Goal: Task Accomplishment & Management: Manage account settings

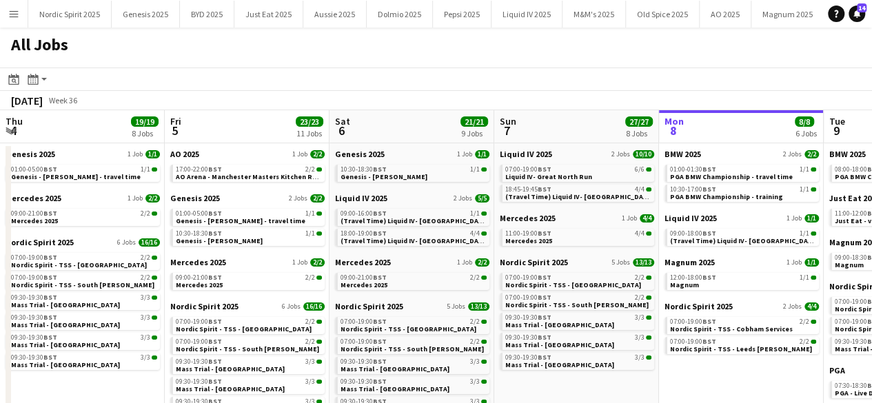
scroll to position [0, 389]
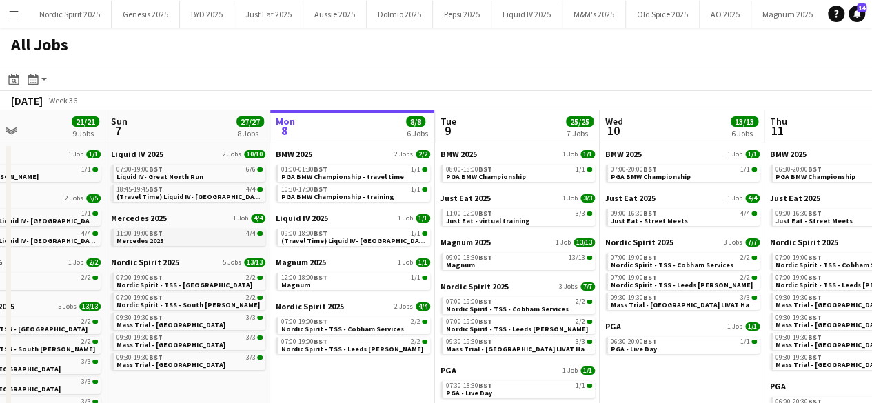
click at [200, 231] on div "11:00-19:00 BST 4/4" at bounding box center [190, 233] width 146 height 7
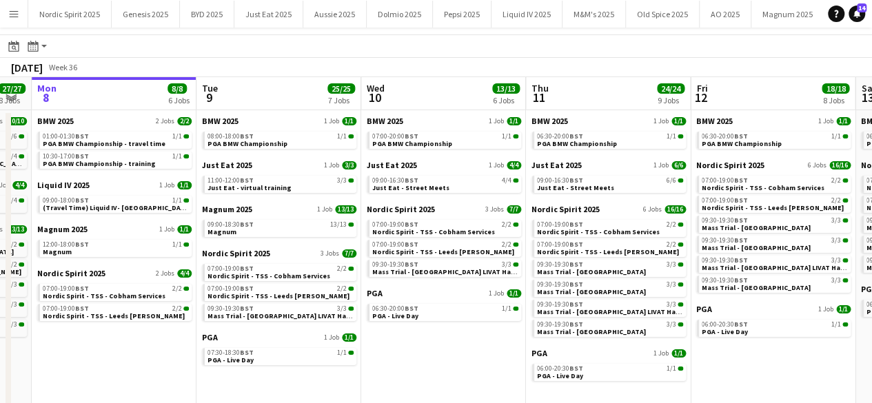
scroll to position [0, 630]
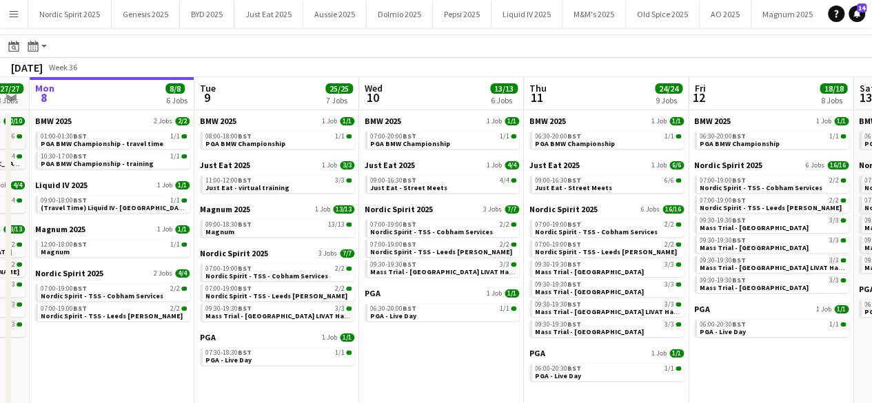
drag, startPoint x: 727, startPoint y: 339, endPoint x: 486, endPoint y: 390, distance: 246.1
click at [486, 390] on app-calendar-viewport "Thu 4 19/19 8 Jobs Fri 5 23/23 11 Jobs Sat 6 21/21 9 Jobs Sun 7 27/27 8 Jobs Mo…" at bounding box center [436, 273] width 872 height 393
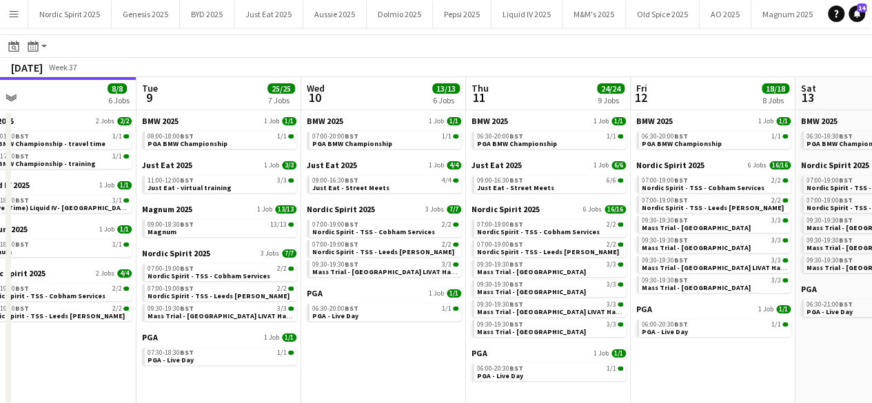
scroll to position [0, 359]
drag, startPoint x: 473, startPoint y: 358, endPoint x: 415, endPoint y: 348, distance: 59.4
click at [415, 348] on app-calendar-viewport "Sat 6 21/21 9 Jobs Sun 7 27/27 8 Jobs Mon 8 8/8 6 Jobs Tue 9 25/25 7 Jobs Wed 1…" at bounding box center [436, 273] width 872 height 393
click at [349, 139] on span "PGA BMW Championship" at bounding box center [352, 143] width 80 height 9
click at [329, 183] on span "Just Eat - Street Meets" at bounding box center [350, 187] width 77 height 9
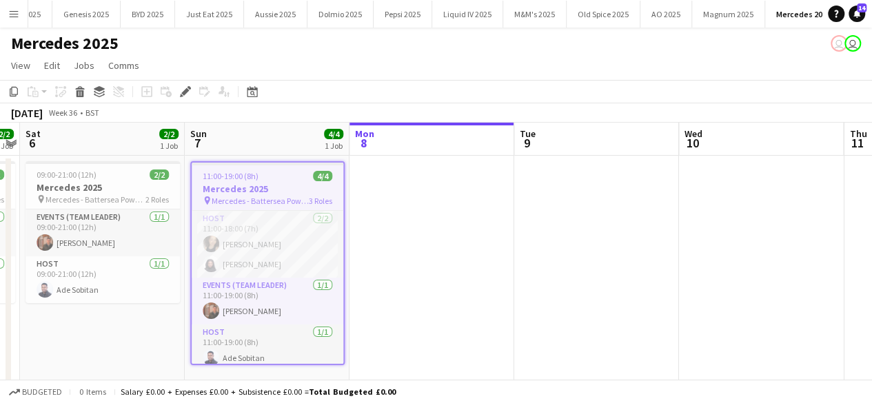
click at [264, 177] on div "11:00-19:00 (8h) 4/4" at bounding box center [268, 176] width 152 height 10
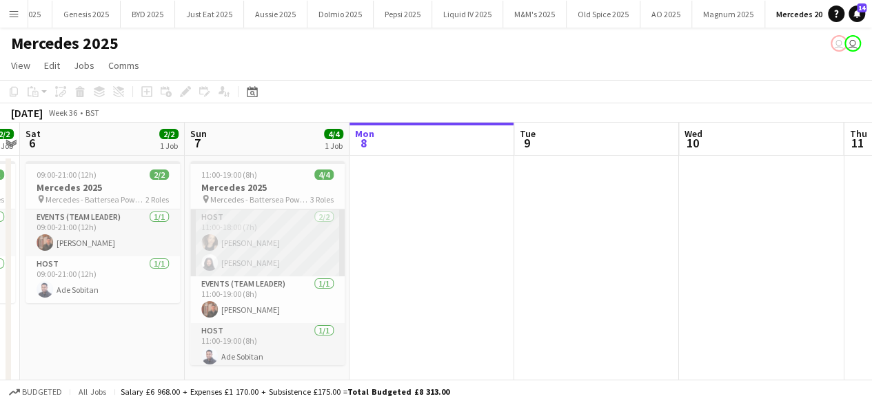
click at [246, 214] on app-card-role "Host 2/2 11:00-18:00 (7h) Elena Chabo Marlene Madenge" at bounding box center [267, 243] width 154 height 67
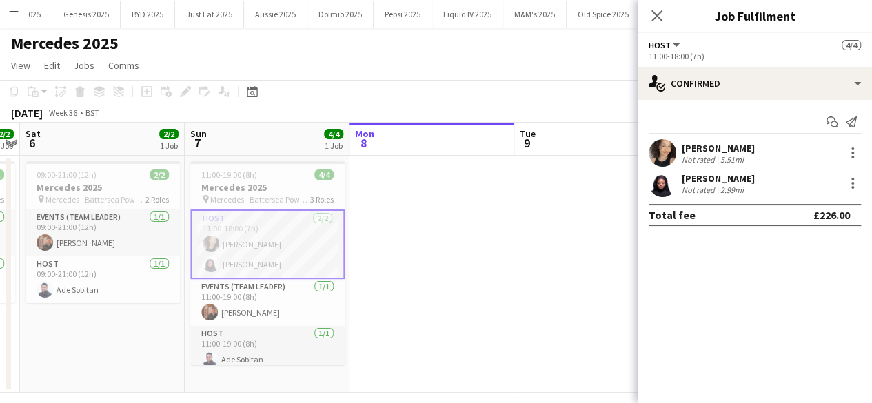
click at [461, 219] on app-date-cell at bounding box center [432, 274] width 165 height 237
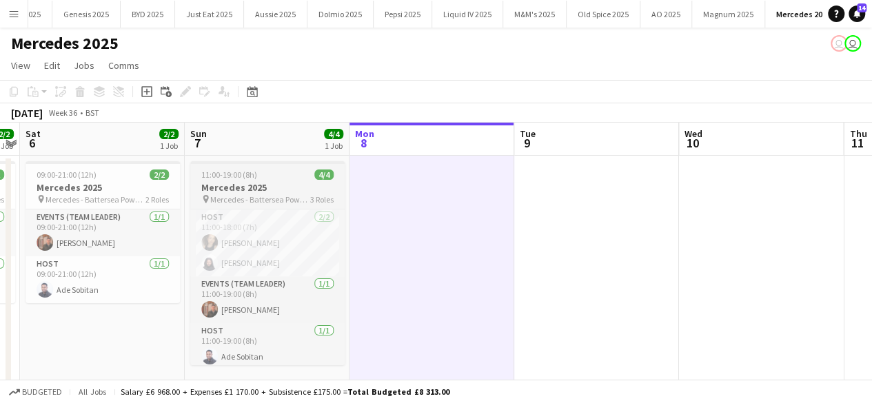
click at [258, 168] on app-job-card "11:00-19:00 (8h) 4/4 Mercedes 2025 pin Mercedes - Battersea Power Station 3 Rol…" at bounding box center [267, 263] width 154 height 204
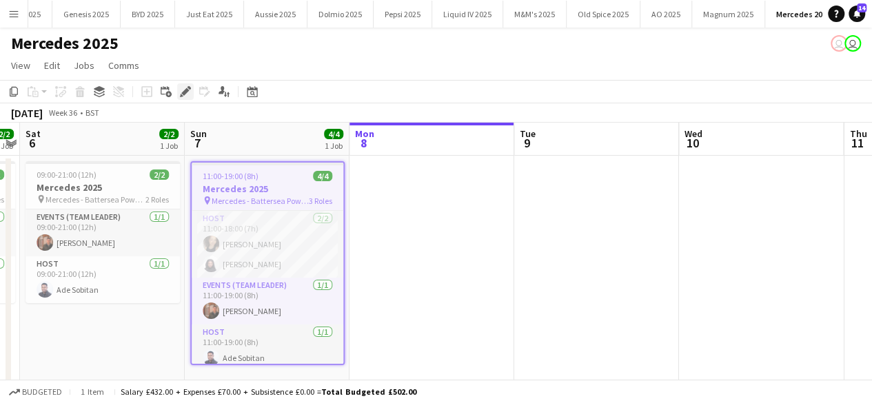
click at [181, 89] on icon "Edit" at bounding box center [185, 91] width 11 height 11
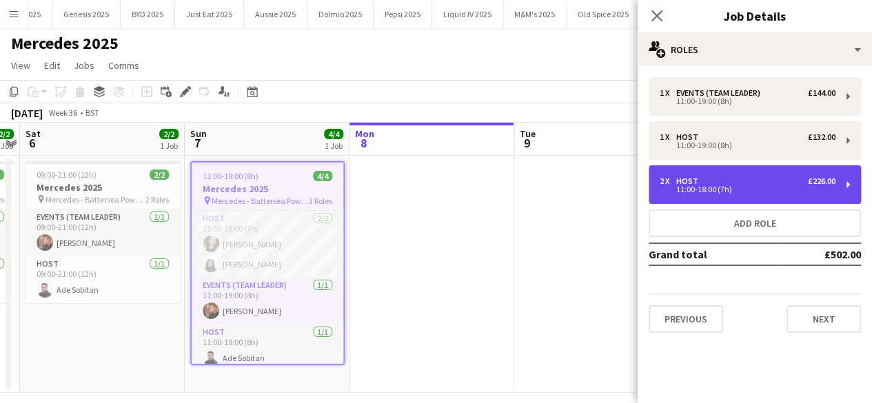
click at [768, 180] on div "2 x Host £226.00" at bounding box center [748, 182] width 176 height 10
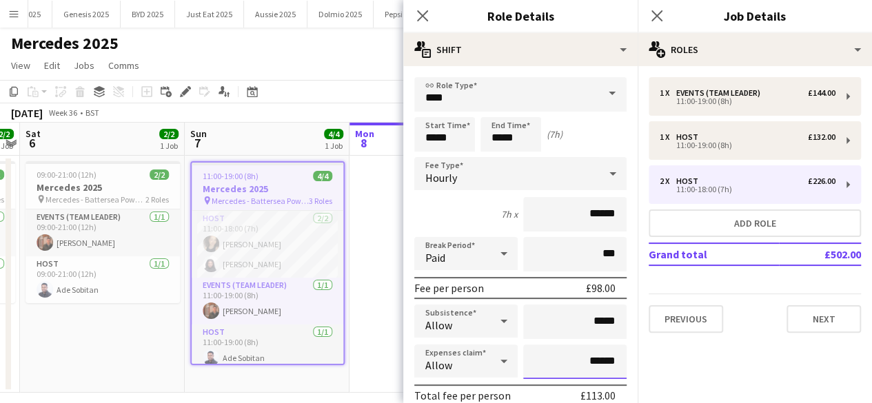
drag, startPoint x: 609, startPoint y: 358, endPoint x: 579, endPoint y: 362, distance: 29.9
click at [579, 362] on input "******" at bounding box center [574, 362] width 103 height 34
type input "******"
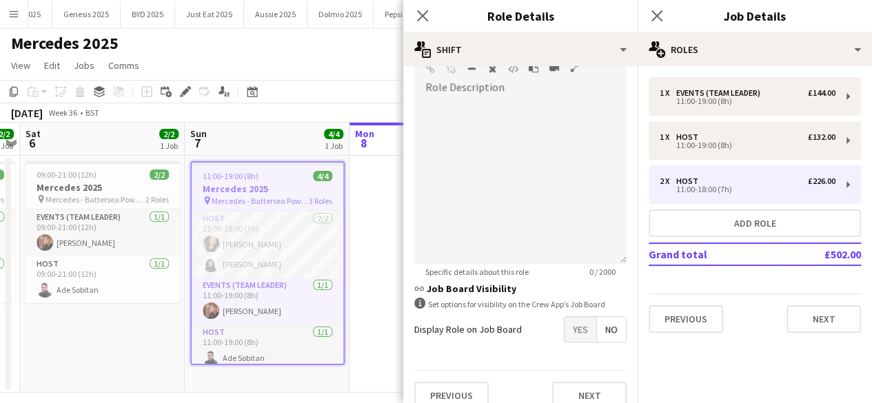
scroll to position [459, 0]
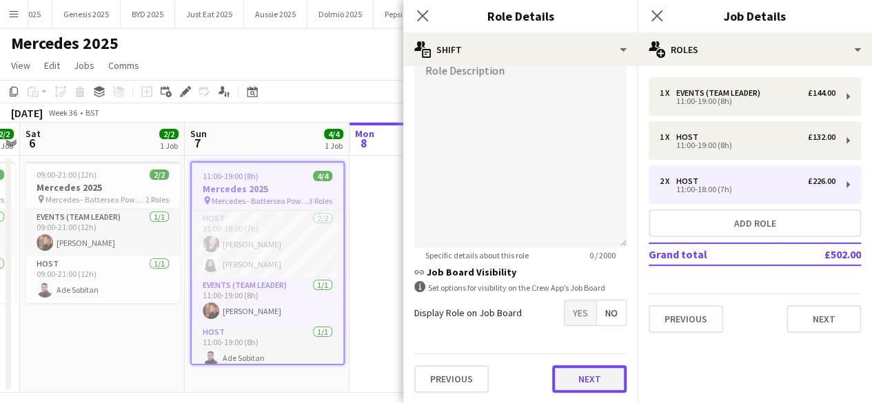
click at [587, 372] on button "Next" at bounding box center [589, 380] width 74 height 28
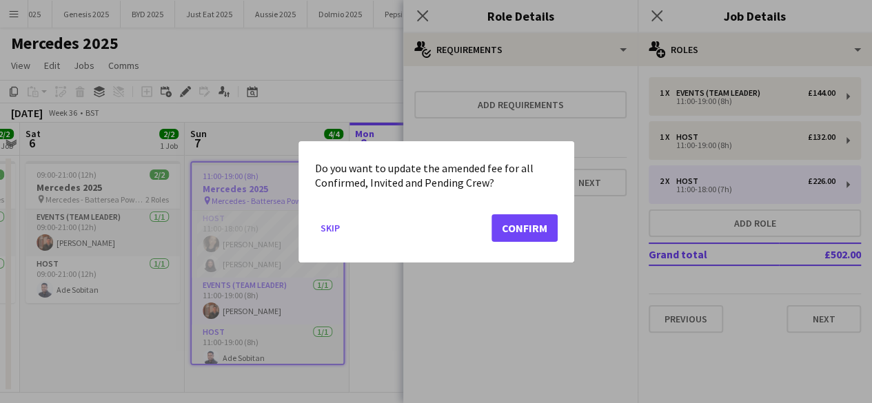
scroll to position [0, 0]
click at [538, 230] on button "Confirm" at bounding box center [525, 228] width 66 height 28
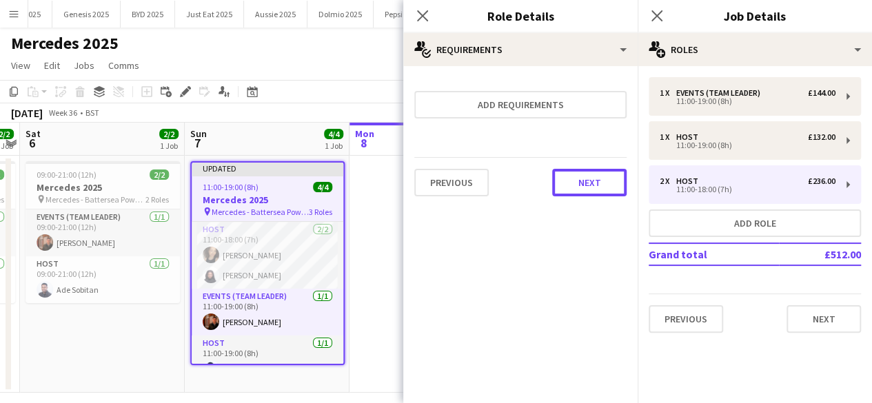
click at [593, 177] on button "Next" at bounding box center [589, 183] width 74 height 28
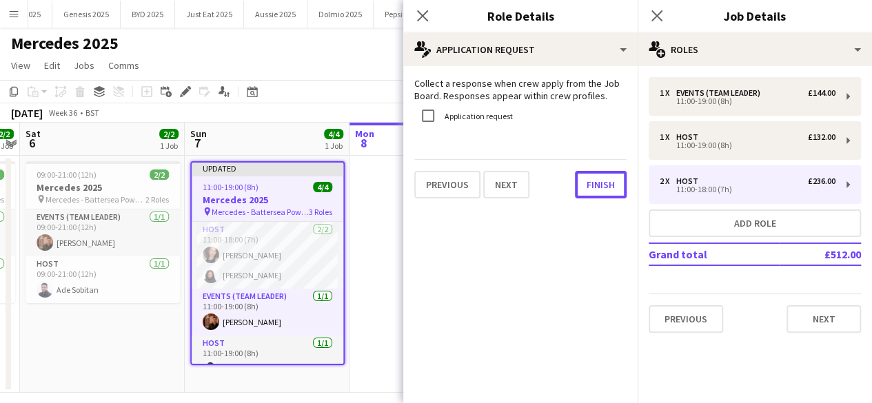
click at [593, 176] on button "Finish" at bounding box center [601, 185] width 52 height 28
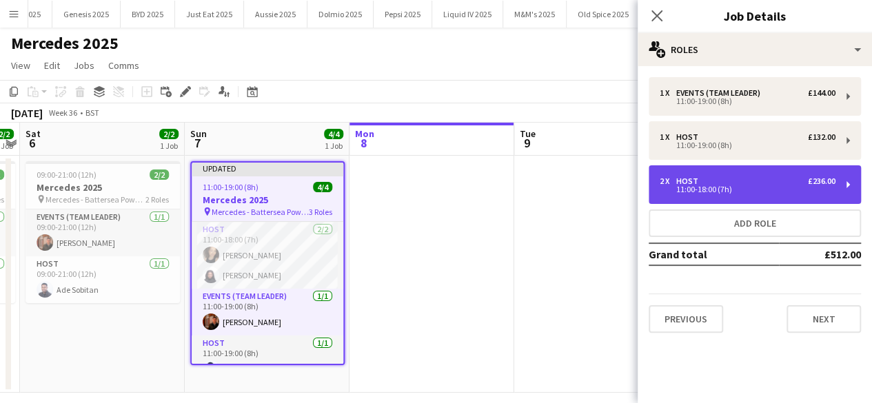
click at [726, 179] on div "2 x Host £236.00" at bounding box center [748, 182] width 176 height 10
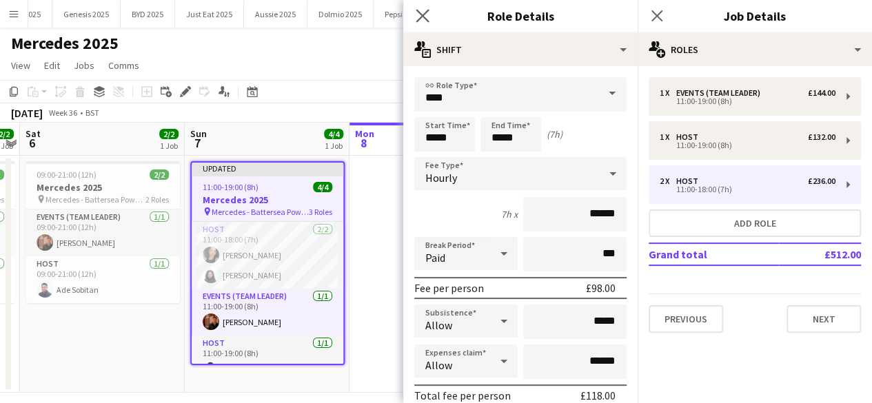
click at [414, 17] on app-icon "Close pop-in" at bounding box center [423, 16] width 20 height 20
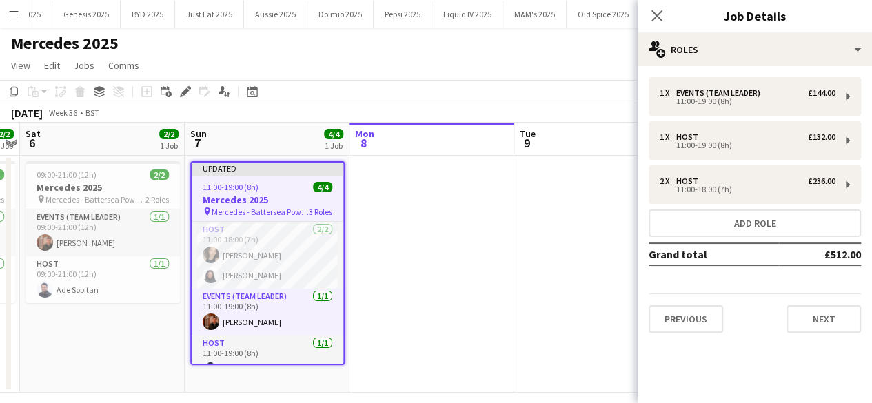
click at [445, 226] on app-date-cell at bounding box center [432, 274] width 165 height 237
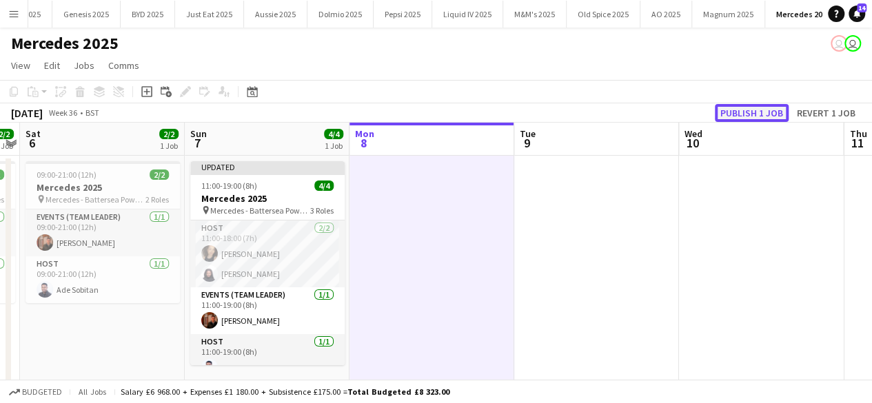
click at [727, 112] on button "Publish 1 job" at bounding box center [752, 113] width 74 height 18
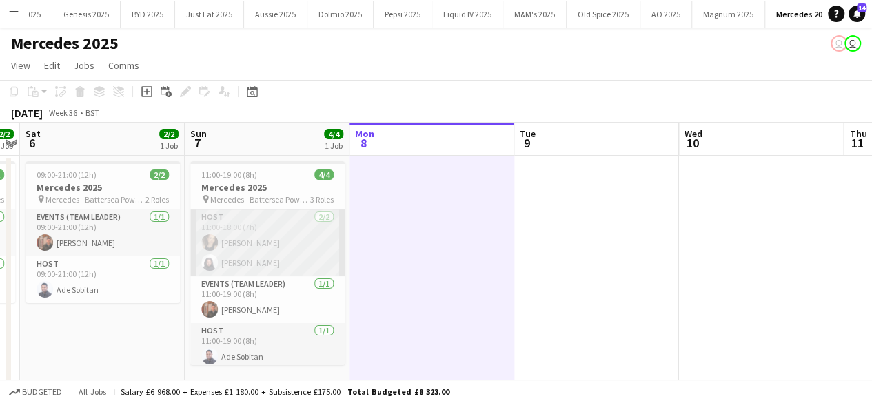
click at [210, 271] on app-card-role "Host 2/2 11:00-18:00 (7h) Elena Chabo Marlene Madenge" at bounding box center [267, 243] width 154 height 67
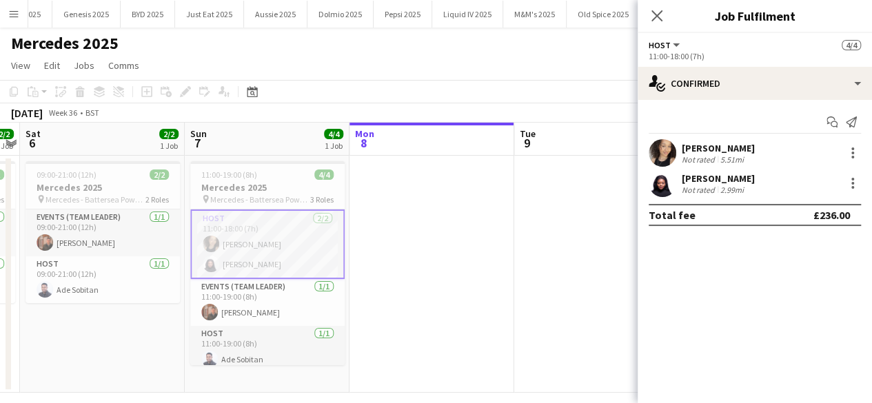
click at [667, 194] on app-user-avatar at bounding box center [663, 184] width 28 height 28
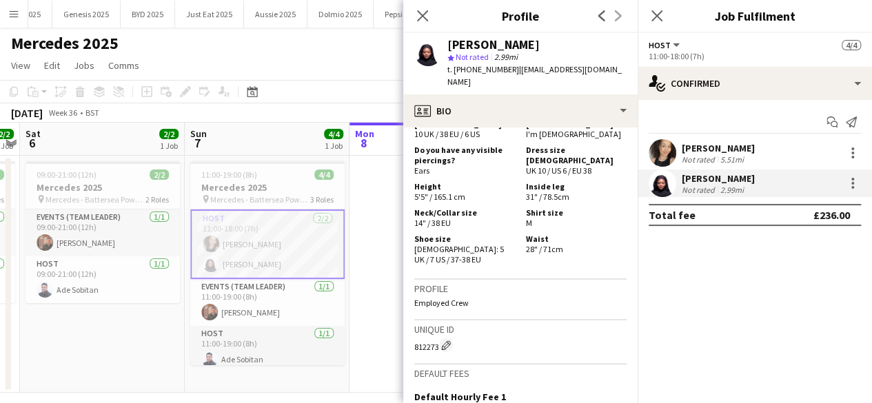
scroll to position [688, 0]
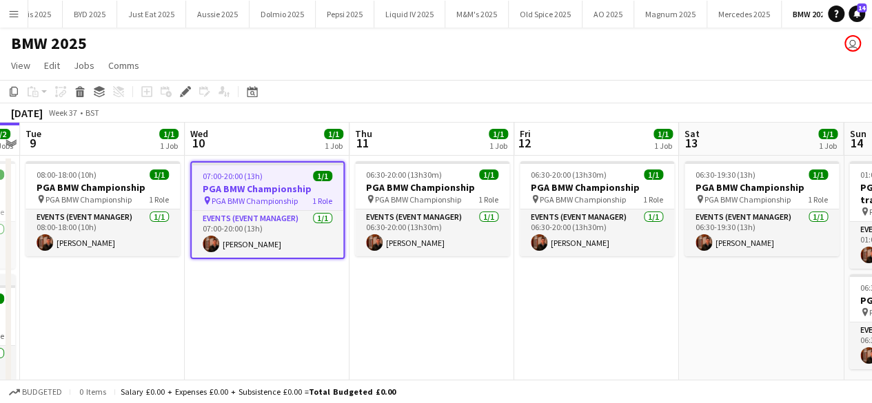
click at [286, 166] on app-job-card "07:00-20:00 (13h) 1/1 PGA BMW Championship pin PGA BMW Championship 1 Role Even…" at bounding box center [267, 210] width 154 height 98
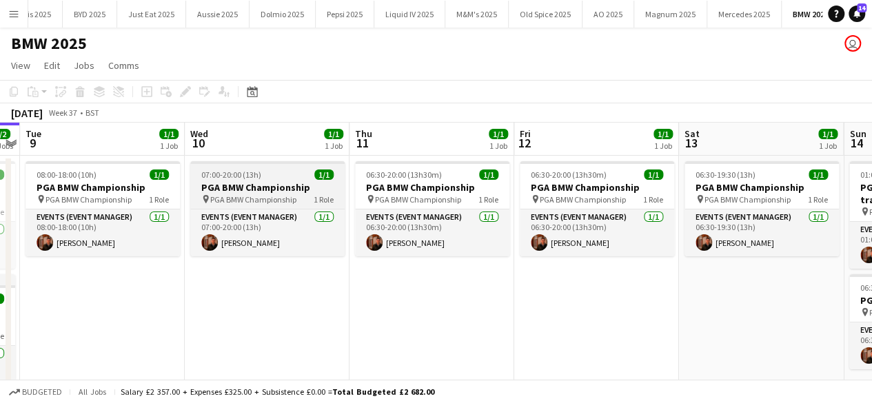
click at [286, 166] on app-job-card "07:00-20:00 (13h) 1/1 PGA BMW Championship pin PGA BMW Championship 1 Role Even…" at bounding box center [267, 208] width 154 height 95
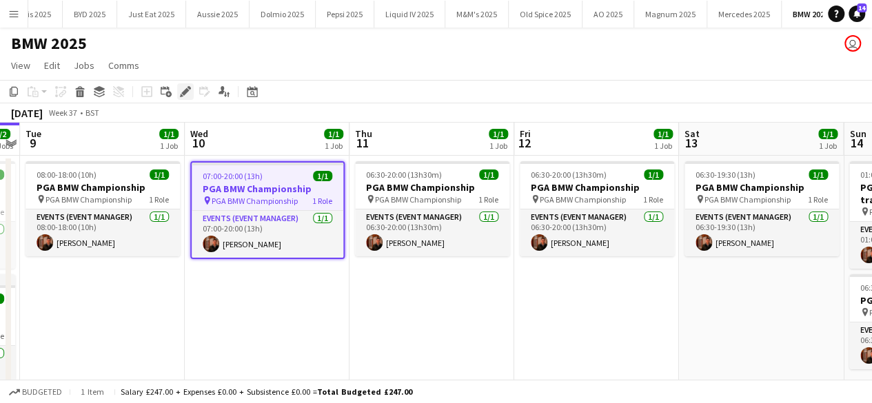
click at [182, 93] on icon at bounding box center [185, 92] width 8 height 8
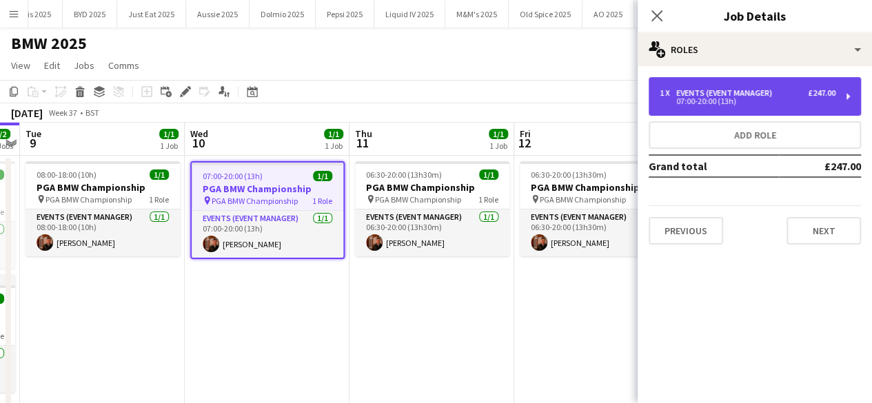
click at [839, 94] on div "1 x Events (Event Manager) £247.00 07:00-20:00 (13h)" at bounding box center [755, 96] width 212 height 39
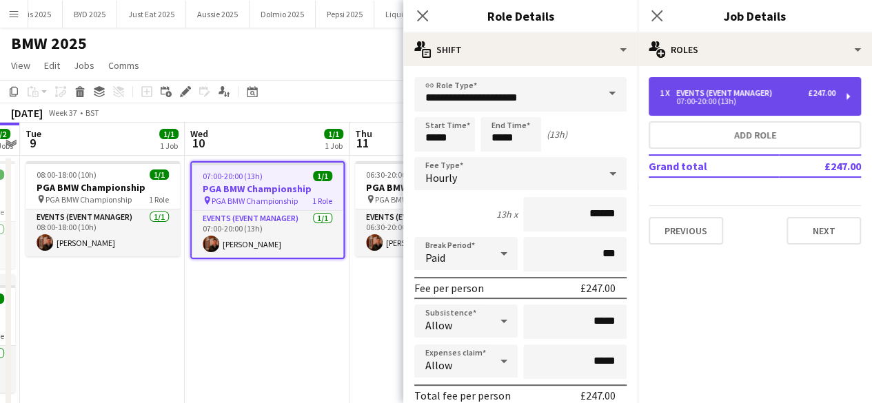
click at [839, 94] on div "1 x Events (Event Manager) £247.00 07:00-20:00 (13h)" at bounding box center [755, 96] width 212 height 39
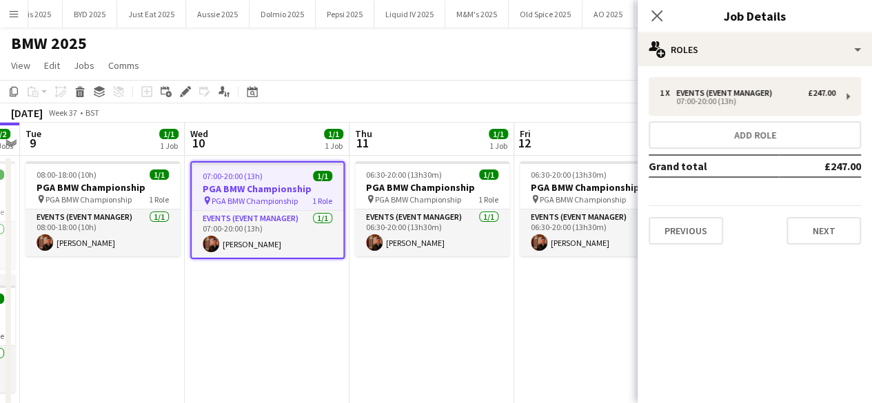
click at [534, 337] on app-date-cell "06:30-20:00 (13h30m) 1/1 PGA BMW Championship pin PGA BMW Championship 1 Role E…" at bounding box center [597, 289] width 165 height 267
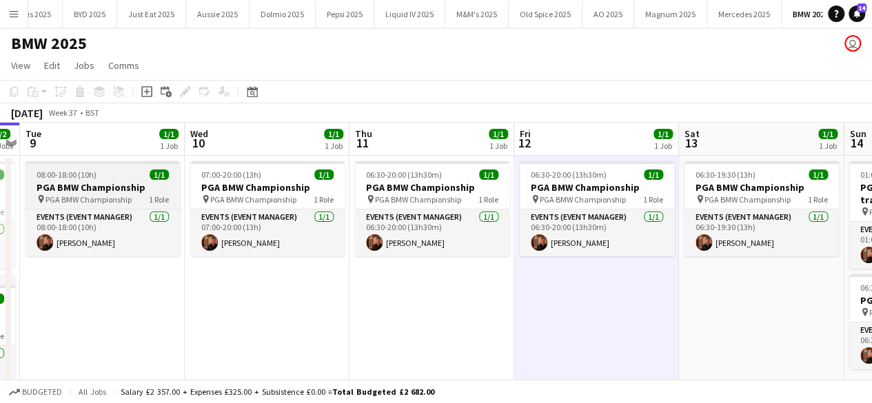
click at [105, 166] on app-job-card "08:00-18:00 (10h) 1/1 PGA BMW Championship pin PGA BMW Championship 1 Role Even…" at bounding box center [103, 208] width 154 height 95
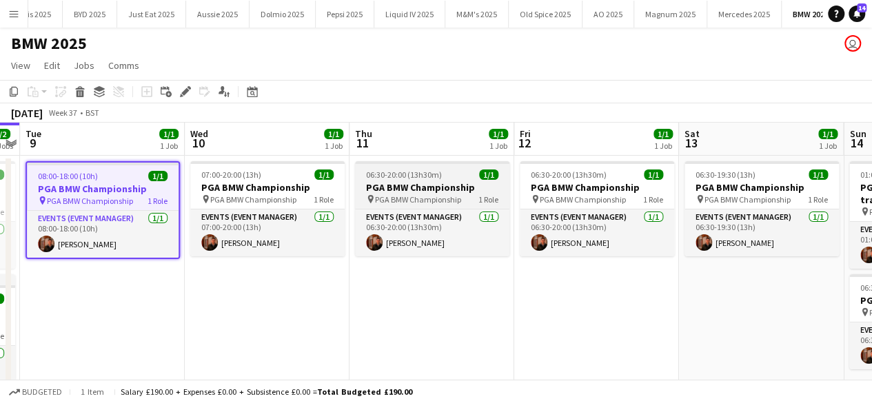
click at [386, 171] on span "06:30-20:00 (13h30m)" at bounding box center [404, 175] width 76 height 10
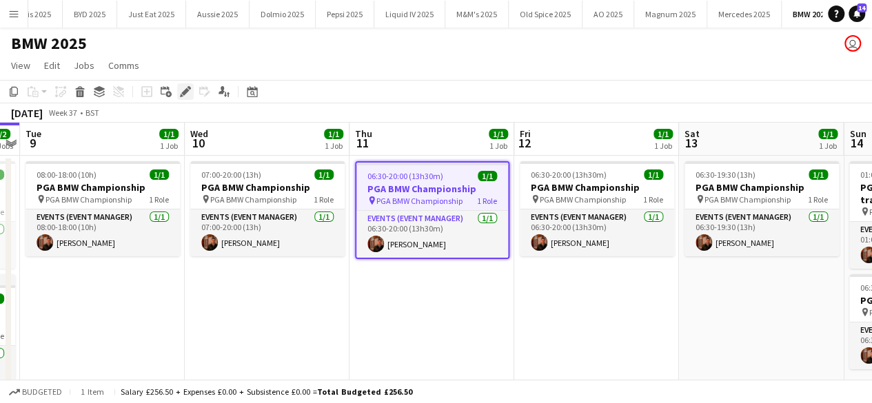
click at [181, 96] on icon at bounding box center [181, 95] width 3 height 3
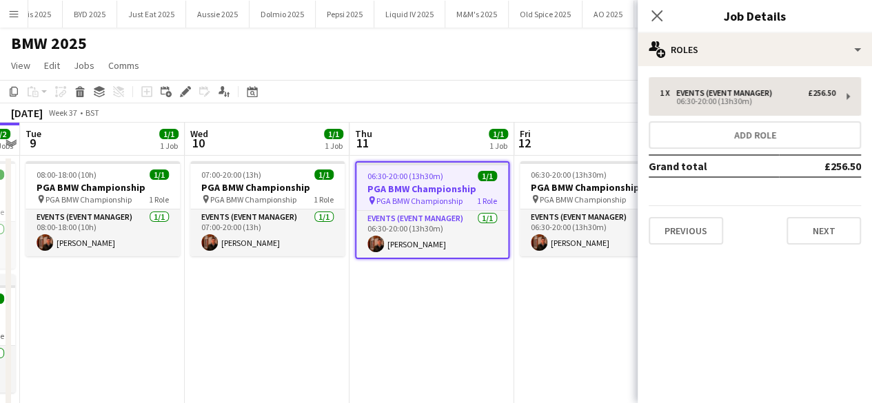
drag, startPoint x: 757, startPoint y: 119, endPoint x: 759, endPoint y: 112, distance: 7.0
click at [758, 118] on div "1 x Events (Event Manager) £256.50 06:30-20:00 (13h30m) Add role Grand total £2…" at bounding box center [755, 161] width 234 height 168
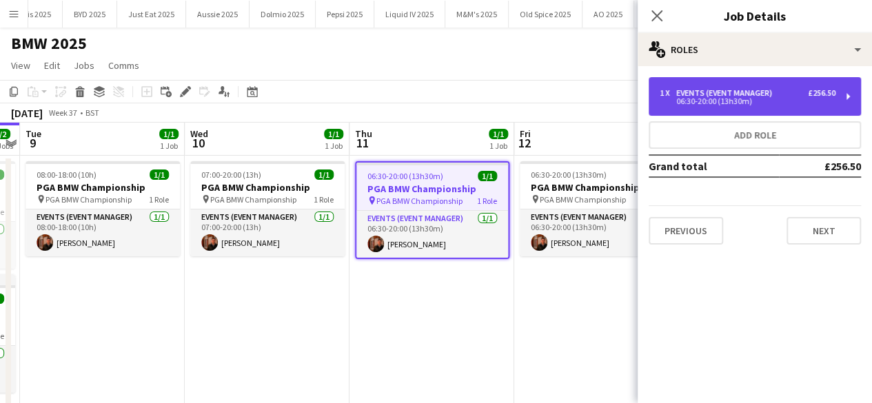
click at [754, 99] on div "06:30-20:00 (13h30m)" at bounding box center [748, 101] width 176 height 7
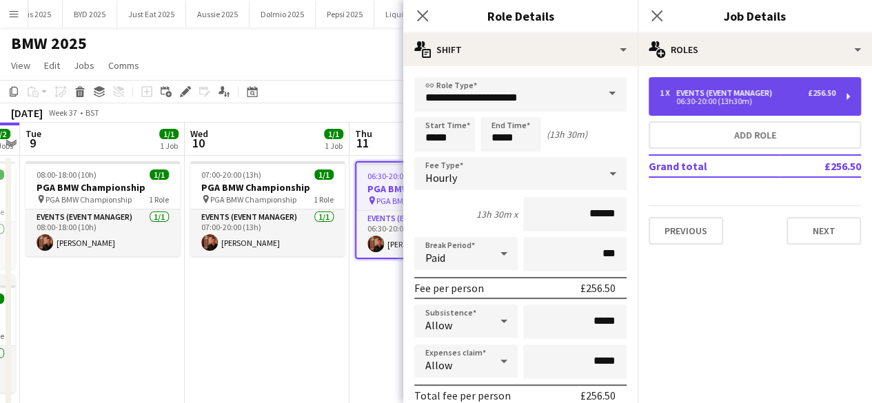
click at [754, 99] on div "06:30-20:00 (13h30m)" at bounding box center [748, 101] width 176 height 7
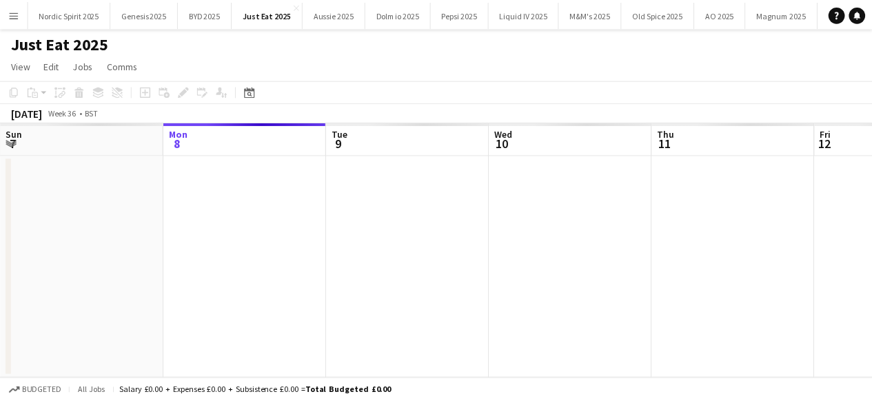
scroll to position [0, 475]
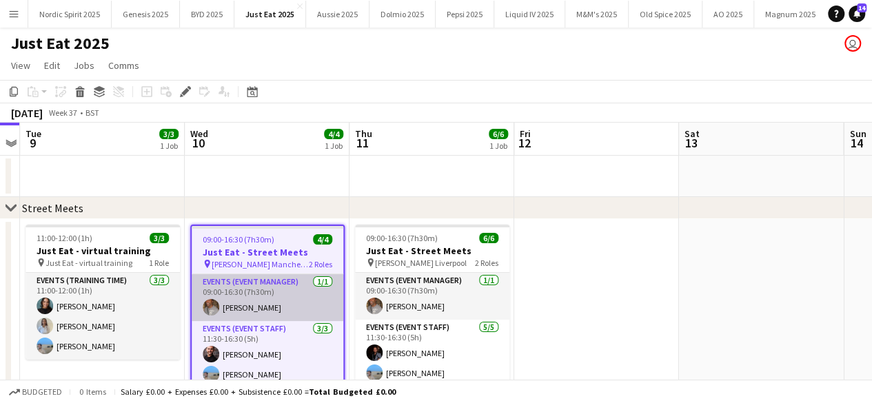
click at [214, 312] on app-user-avatar at bounding box center [211, 307] width 17 height 17
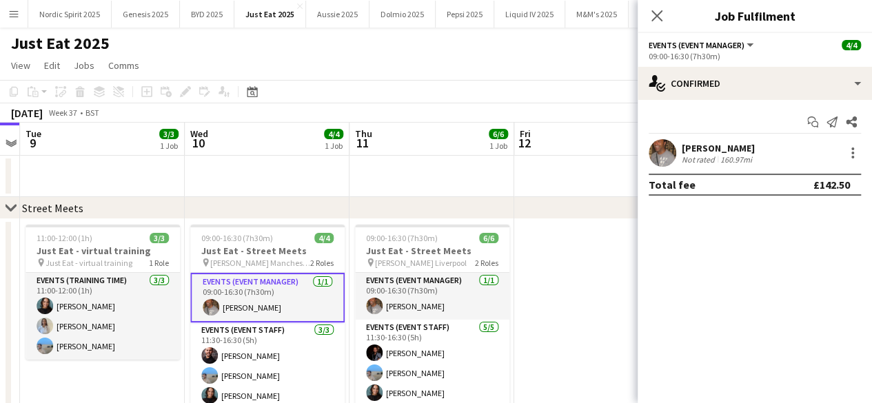
click at [648, 152] on div "Paul Lachman Not rated 160.97mi" at bounding box center [755, 153] width 234 height 28
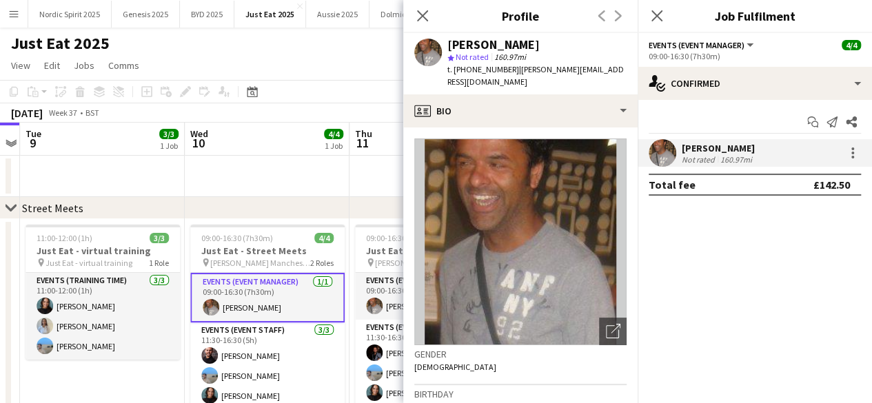
scroll to position [252, 0]
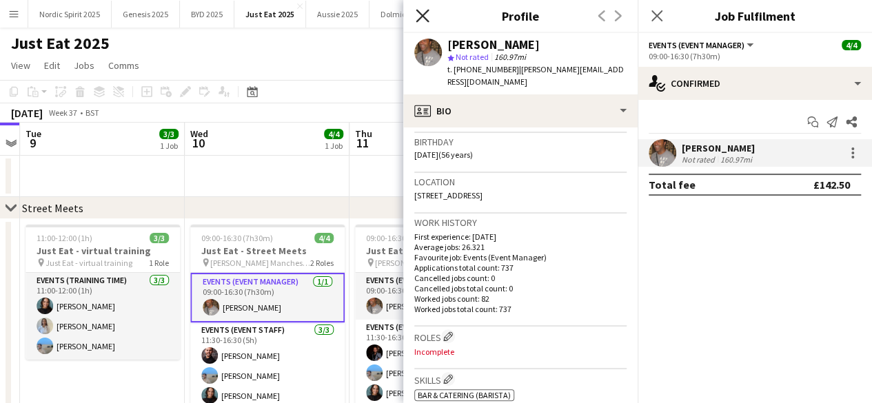
click at [423, 14] on icon at bounding box center [422, 15] width 13 height 13
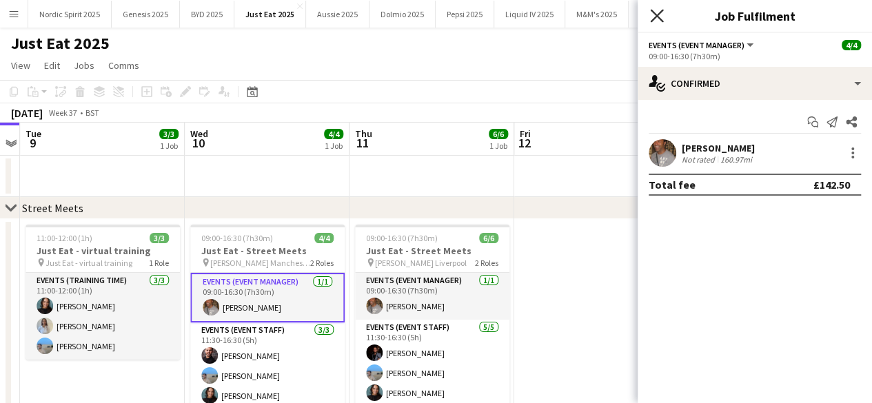
click at [661, 14] on icon "Close pop-in" at bounding box center [656, 15] width 13 height 13
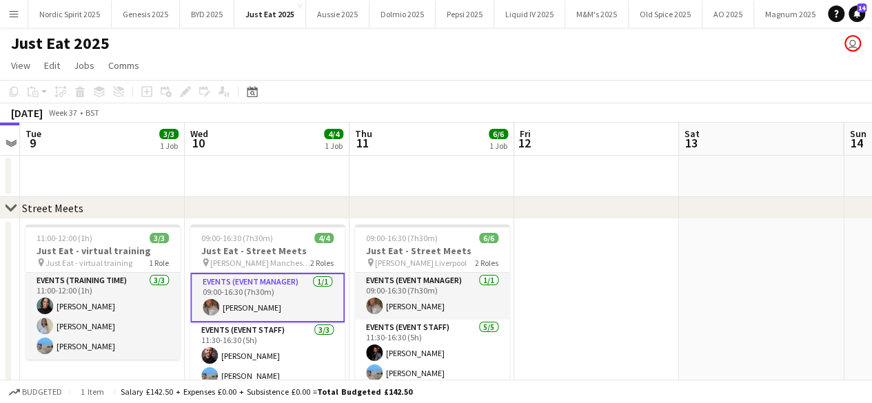
click at [19, 14] on button "Menu" at bounding box center [14, 14] width 28 height 28
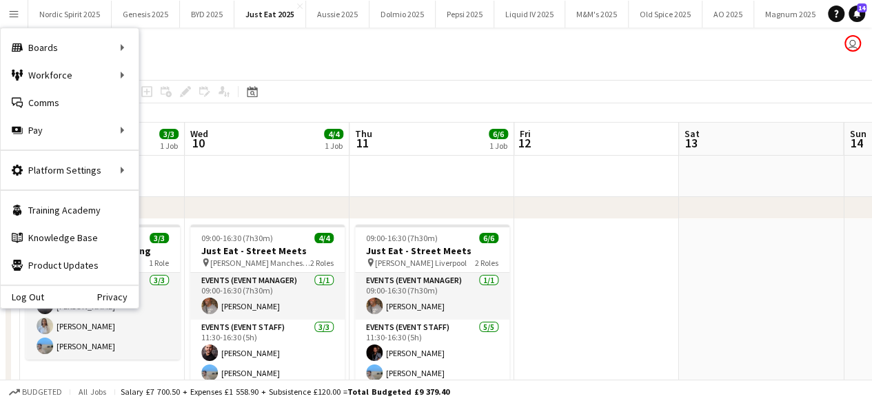
click at [321, 64] on app-page-menu "View Day view expanded Day view collapsed Month view Date picker Jump to today …" at bounding box center [436, 67] width 872 height 26
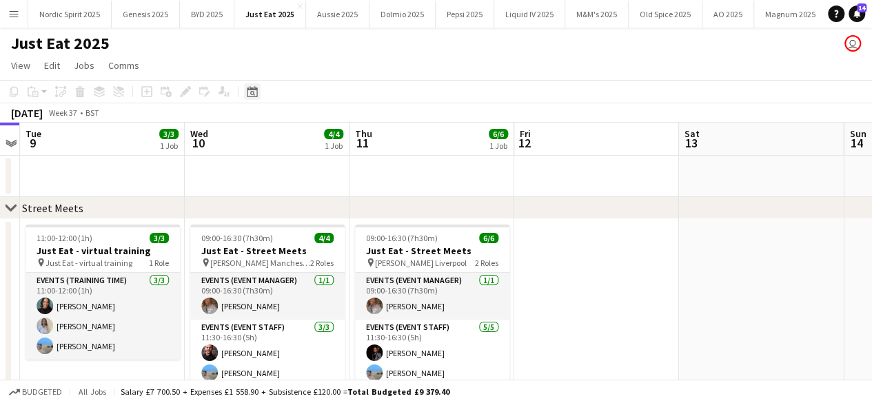
click at [257, 89] on div "Date picker" at bounding box center [252, 91] width 17 height 17
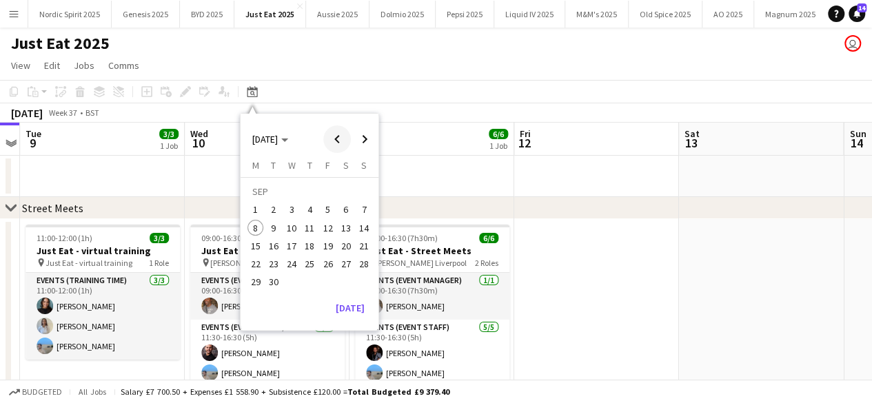
click at [332, 134] on span "Previous month" at bounding box center [337, 140] width 28 height 28
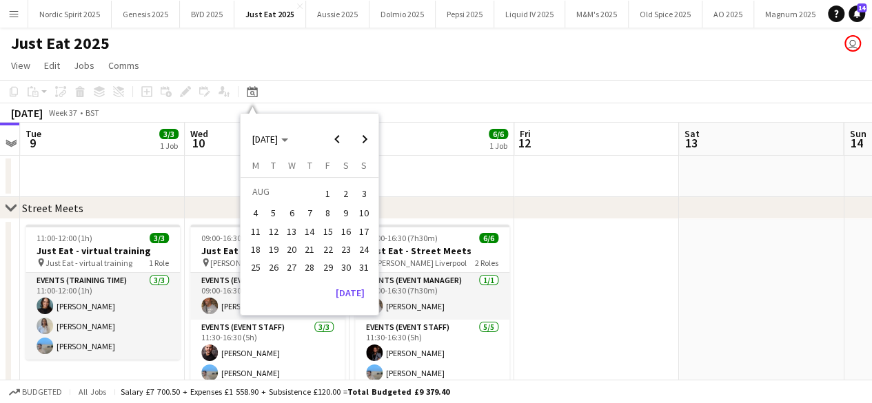
click at [277, 227] on span "12" at bounding box center [274, 231] width 17 height 17
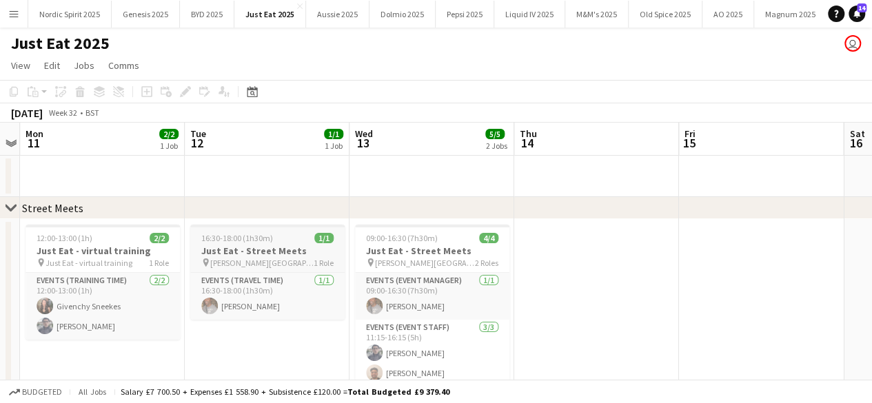
click at [297, 235] on div "16:30-18:00 (1h30m) 1/1" at bounding box center [267, 238] width 154 height 10
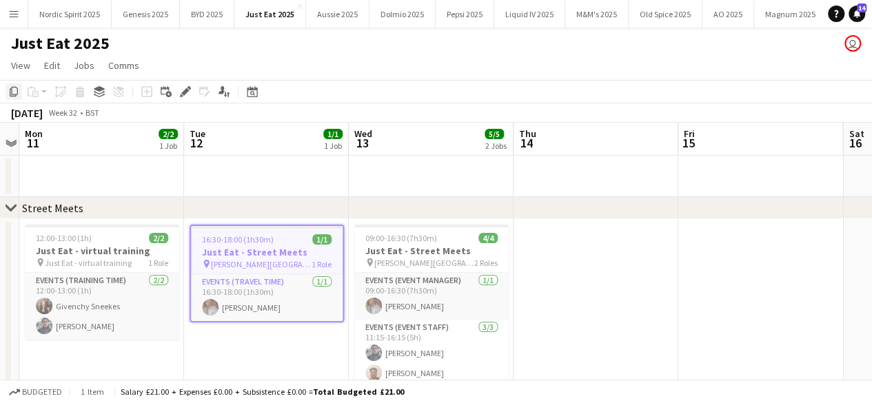
click at [11, 94] on icon "Copy" at bounding box center [13, 91] width 11 height 11
click at [254, 92] on icon "Date picker" at bounding box center [252, 91] width 11 height 11
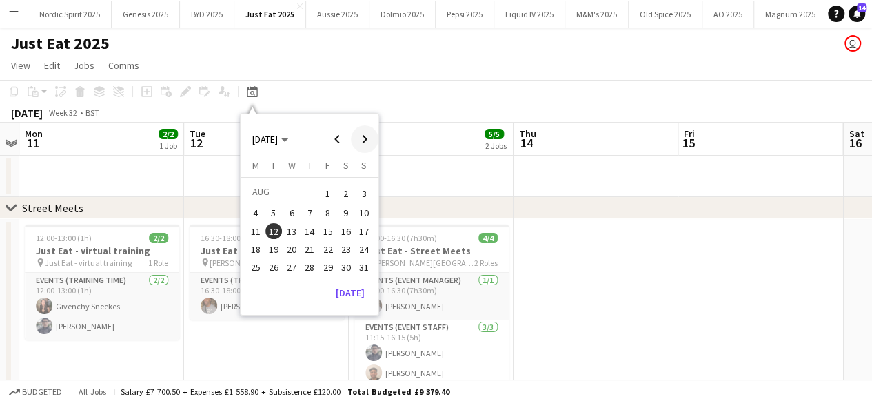
click at [366, 141] on span "Next month" at bounding box center [365, 140] width 28 height 28
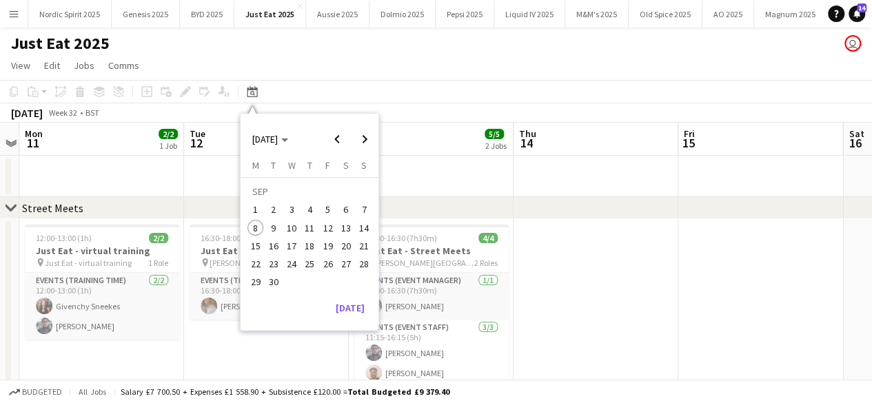
click at [276, 228] on span "9" at bounding box center [274, 228] width 17 height 17
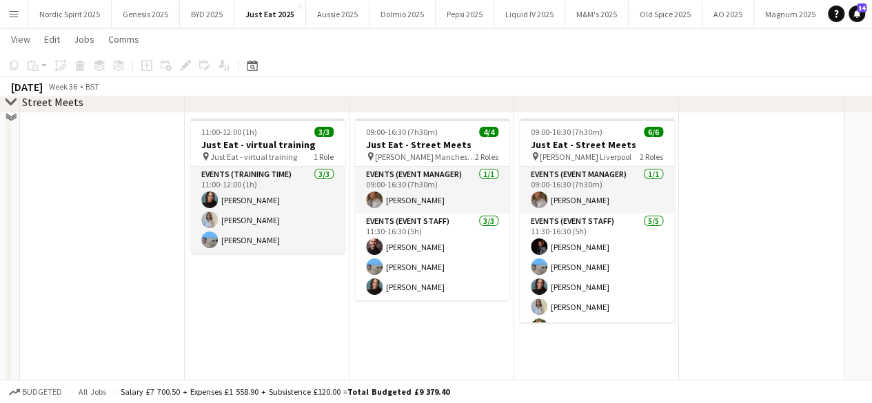
scroll to position [108, 0]
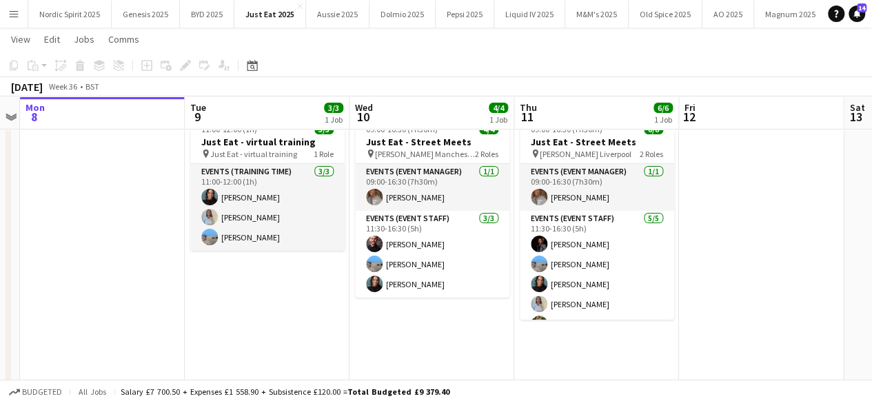
click at [290, 300] on app-date-cell "11:00-12:00 (1h) 3/3 Just Eat - virtual training pin Just Eat - virtual trainin…" at bounding box center [267, 281] width 165 height 343
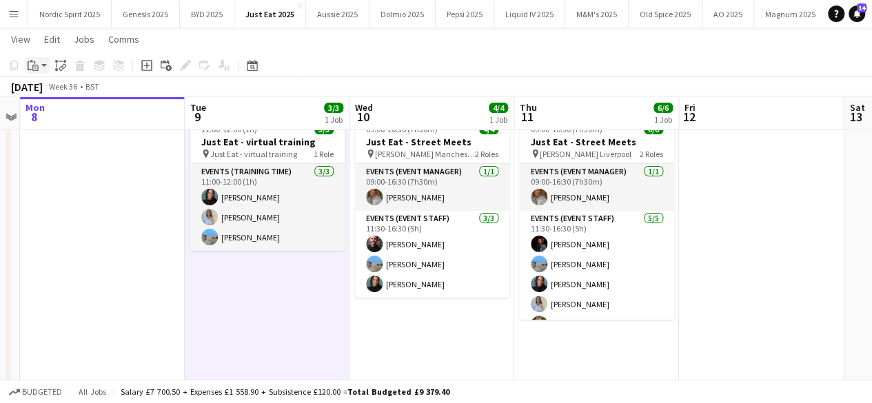
click at [46, 68] on app-action-btn "Paste" at bounding box center [37, 65] width 25 height 17
click at [56, 112] on link "Paste with crew Ctrl+Shift+V" at bounding box center [102, 115] width 130 height 12
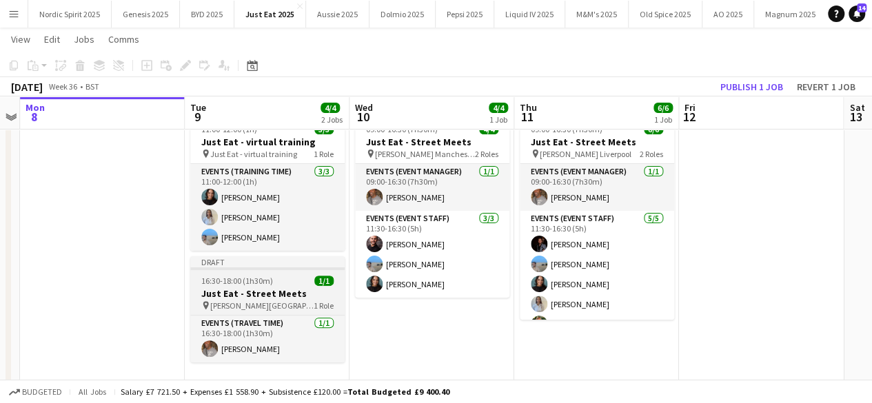
click at [259, 283] on span "16:30-18:00 (1h30m)" at bounding box center [237, 281] width 72 height 10
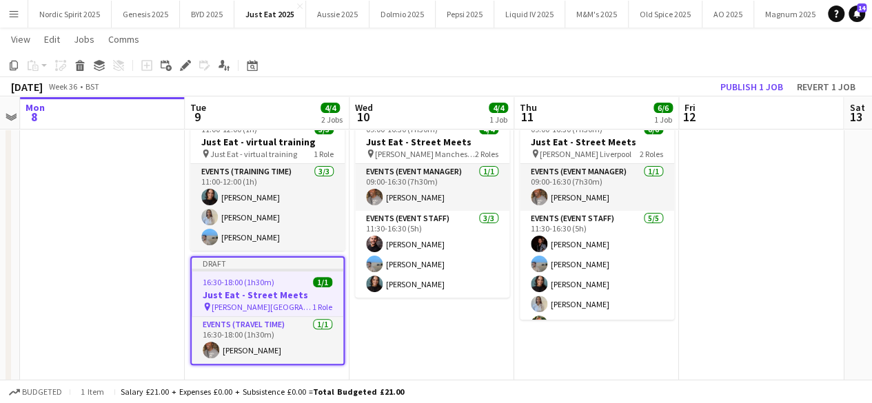
click at [306, 283] on div "16:30-18:00 (1h30m) 1/1" at bounding box center [268, 282] width 152 height 10
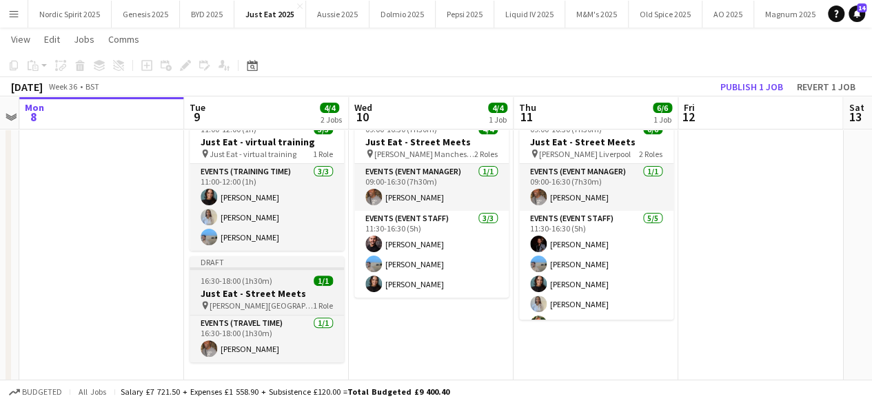
click at [306, 283] on div "16:30-18:00 (1h30m) 1/1" at bounding box center [267, 281] width 154 height 10
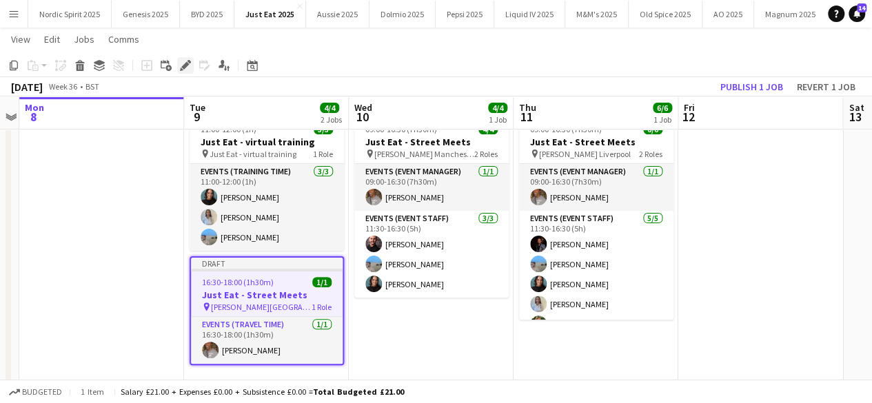
click at [182, 66] on icon at bounding box center [185, 66] width 8 height 8
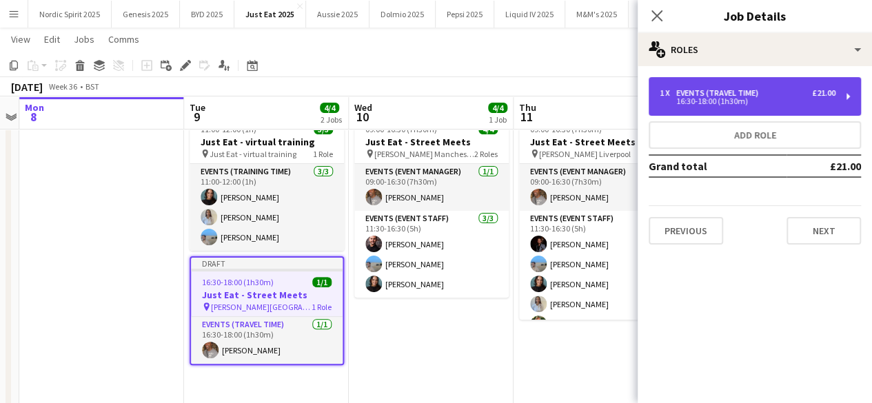
click at [764, 95] on div "1 x Events (Travel Time) £21.00" at bounding box center [748, 93] width 176 height 10
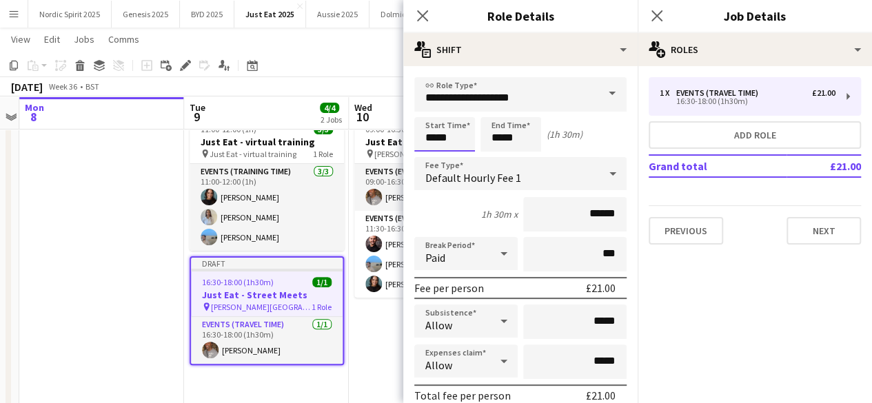
click at [471, 137] on input "*****" at bounding box center [445, 134] width 61 height 34
click at [430, 164] on div at bounding box center [431, 159] width 28 height 14
type input "*****"
click at [429, 104] on div at bounding box center [431, 110] width 28 height 14
click at [530, 136] on input "*****" at bounding box center [511, 134] width 61 height 34
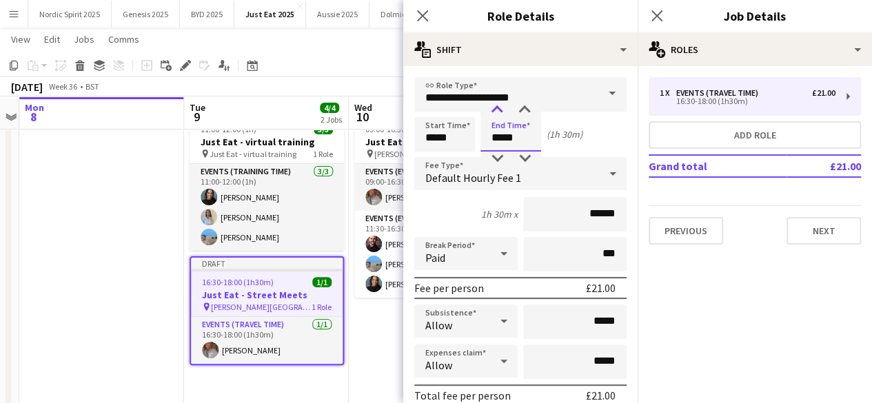
click at [497, 106] on div at bounding box center [497, 110] width 28 height 14
type input "*****"
click at [524, 110] on div at bounding box center [525, 110] width 28 height 14
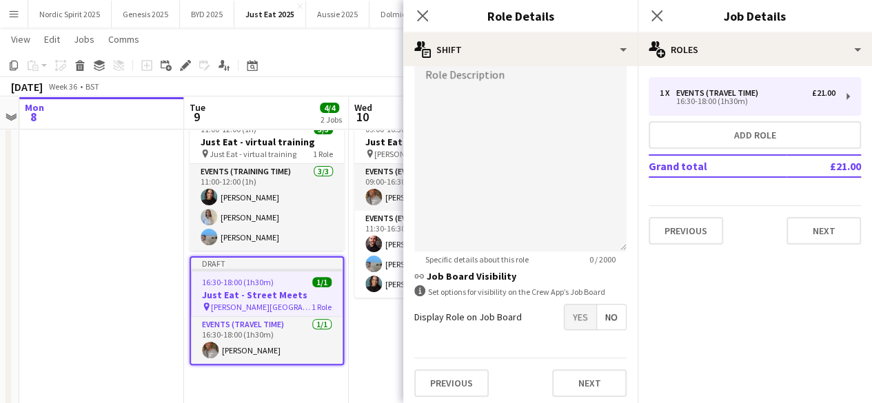
scroll to position [459, 0]
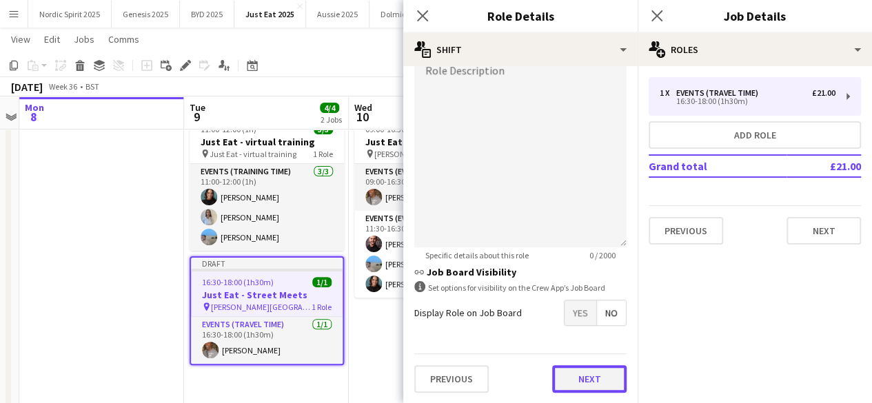
click at [593, 377] on button "Next" at bounding box center [589, 380] width 74 height 28
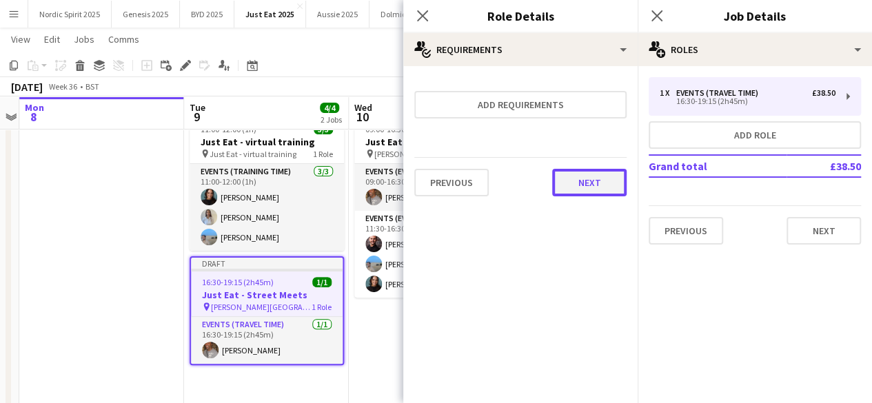
click at [588, 189] on button "Next" at bounding box center [589, 183] width 74 height 28
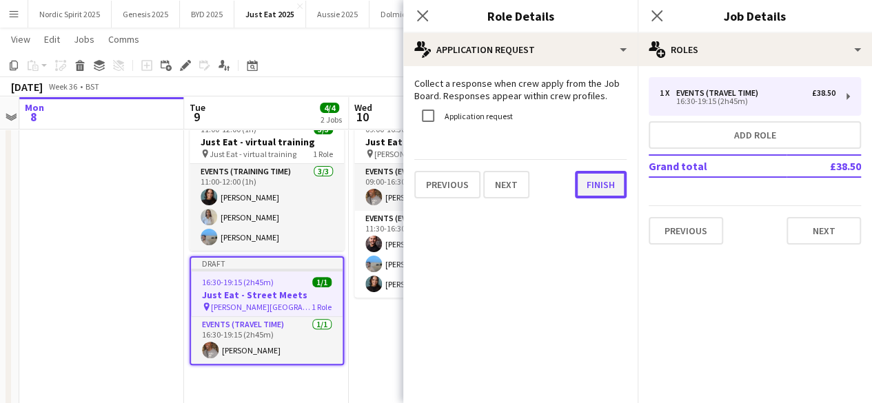
click at [588, 189] on button "Finish" at bounding box center [601, 185] width 52 height 28
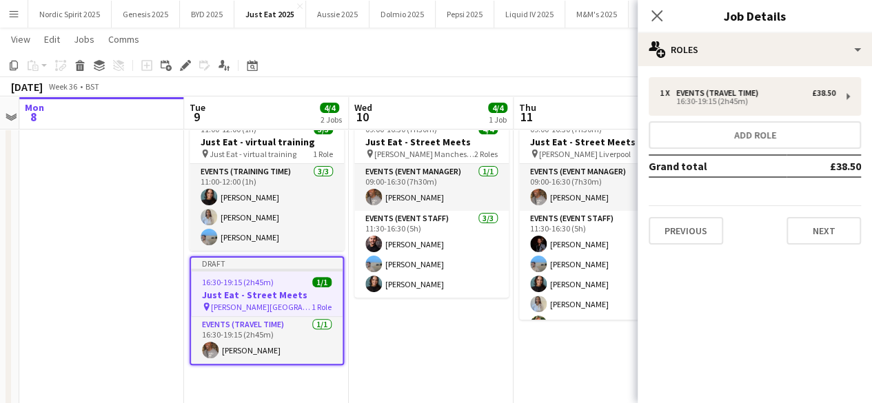
click at [498, 343] on app-date-cell "09:00-16:30 (7h30m) 4/4 Just Eat - Street Meets pin McDonald's Manchester 2 Rol…" at bounding box center [431, 281] width 165 height 343
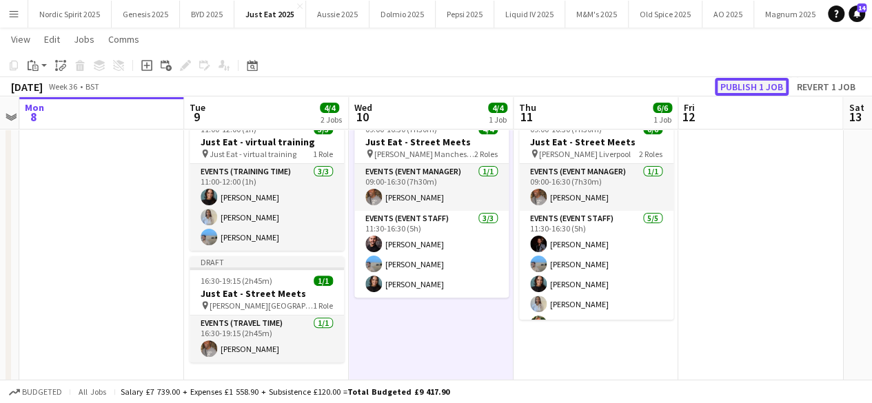
click at [732, 88] on button "Publish 1 job" at bounding box center [752, 87] width 74 height 18
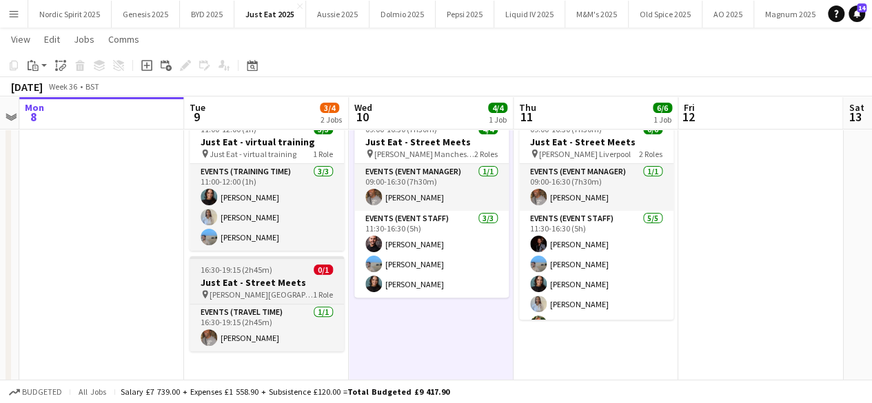
click at [284, 277] on h3 "Just Eat - Street Meets" at bounding box center [267, 283] width 154 height 12
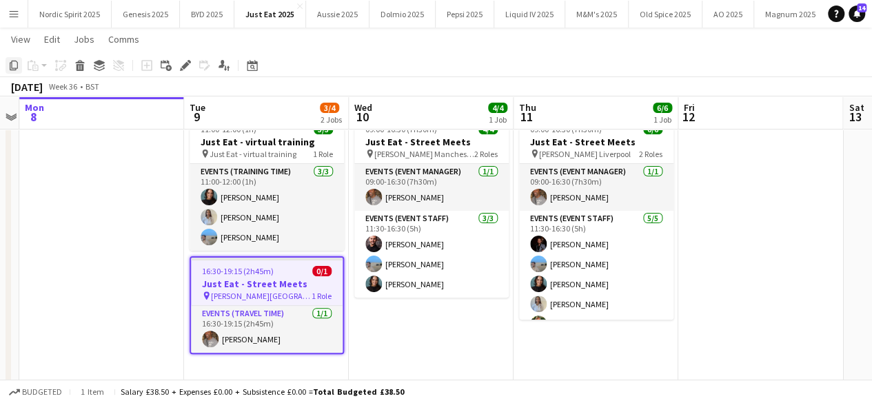
click at [17, 68] on icon at bounding box center [14, 66] width 8 height 10
click at [563, 360] on app-date-cell "09:00-16:30 (7h30m) 6/6 Just Eat - Street Meets pin McDonald's Liverpool 2 Role…" at bounding box center [596, 281] width 165 height 343
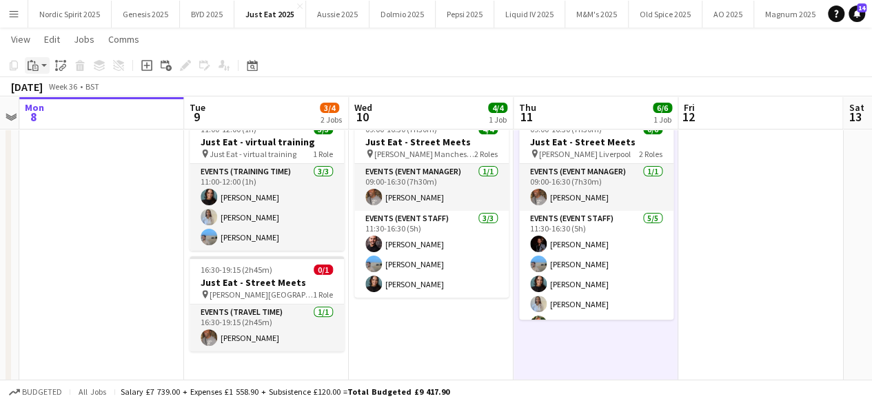
click at [46, 67] on app-action-btn "Paste" at bounding box center [37, 65] width 25 height 17
click at [59, 114] on link "Paste with crew Ctrl+Shift+V" at bounding box center [102, 115] width 130 height 12
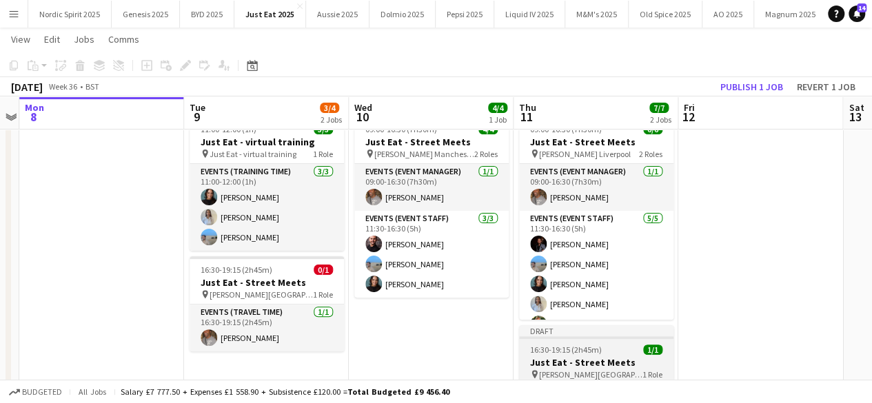
click at [552, 343] on app-job-card "Draft 16:30-19:15 (2h45m) 1/1 Just Eat - Street Meets pin McDonald's - Bristol …" at bounding box center [596, 379] width 154 height 106
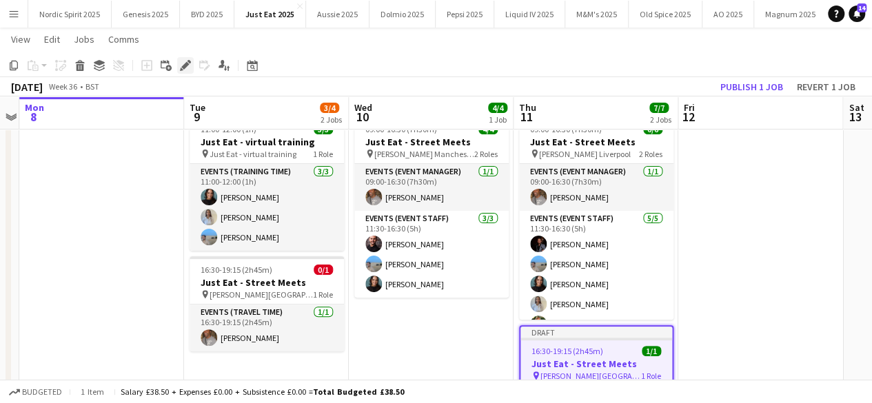
click at [184, 67] on icon at bounding box center [185, 66] width 8 height 8
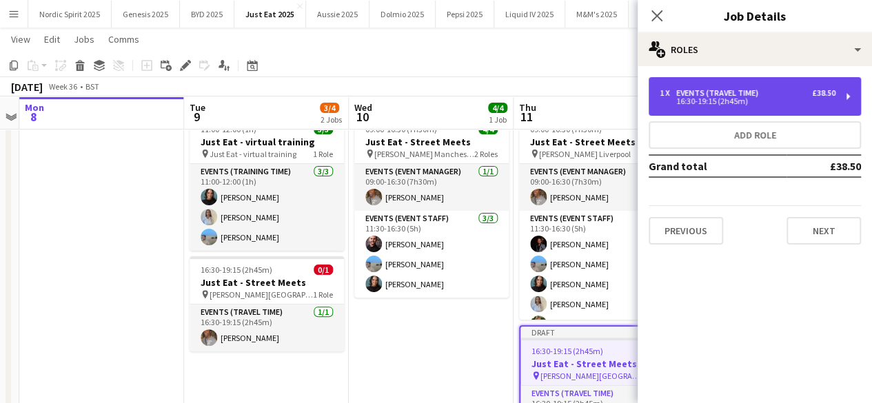
click at [710, 103] on div "16:30-19:15 (2h45m)" at bounding box center [748, 101] width 176 height 7
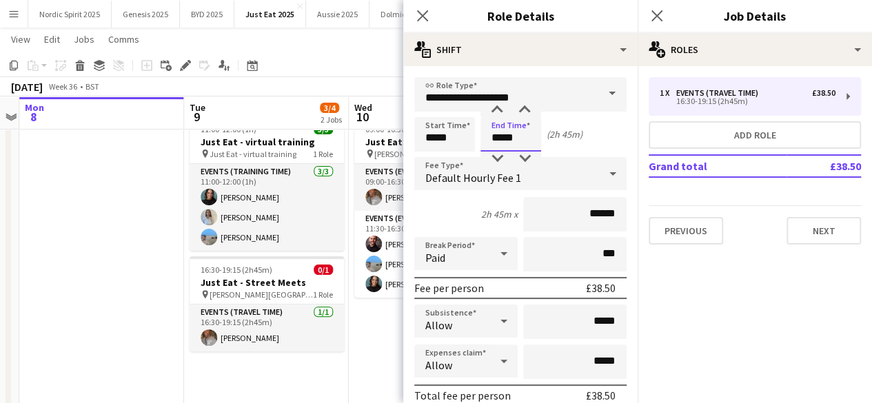
click at [519, 139] on input "*****" at bounding box center [511, 134] width 61 height 34
click at [523, 158] on div at bounding box center [525, 159] width 28 height 14
click at [494, 112] on div at bounding box center [497, 110] width 28 height 14
click at [527, 159] on div at bounding box center [525, 159] width 28 height 14
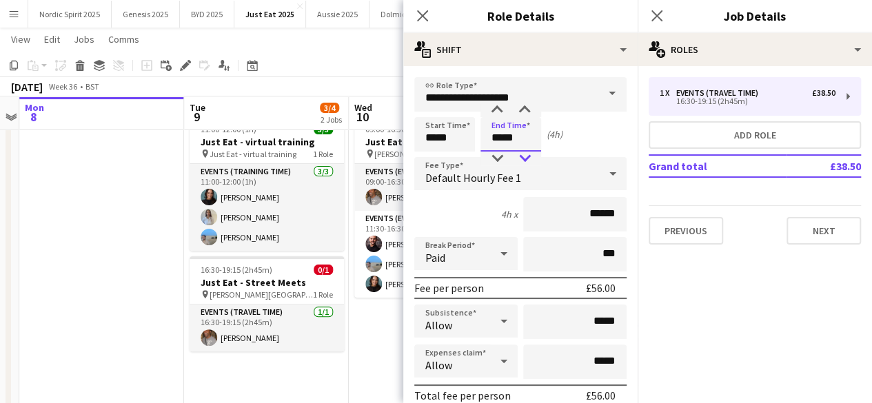
click at [527, 159] on div at bounding box center [525, 159] width 28 height 14
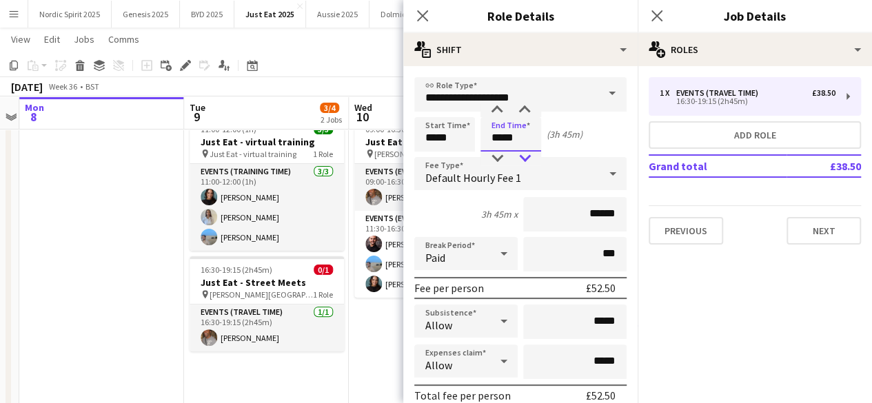
click at [527, 159] on div at bounding box center [525, 159] width 28 height 14
type input "*****"
click at [498, 154] on div at bounding box center [497, 159] width 28 height 14
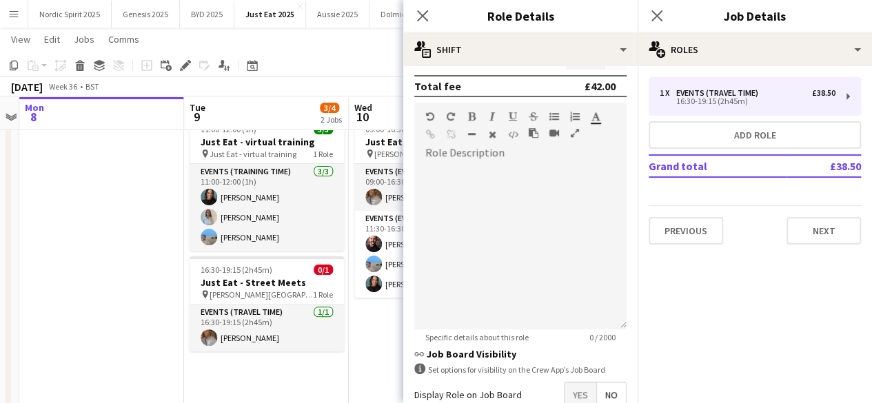
scroll to position [459, 0]
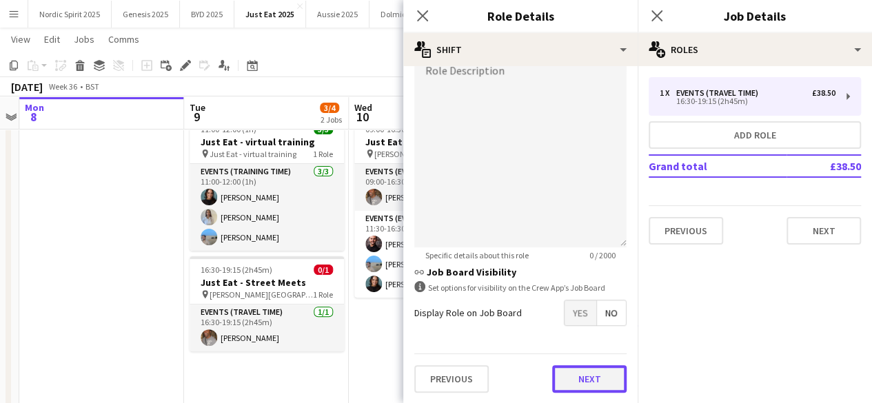
click at [606, 372] on button "Next" at bounding box center [589, 380] width 74 height 28
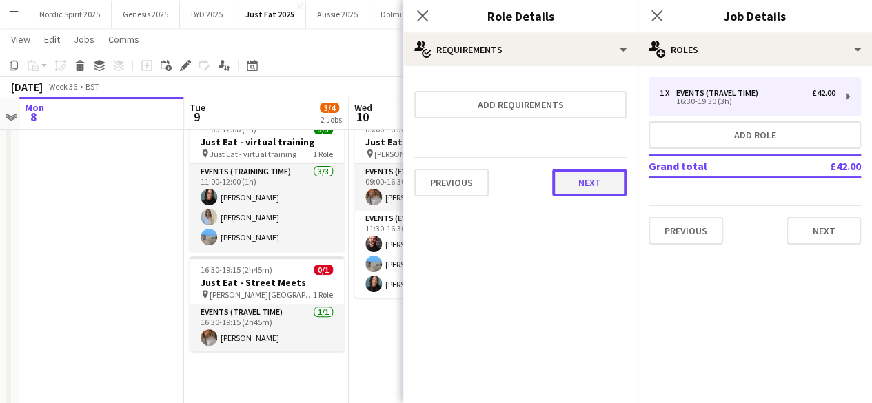
click at [593, 183] on button "Next" at bounding box center [589, 183] width 74 height 28
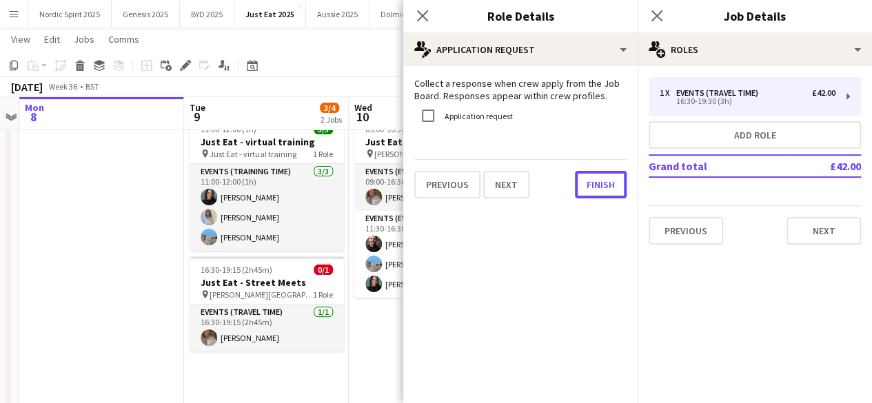
click at [593, 183] on button "Finish" at bounding box center [601, 185] width 52 height 28
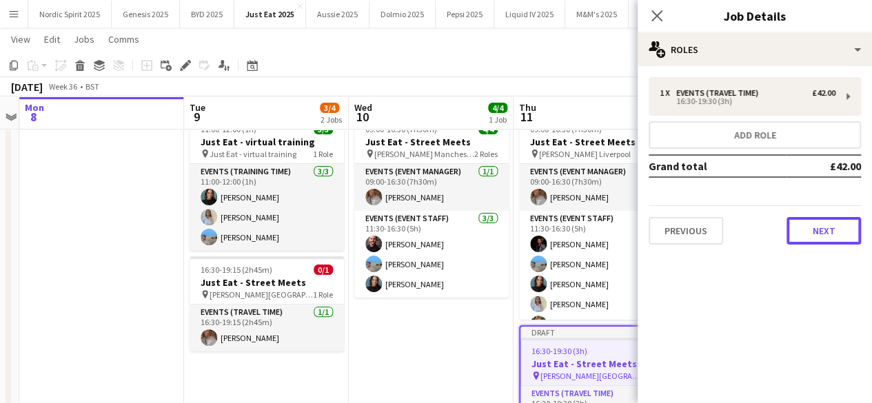
click at [810, 228] on button "Next" at bounding box center [824, 231] width 74 height 28
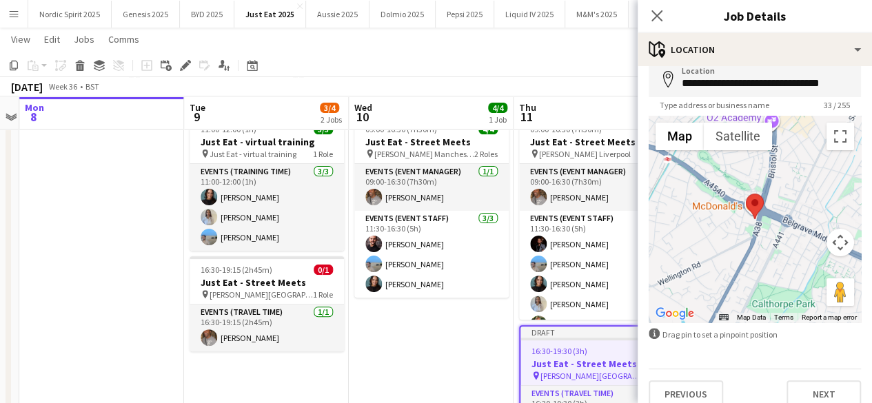
scroll to position [83, 0]
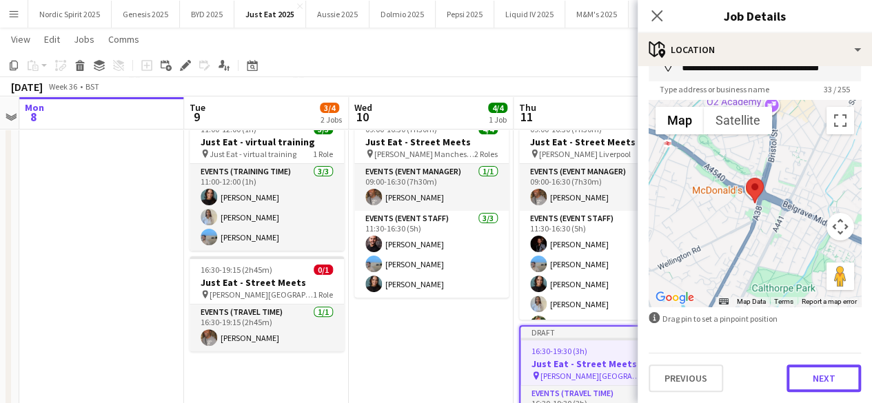
click at [833, 375] on button "Next" at bounding box center [824, 379] width 74 height 28
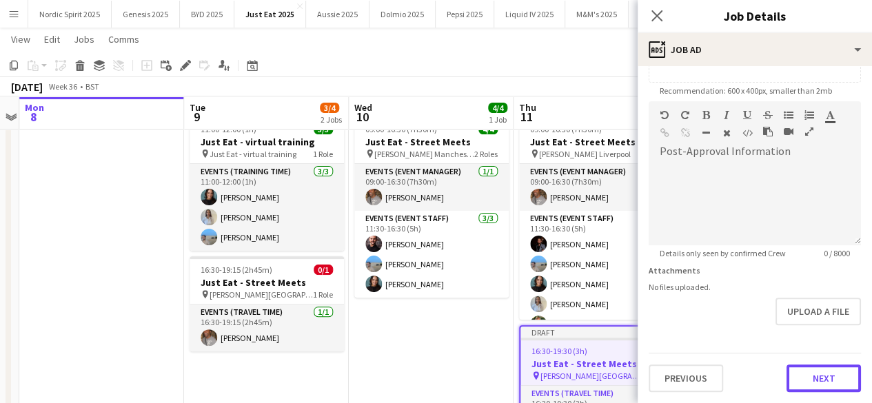
scroll to position [278, 0]
click at [821, 326] on form "**********" at bounding box center [755, 96] width 234 height 594
click at [819, 375] on button "Next" at bounding box center [824, 380] width 74 height 28
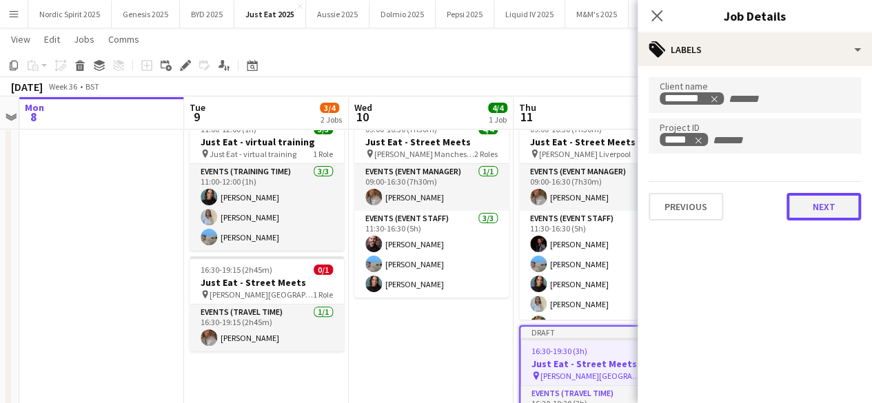
click at [828, 199] on button "Next" at bounding box center [824, 207] width 74 height 28
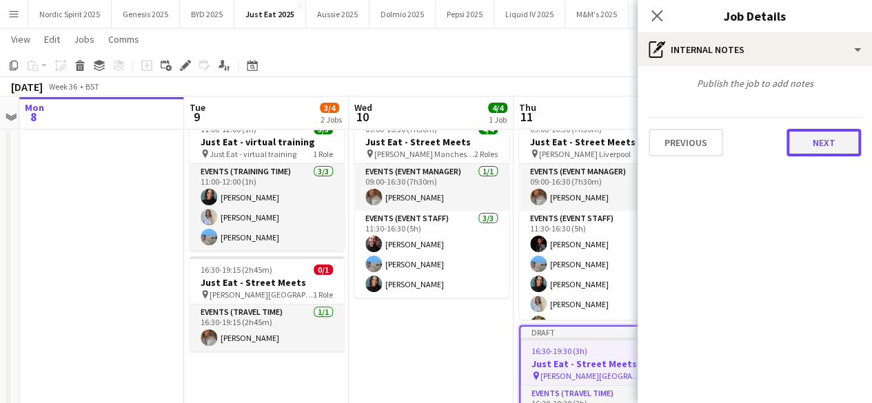
click at [832, 146] on button "Next" at bounding box center [824, 143] width 74 height 28
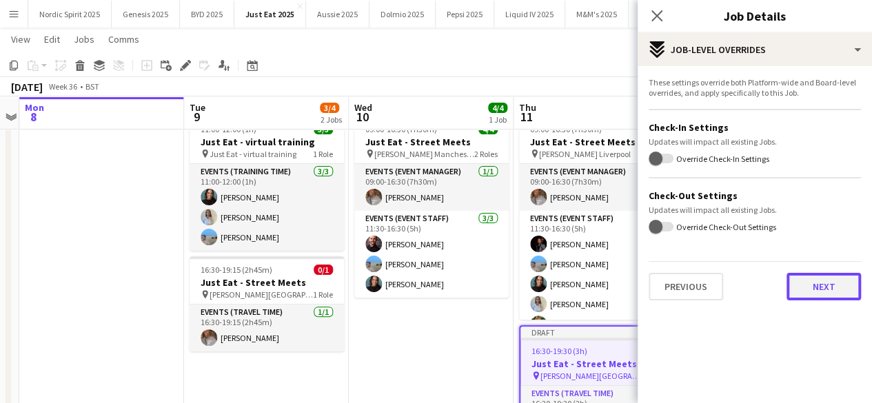
click at [838, 296] on button "Next" at bounding box center [824, 287] width 74 height 28
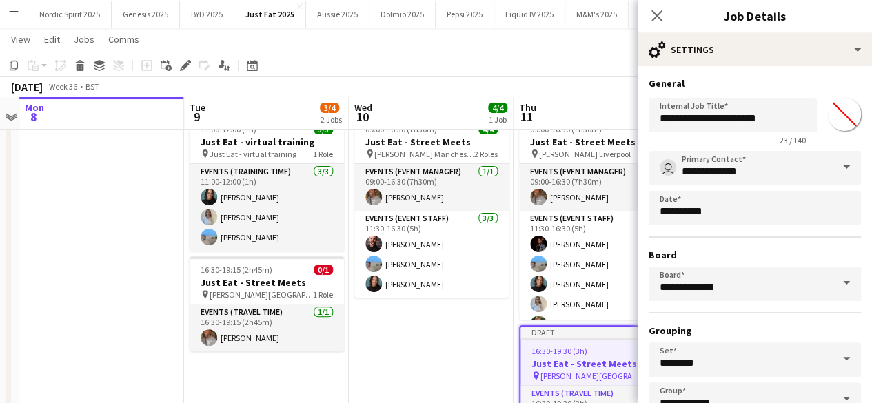
scroll to position [91, 0]
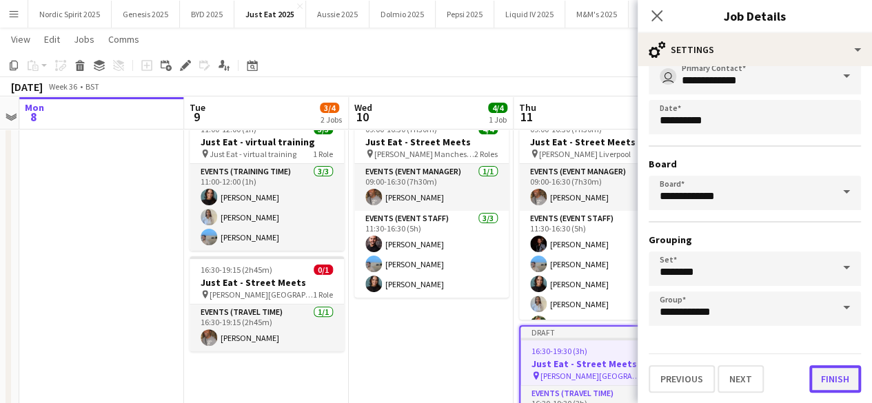
click at [835, 374] on button "Finish" at bounding box center [836, 380] width 52 height 28
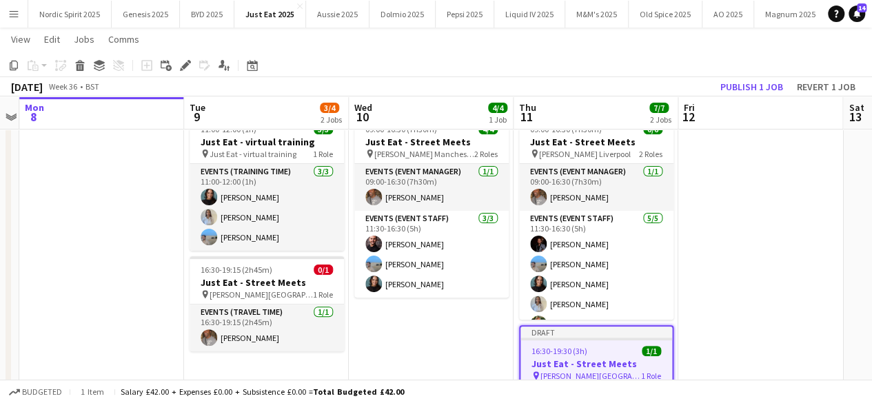
click at [814, 180] on app-date-cell at bounding box center [761, 291] width 165 height 363
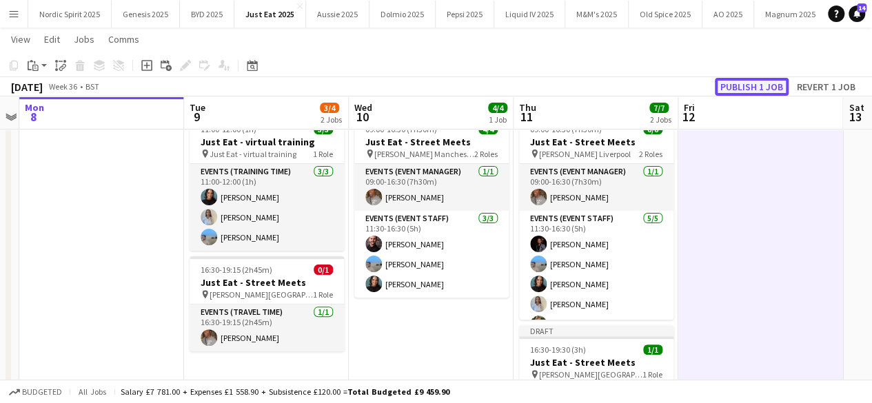
click at [761, 89] on button "Publish 1 job" at bounding box center [752, 87] width 74 height 18
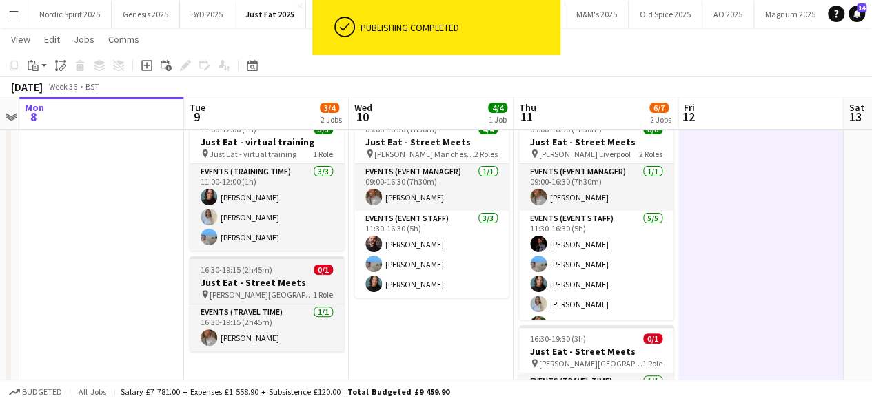
click at [269, 266] on span "16:30-19:15 (2h45m)" at bounding box center [237, 270] width 72 height 10
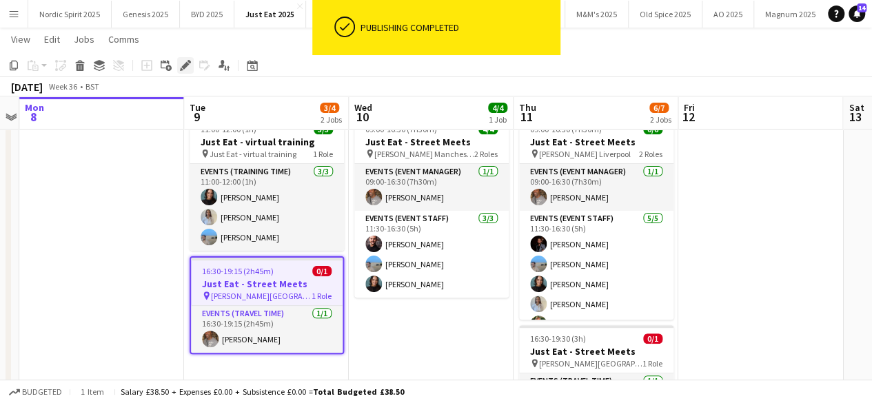
click at [186, 64] on icon at bounding box center [185, 66] width 8 height 8
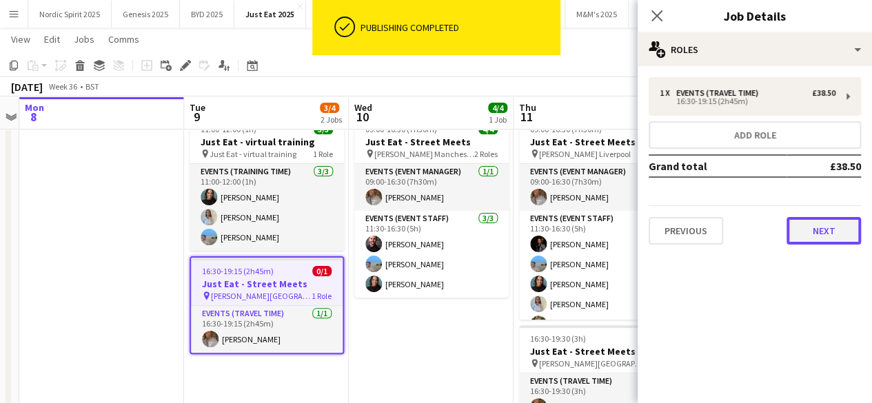
click at [799, 228] on button "Next" at bounding box center [824, 231] width 74 height 28
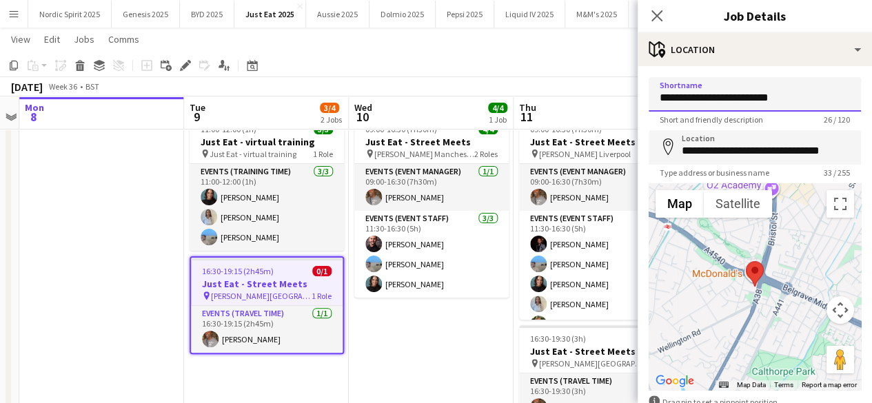
drag, startPoint x: 792, startPoint y: 97, endPoint x: 653, endPoint y: 99, distance: 138.6
click at [653, 99] on input "**********" at bounding box center [755, 94] width 212 height 34
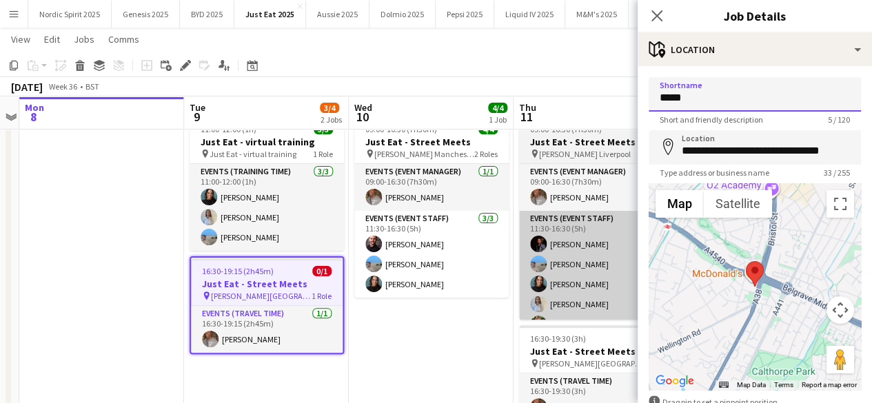
type input "*****"
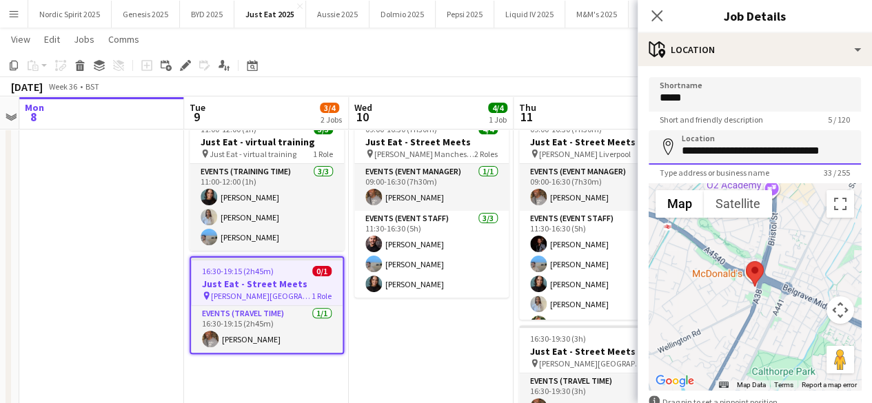
click at [699, 147] on input "**********" at bounding box center [755, 147] width 212 height 34
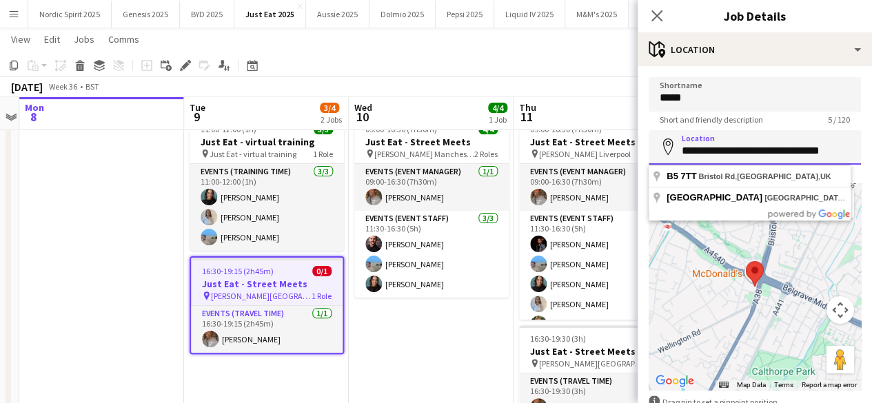
click at [699, 147] on input "**********" at bounding box center [755, 147] width 212 height 34
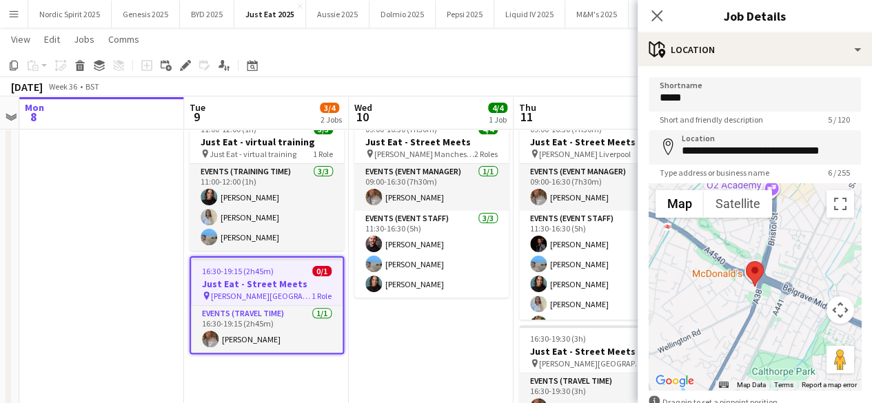
type input "**********"
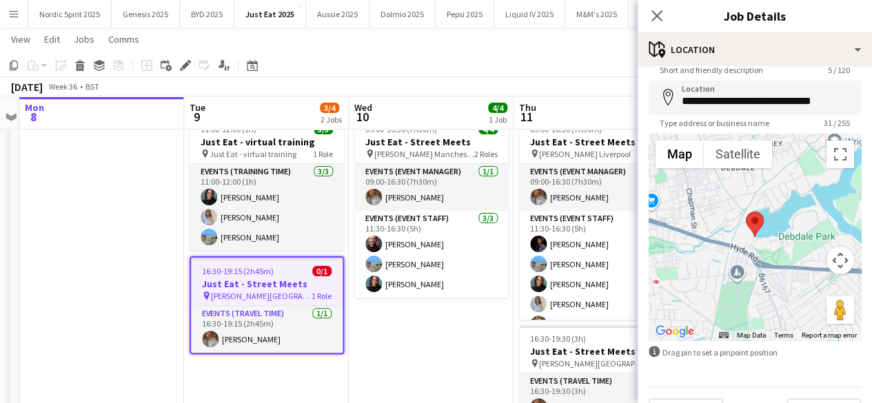
scroll to position [83, 0]
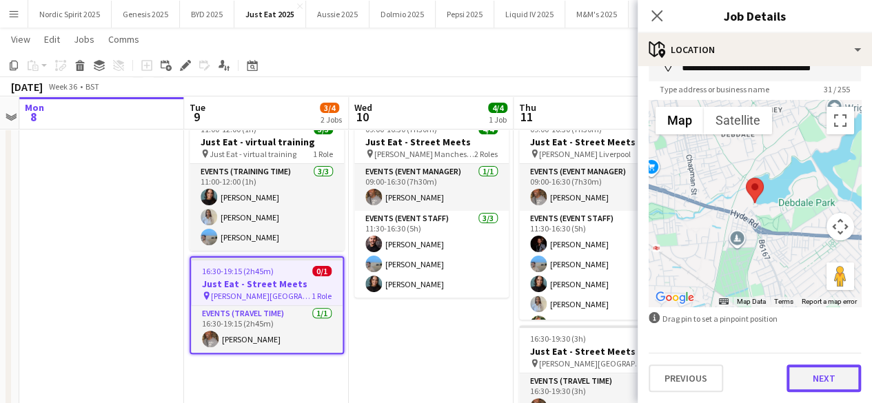
click at [804, 373] on button "Next" at bounding box center [824, 379] width 74 height 28
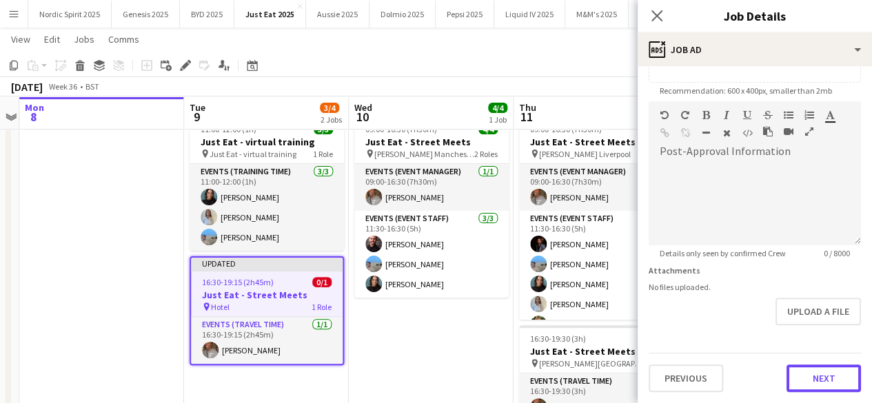
scroll to position [278, 0]
click at [819, 327] on form "**********" at bounding box center [755, 96] width 234 height 594
click at [817, 375] on button "Next" at bounding box center [824, 380] width 74 height 28
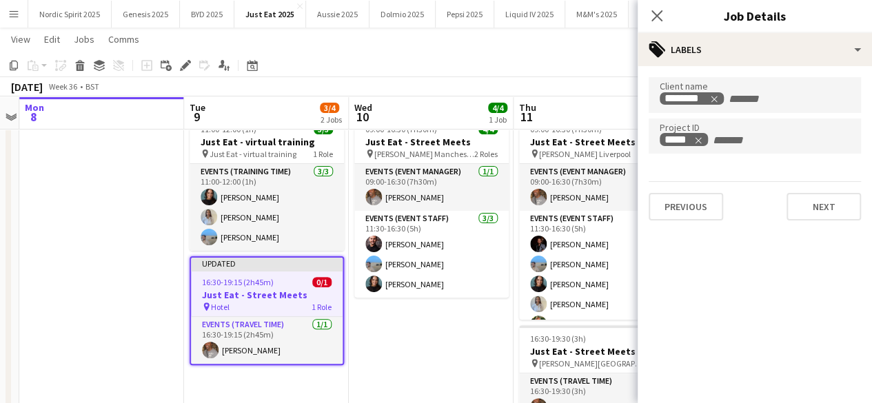
scroll to position [0, 0]
click at [826, 197] on button "Next" at bounding box center [824, 207] width 74 height 28
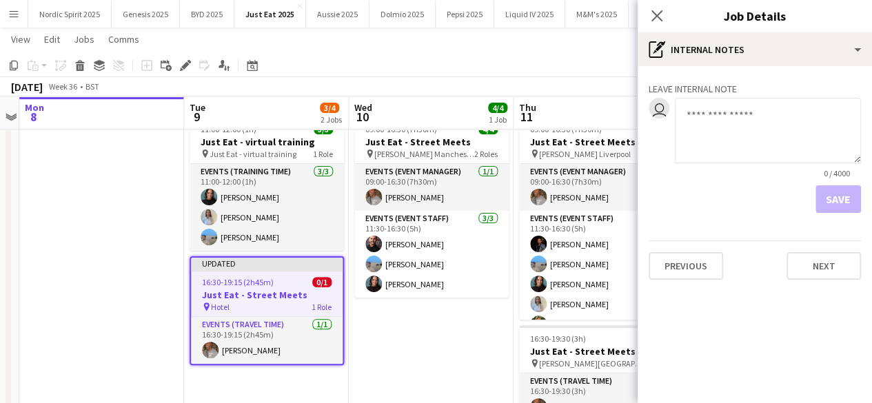
click at [832, 286] on div "Leave internal note user 0 / 4000 Save Previous Next" at bounding box center [755, 178] width 234 height 225
click at [832, 275] on button "Next" at bounding box center [824, 266] width 74 height 28
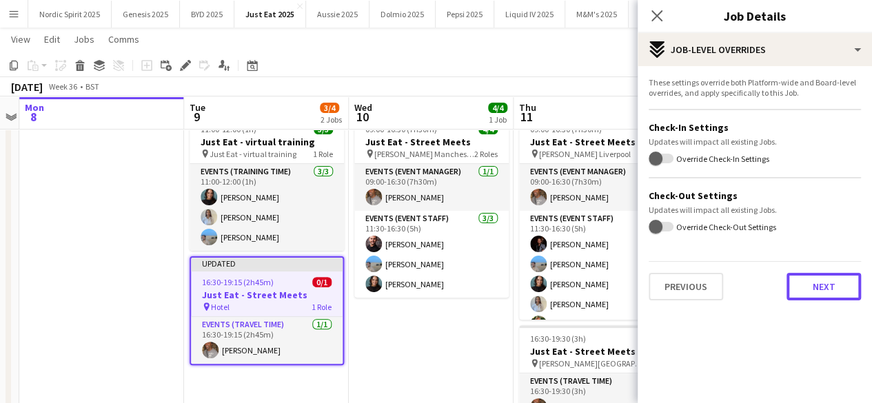
click at [830, 289] on button "Next" at bounding box center [824, 287] width 74 height 28
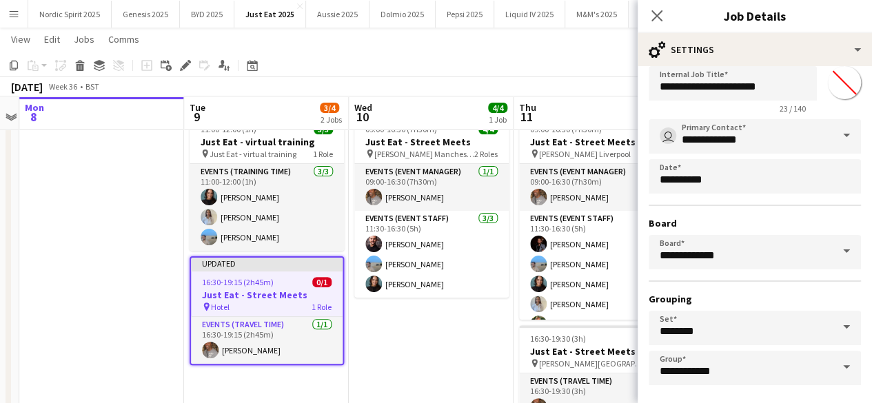
scroll to position [91, 0]
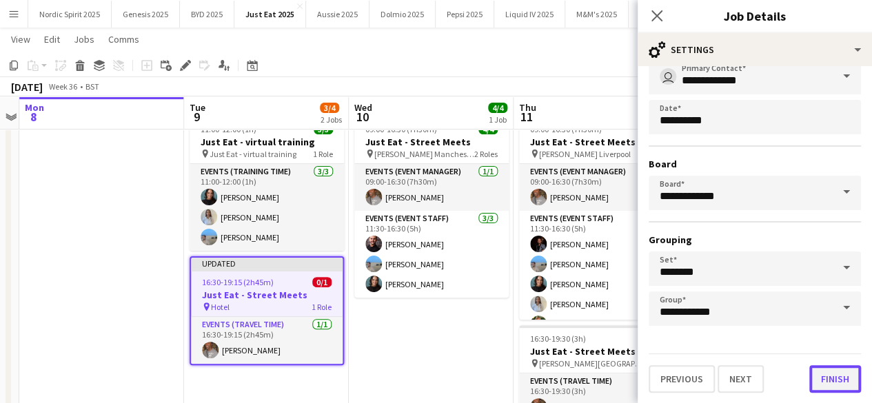
click at [824, 386] on button "Finish" at bounding box center [836, 380] width 52 height 28
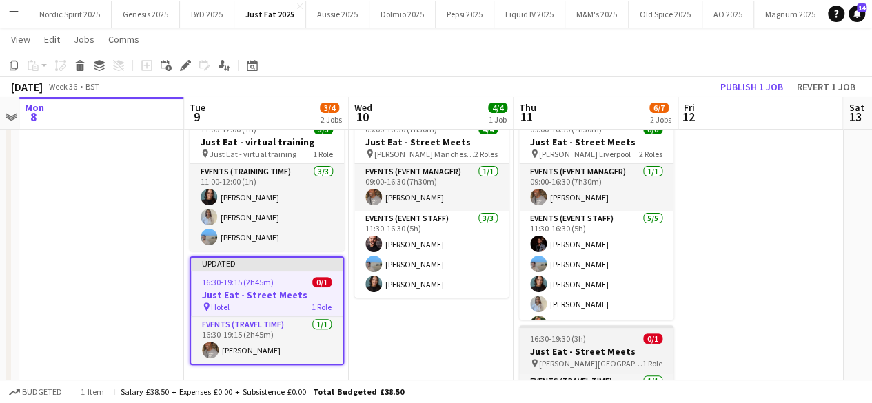
click at [585, 339] on span "16:30-19:30 (3h)" at bounding box center [558, 339] width 56 height 10
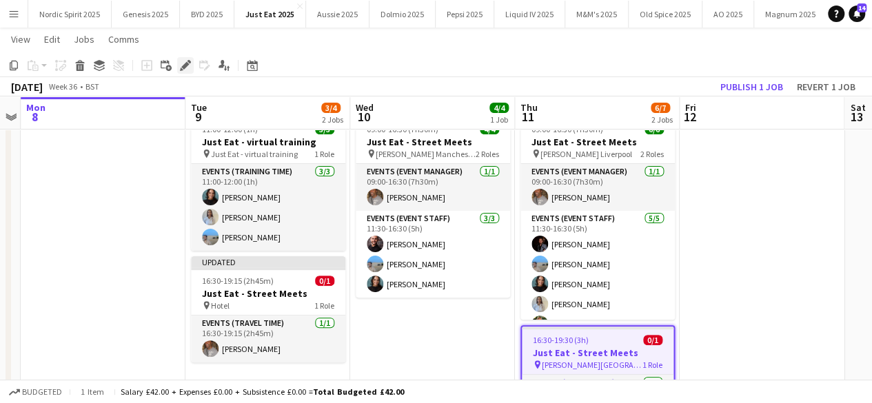
click at [181, 67] on icon "Edit" at bounding box center [185, 65] width 11 height 11
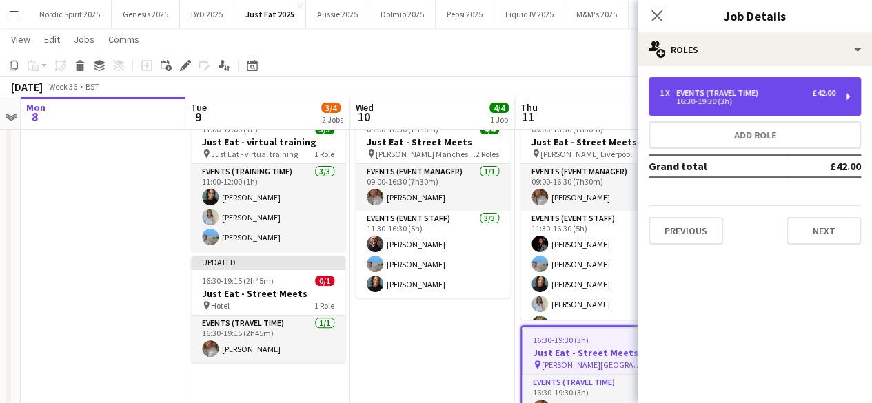
click at [783, 98] on div "16:30-19:30 (3h)" at bounding box center [748, 101] width 176 height 7
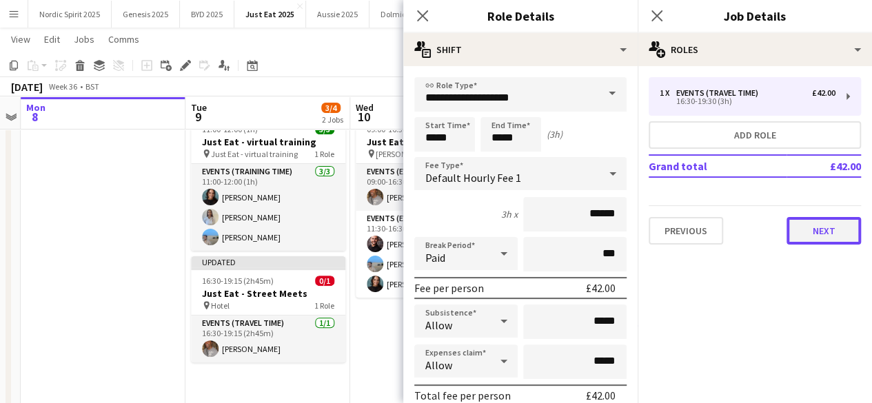
click at [810, 226] on button "Next" at bounding box center [824, 231] width 74 height 28
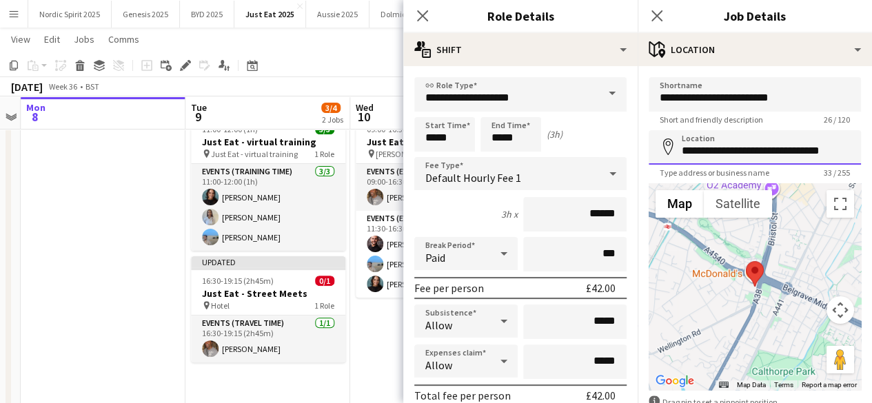
click at [765, 139] on input "**********" at bounding box center [755, 147] width 212 height 34
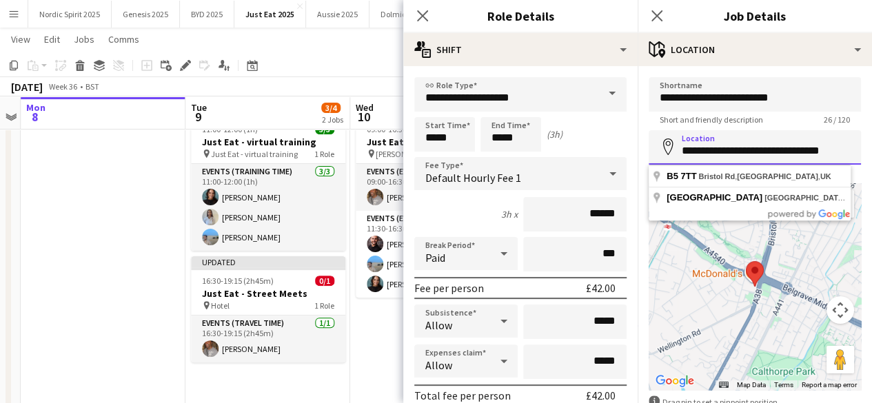
click at [765, 139] on input "**********" at bounding box center [755, 147] width 212 height 34
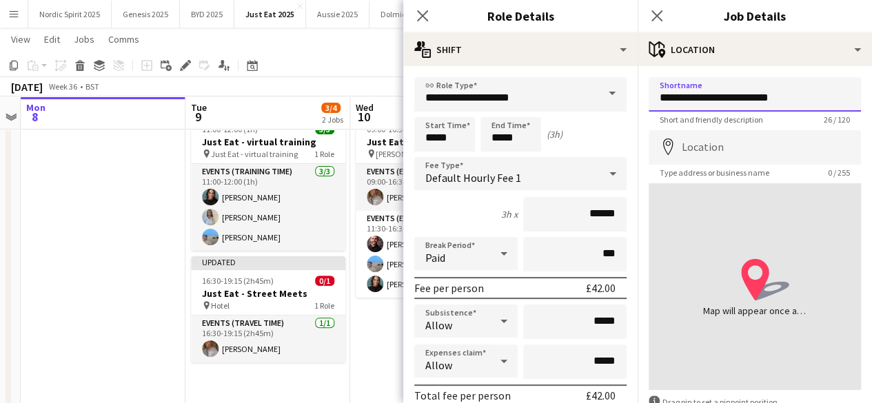
click at [739, 89] on input "**********" at bounding box center [755, 94] width 212 height 34
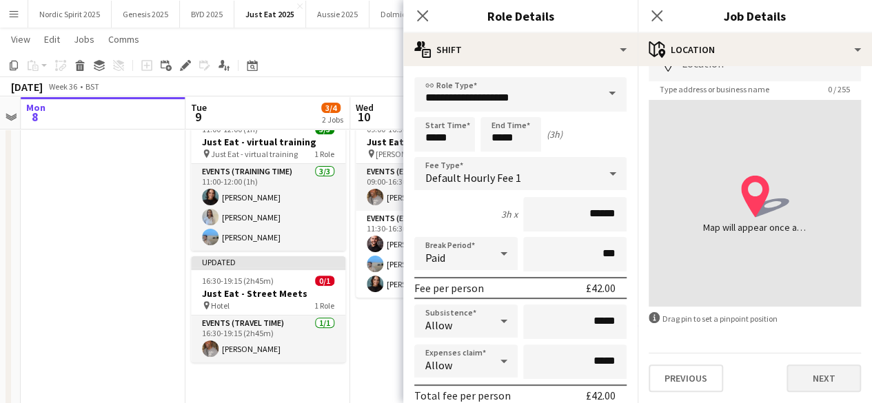
type input "**********"
click at [839, 369] on button "Next" at bounding box center [824, 379] width 74 height 28
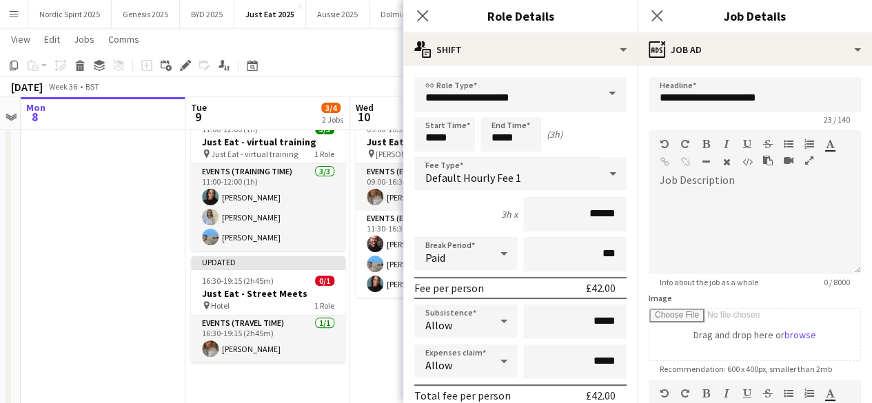
scroll to position [0, 0]
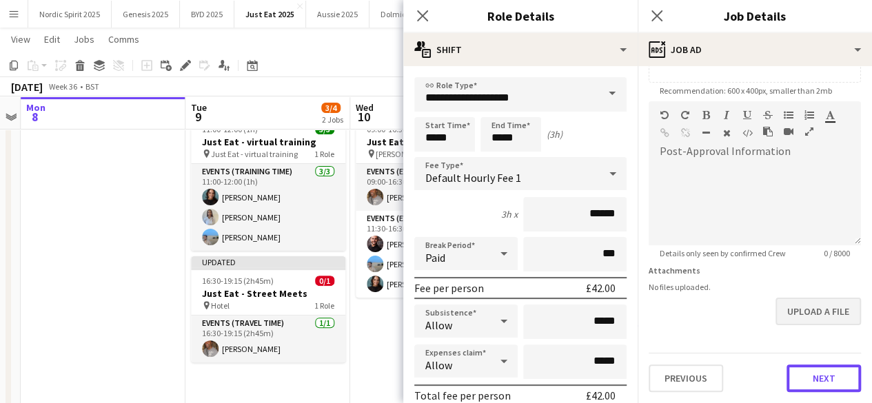
click at [825, 315] on form "**********" at bounding box center [755, 96] width 234 height 594
click at [830, 376] on button "Next" at bounding box center [824, 380] width 74 height 28
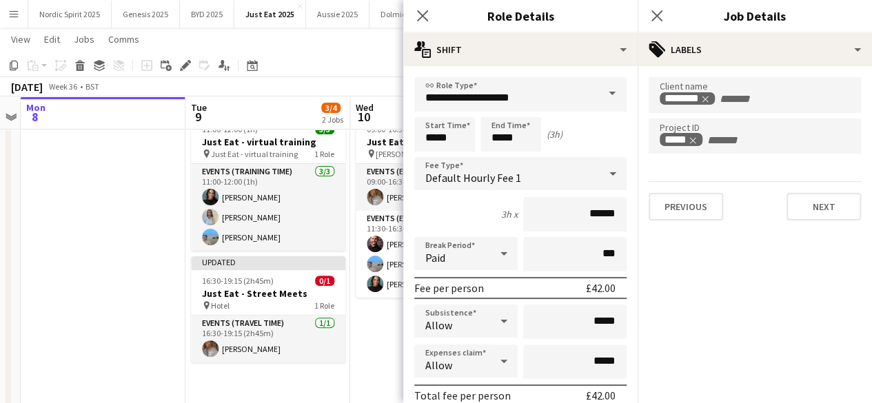
scroll to position [0, 0]
click at [843, 199] on button "Next" at bounding box center [824, 207] width 74 height 28
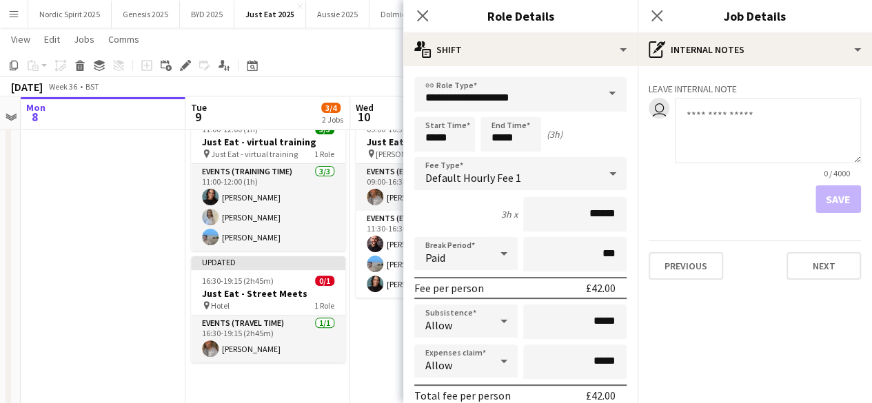
click at [826, 294] on mat-expansion-panel "pen-write Internal notes Leave internal note user 0 / 4000 Save Previous Next" at bounding box center [755, 234] width 234 height 337
click at [828, 280] on div "Leave internal note user 0 / 4000 Save Previous Next" at bounding box center [755, 178] width 234 height 225
click at [830, 270] on button "Next" at bounding box center [824, 266] width 74 height 28
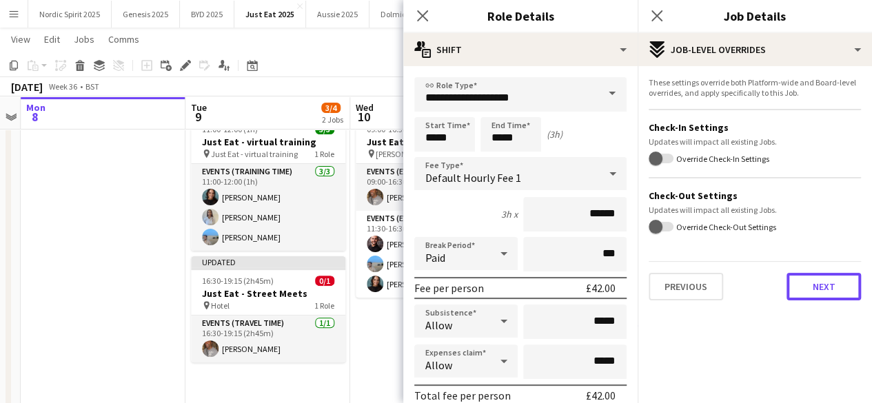
click at [832, 281] on button "Next" at bounding box center [824, 287] width 74 height 28
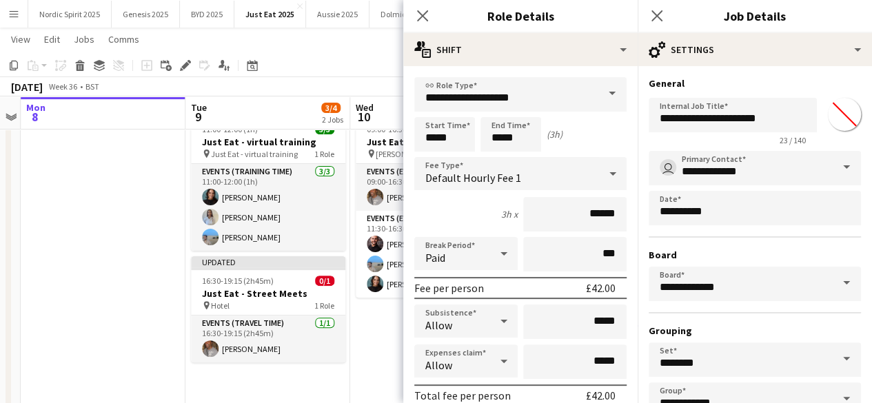
scroll to position [91, 0]
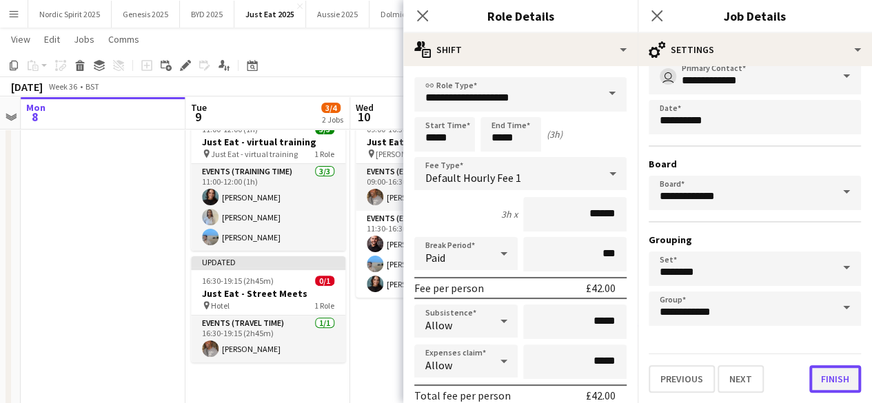
click at [829, 376] on button "Finish" at bounding box center [836, 380] width 52 height 28
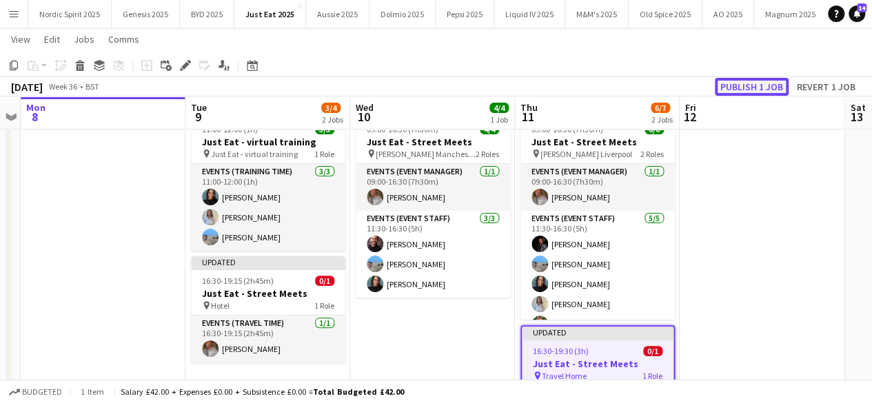
click at [749, 81] on button "Publish 1 job" at bounding box center [752, 87] width 74 height 18
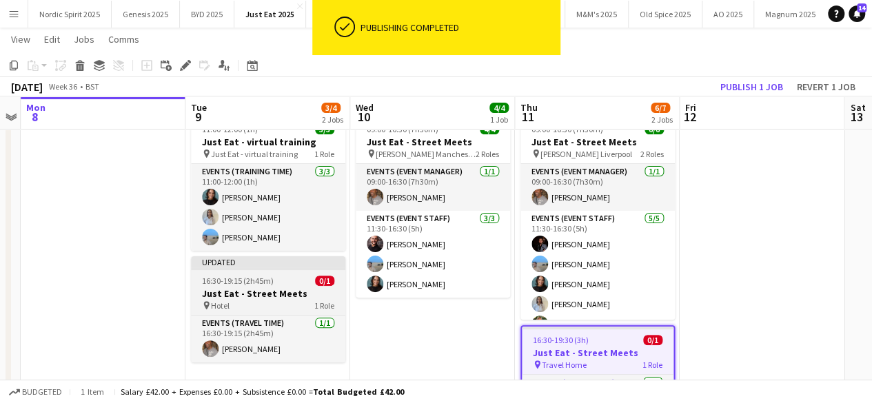
click at [295, 271] on app-job-card "Updated 16:30-19:15 (2h45m) 0/1 Just Eat - Street Meets pin Hotel 1 Role Events…" at bounding box center [268, 310] width 154 height 106
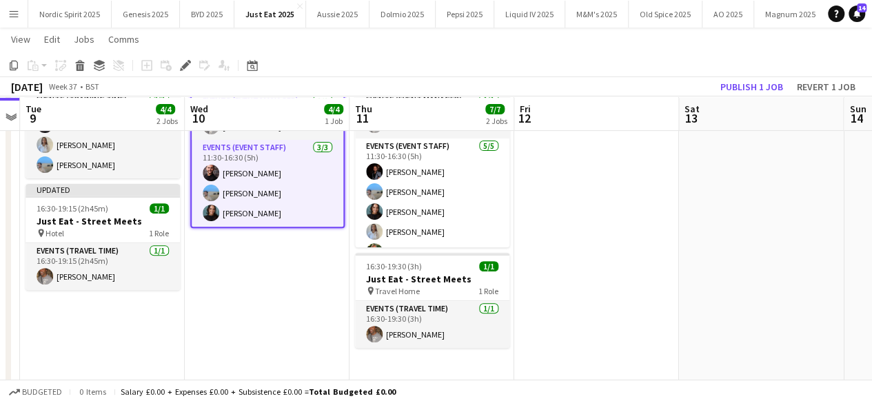
scroll to position [181, 0]
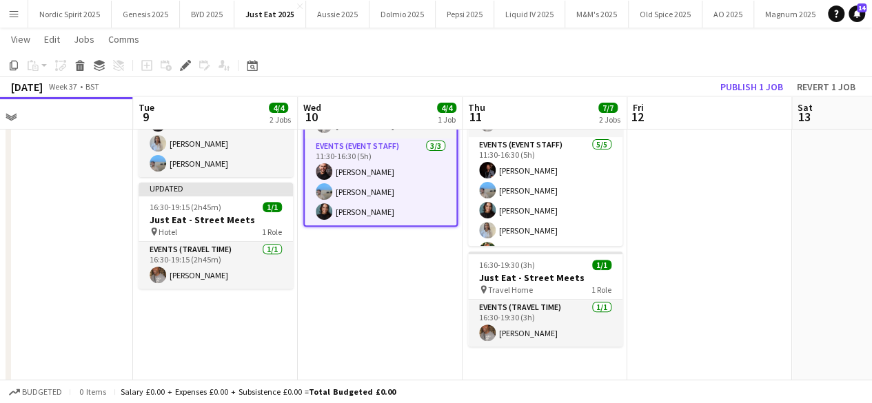
drag, startPoint x: 636, startPoint y: 210, endPoint x: 750, endPoint y: 232, distance: 115.9
click at [750, 232] on app-calendar-viewport "Sat 6 Sun 7 Mon 8 Tue 9 4/4 2 Jobs Wed 10 4/4 1 Job Thu 11 7/7 2 Jobs Fri 12 Sa…" at bounding box center [436, 130] width 872 height 516
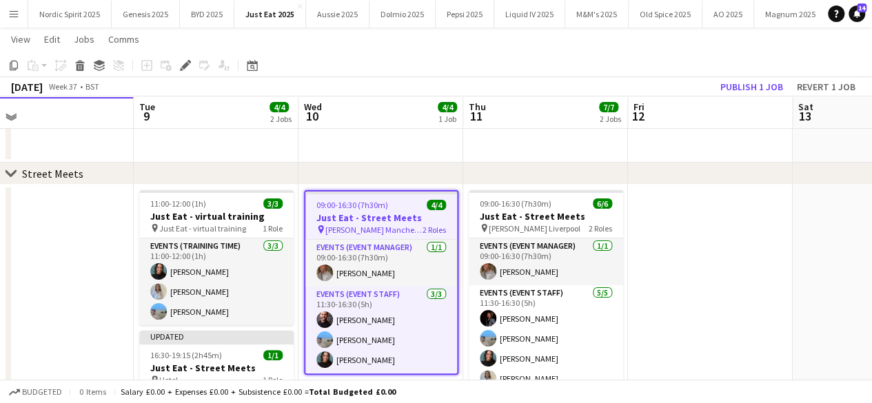
scroll to position [32, 0]
click at [393, 199] on app-job-card "09:00-16:30 (7h30m) 4/4 Just Eat - Street Meets pin [PERSON_NAME] Manchester 2 …" at bounding box center [381, 283] width 154 height 185
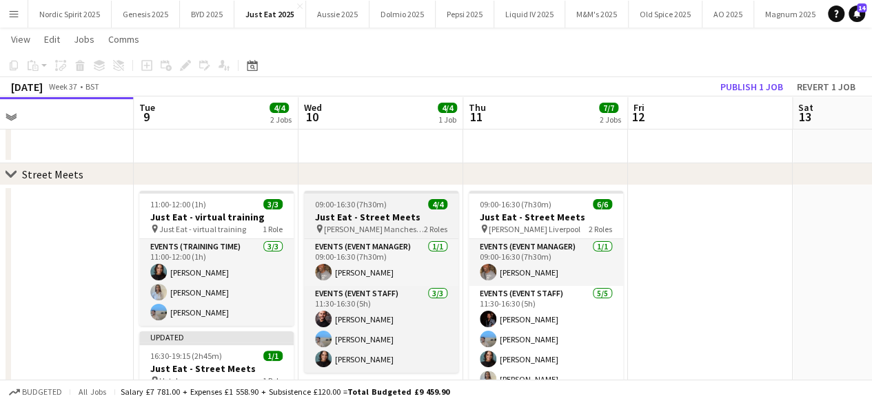
click at [392, 199] on div "09:00-16:30 (7h30m) 4/4" at bounding box center [381, 204] width 154 height 10
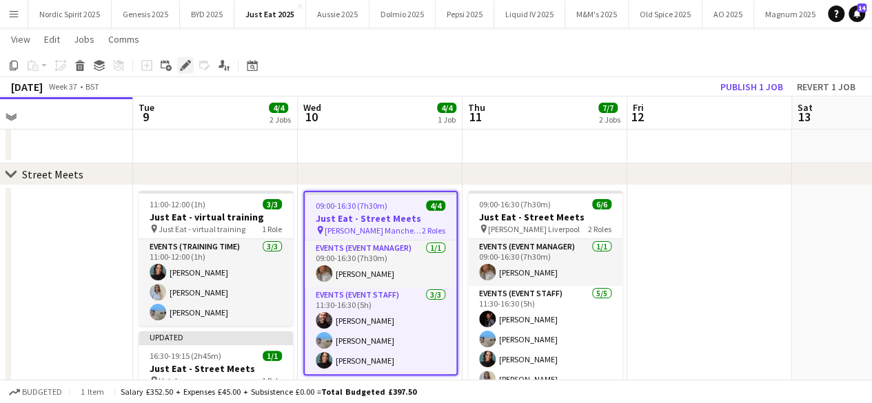
click at [179, 68] on div "Edit" at bounding box center [185, 65] width 17 height 17
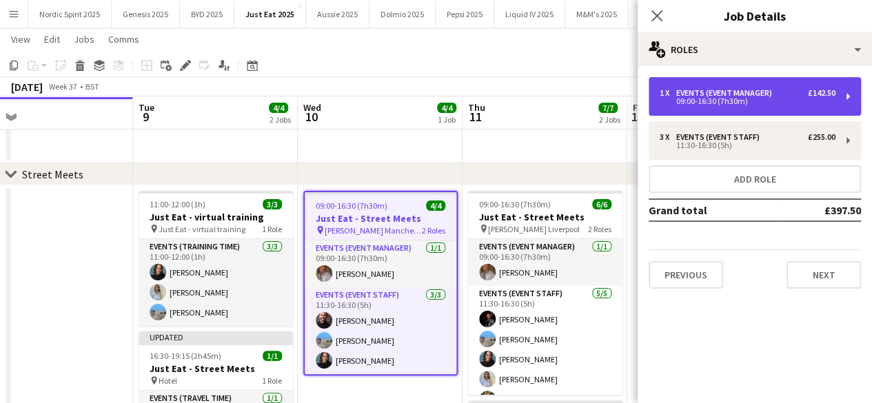
click at [755, 110] on div "1 x Events (Event Manager) £142.50 09:00-16:30 (7h30m)" at bounding box center [755, 96] width 212 height 39
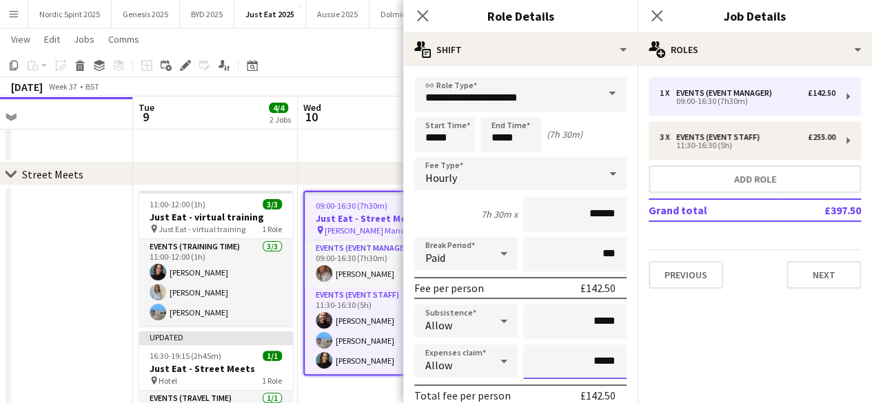
drag, startPoint x: 612, startPoint y: 358, endPoint x: 585, endPoint y: 360, distance: 27.7
click at [585, 360] on input "*****" at bounding box center [574, 362] width 103 height 34
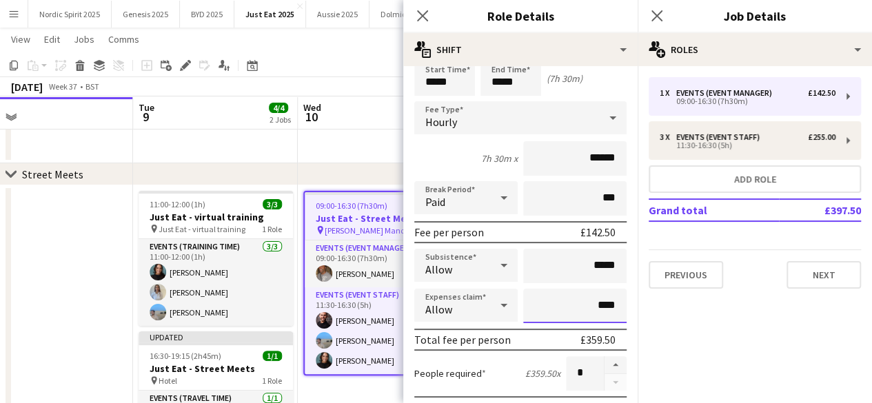
scroll to position [34, 0]
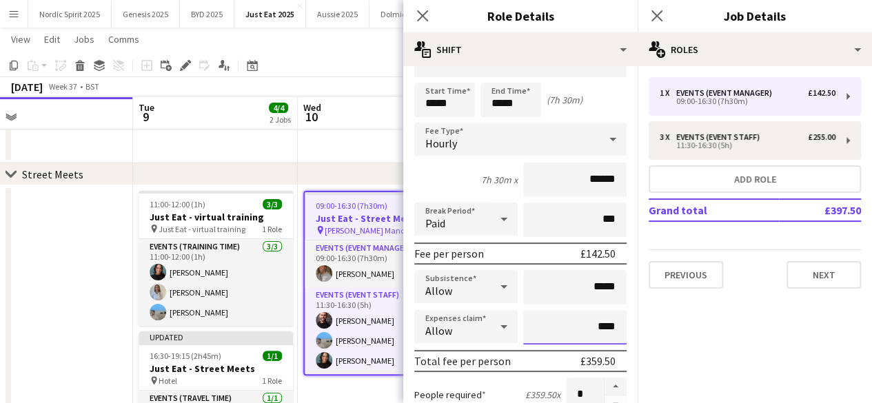
type input "****"
click at [588, 288] on input "*****" at bounding box center [574, 287] width 103 height 34
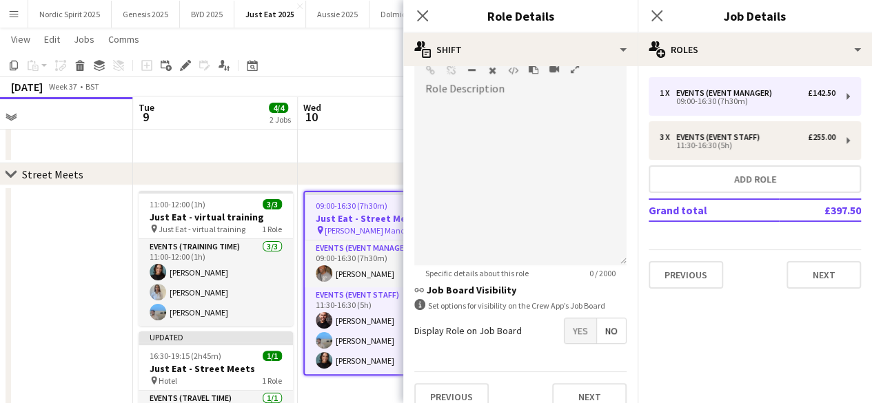
scroll to position [459, 0]
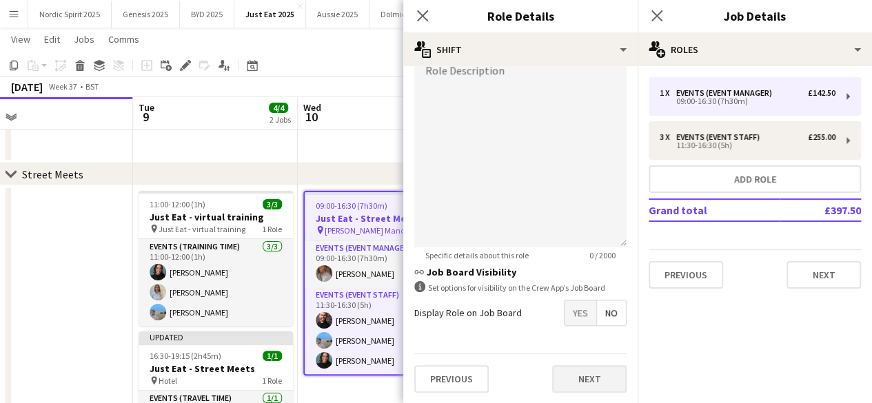
type input "******"
click at [606, 378] on button "Next" at bounding box center [589, 380] width 74 height 28
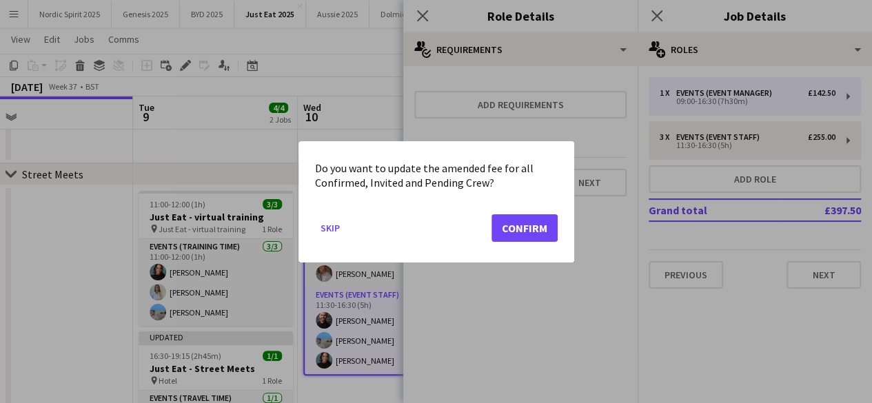
scroll to position [0, 0]
click at [532, 228] on button "Confirm" at bounding box center [525, 228] width 66 height 28
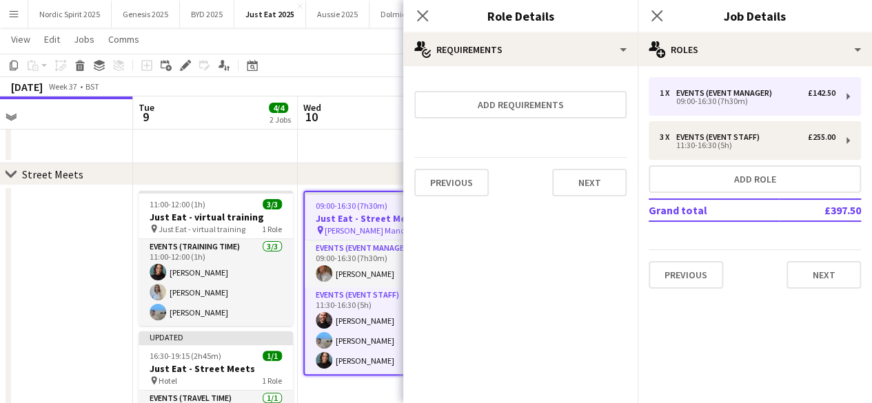
scroll to position [32, 0]
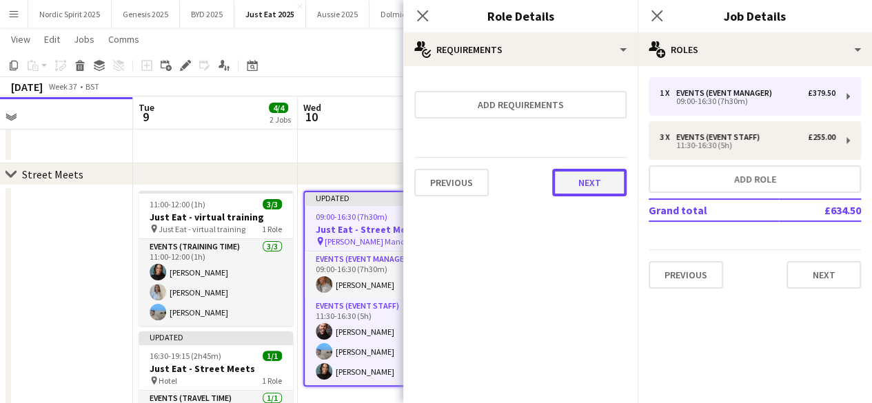
click at [583, 187] on button "Next" at bounding box center [589, 183] width 74 height 28
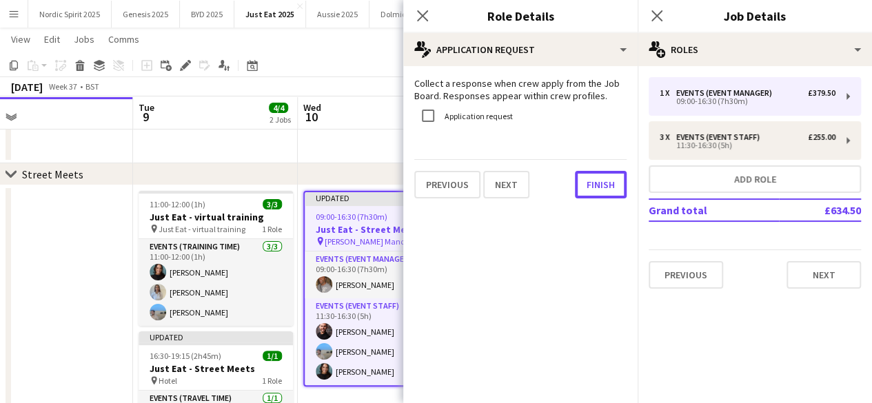
click at [583, 187] on button "Finish" at bounding box center [601, 185] width 52 height 28
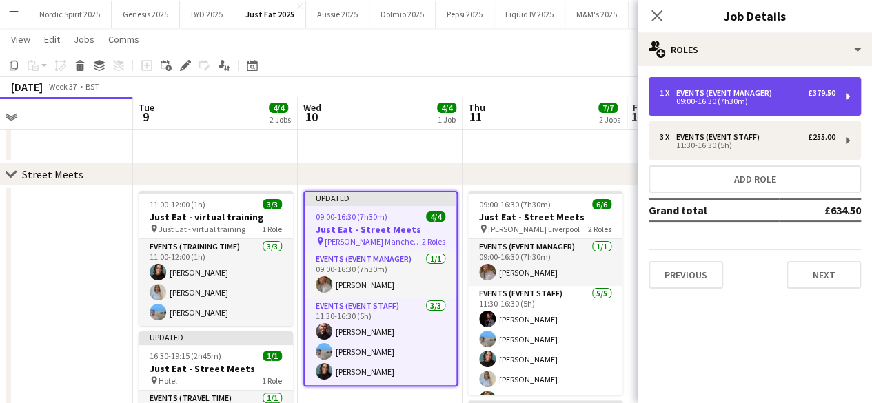
click at [712, 92] on div "Events (Event Manager)" at bounding box center [727, 93] width 101 height 10
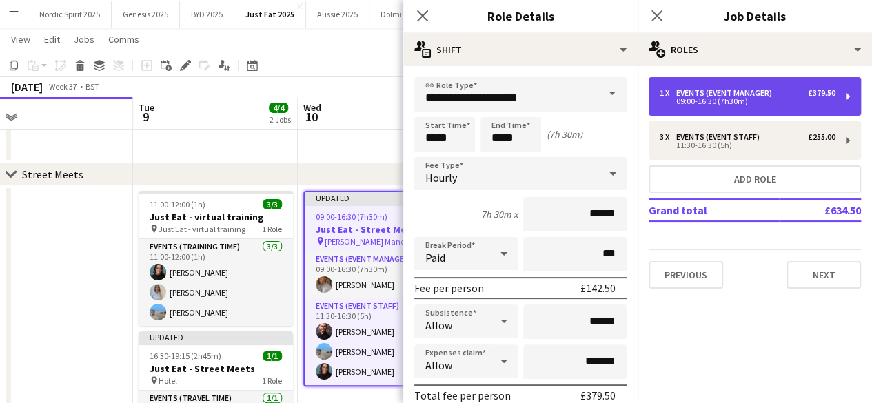
click at [712, 92] on div "Events (Event Manager)" at bounding box center [727, 93] width 101 height 10
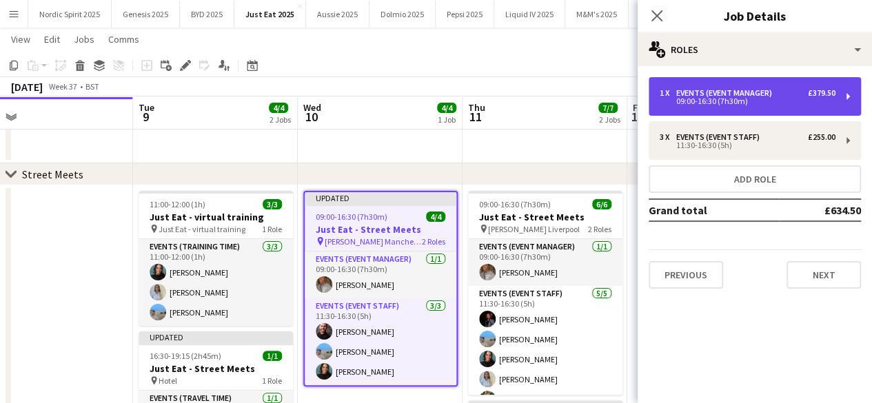
click at [712, 92] on div "Events (Event Manager)" at bounding box center [727, 93] width 101 height 10
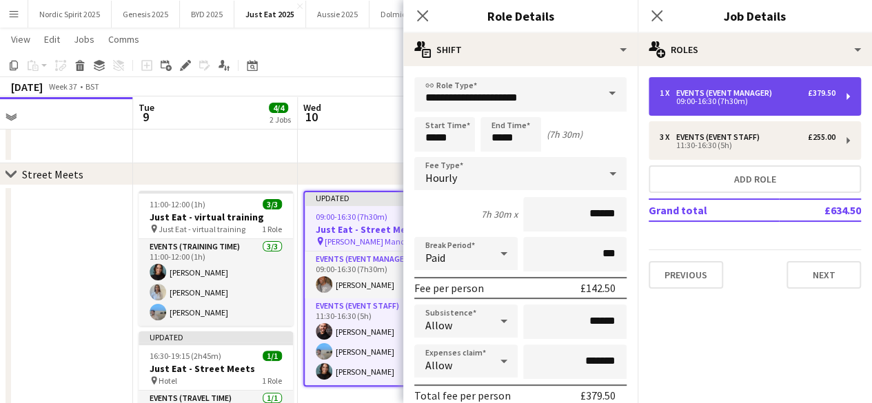
click at [712, 92] on div "Events (Event Manager)" at bounding box center [727, 93] width 101 height 10
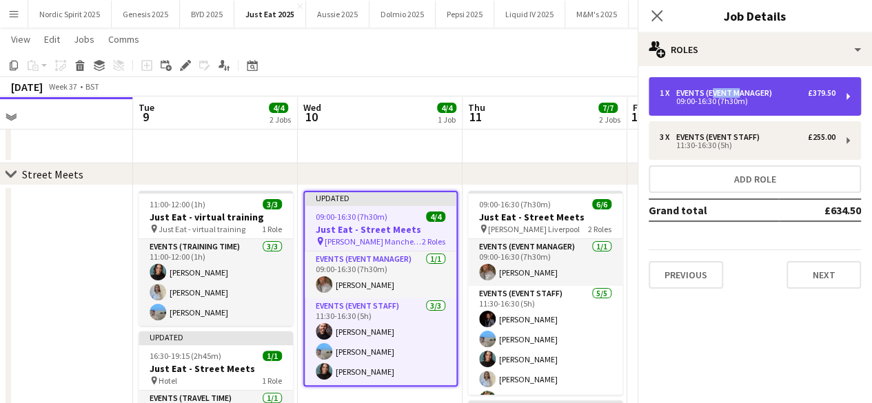
click at [712, 92] on div "Events (Event Manager)" at bounding box center [727, 93] width 101 height 10
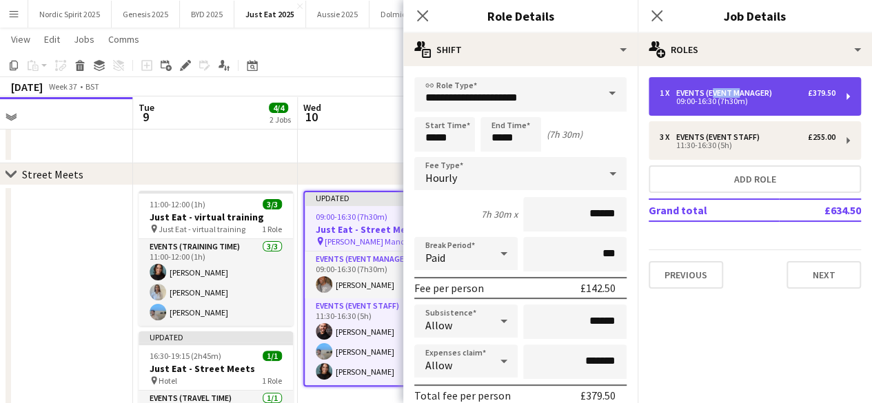
click at [712, 92] on div "Events (Event Manager)" at bounding box center [727, 93] width 101 height 10
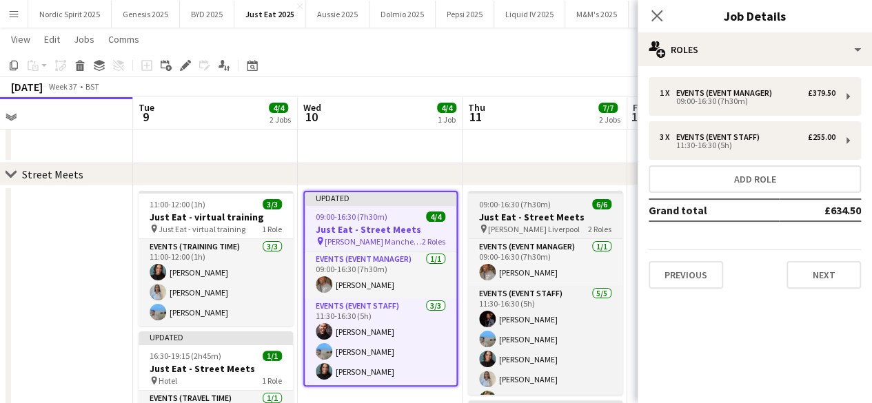
click at [563, 206] on div "09:00-16:30 (7h30m) 6/6" at bounding box center [545, 204] width 154 height 10
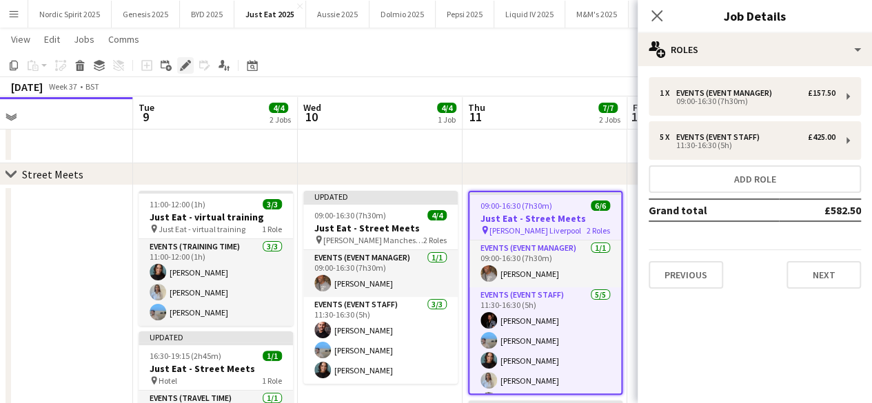
click at [183, 67] on icon at bounding box center [185, 66] width 8 height 8
click at [766, 116] on div "1 x Events (Event Manager) £157.50 09:00-16:30 (7h30m) 5 x Events (Event Staff)…" at bounding box center [755, 183] width 234 height 212
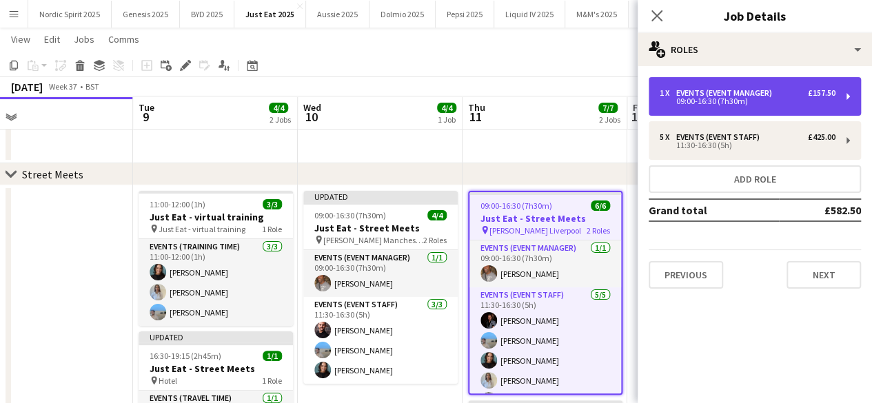
click at [775, 92] on div "Events (Event Manager)" at bounding box center [727, 93] width 101 height 10
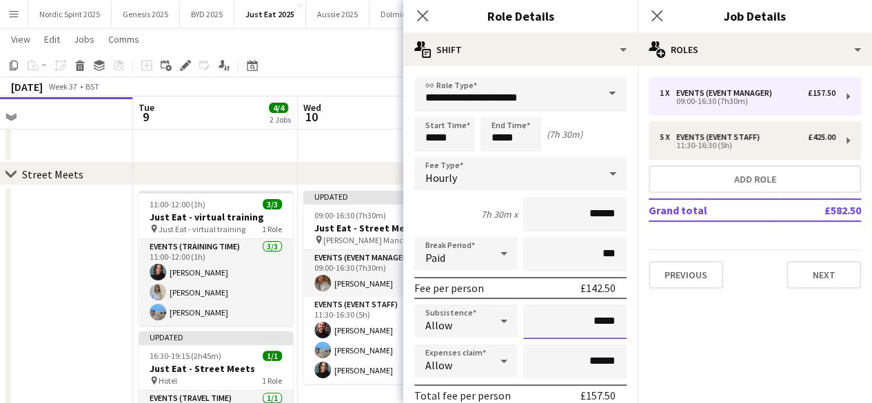
click at [586, 320] on input "*****" at bounding box center [574, 322] width 103 height 34
type input "******"
drag, startPoint x: 607, startPoint y: 358, endPoint x: 582, endPoint y: 362, distance: 25.2
click at [582, 362] on input "******" at bounding box center [574, 362] width 103 height 34
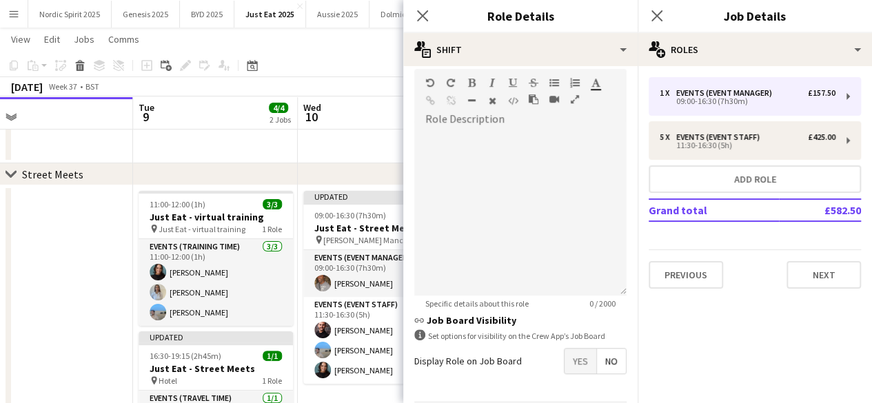
scroll to position [459, 0]
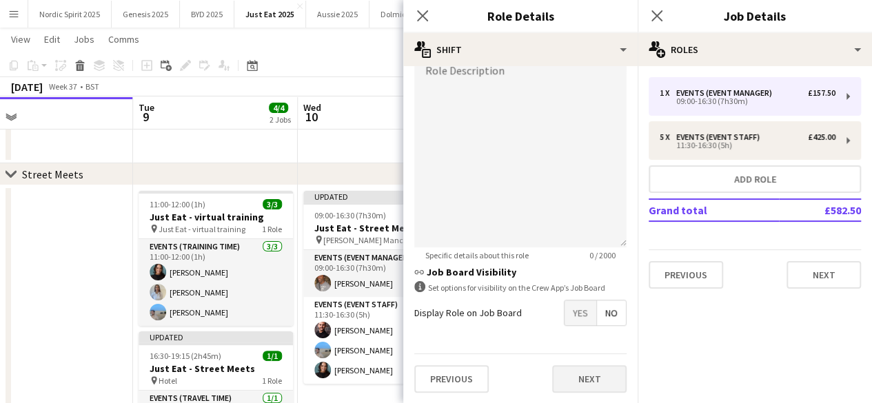
type input "*****"
click at [596, 386] on button "Next" at bounding box center [589, 380] width 74 height 28
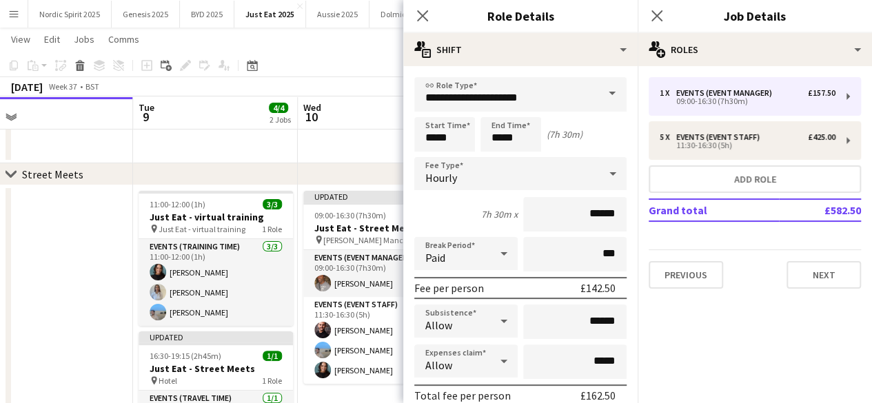
scroll to position [0, 0]
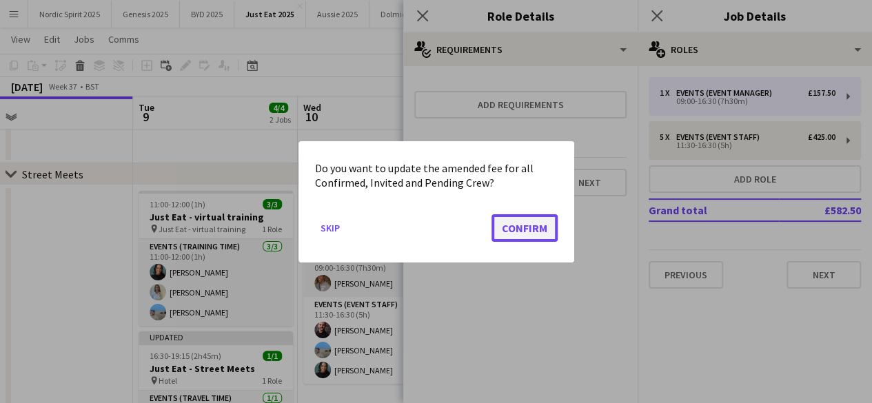
click at [541, 226] on button "Confirm" at bounding box center [525, 228] width 66 height 28
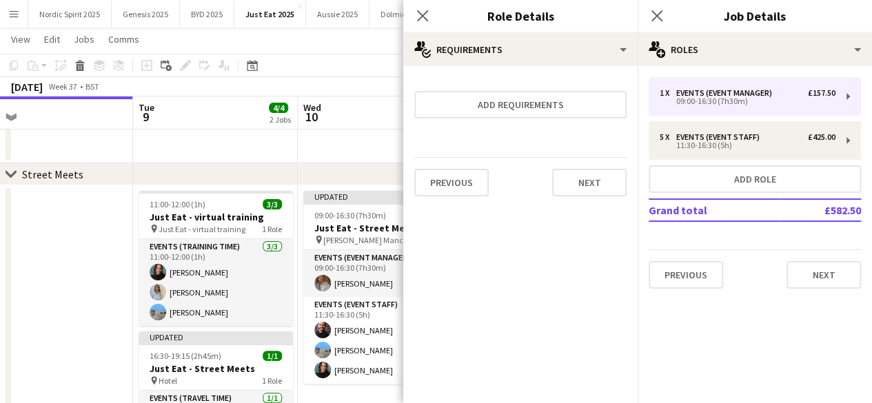
scroll to position [32, 0]
click at [575, 191] on button "Next" at bounding box center [589, 183] width 74 height 28
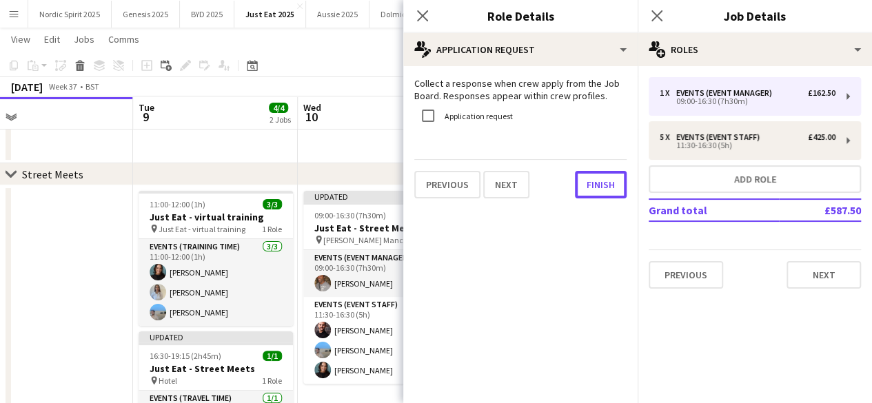
click at [575, 191] on button "Finish" at bounding box center [601, 185] width 52 height 28
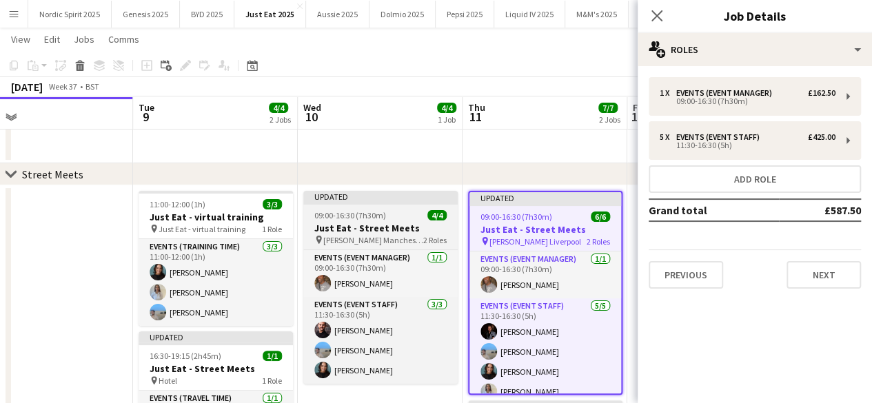
click at [386, 197] on div "Updated" at bounding box center [380, 196] width 154 height 11
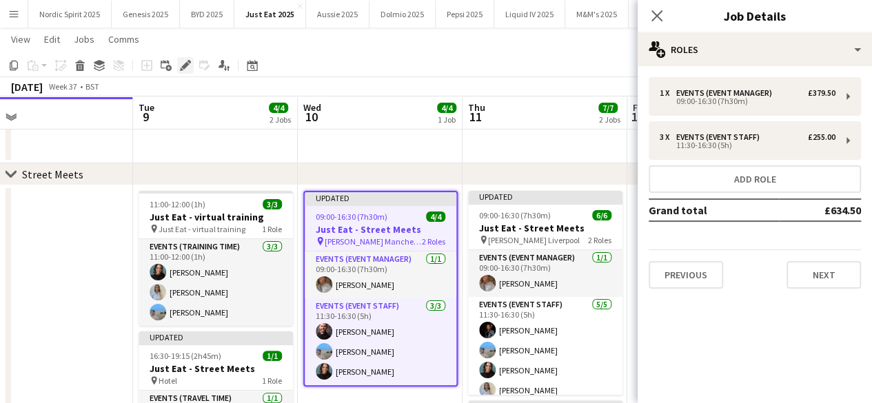
click at [190, 70] on icon "Edit" at bounding box center [185, 65] width 11 height 11
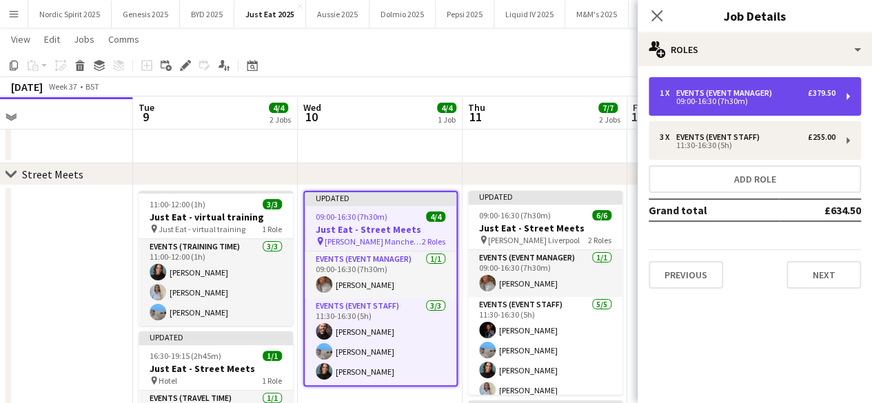
click at [697, 103] on div "09:00-16:30 (7h30m)" at bounding box center [748, 101] width 176 height 7
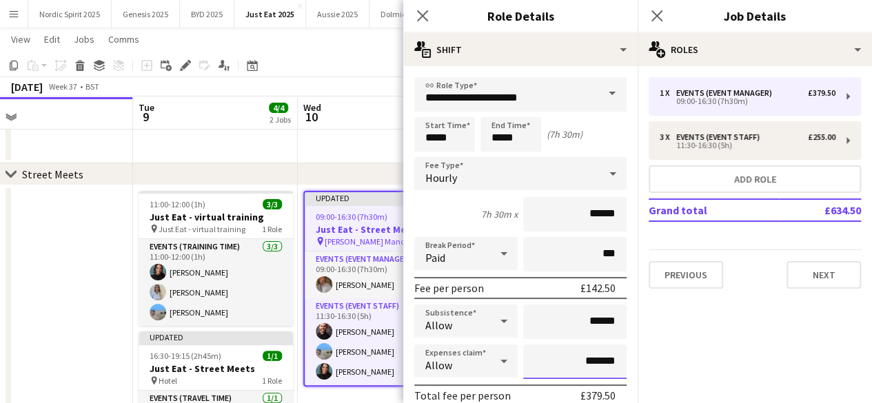
drag, startPoint x: 611, startPoint y: 363, endPoint x: 577, endPoint y: 365, distance: 34.5
click at [577, 365] on input "*******" at bounding box center [574, 362] width 103 height 34
type input "***"
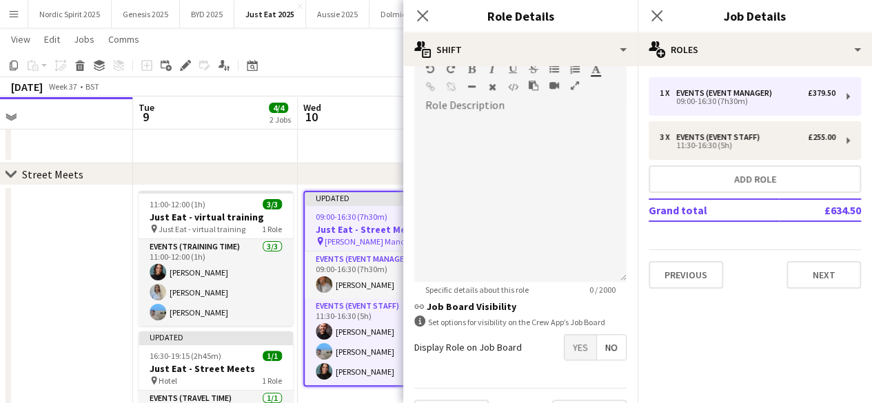
scroll to position [459, 0]
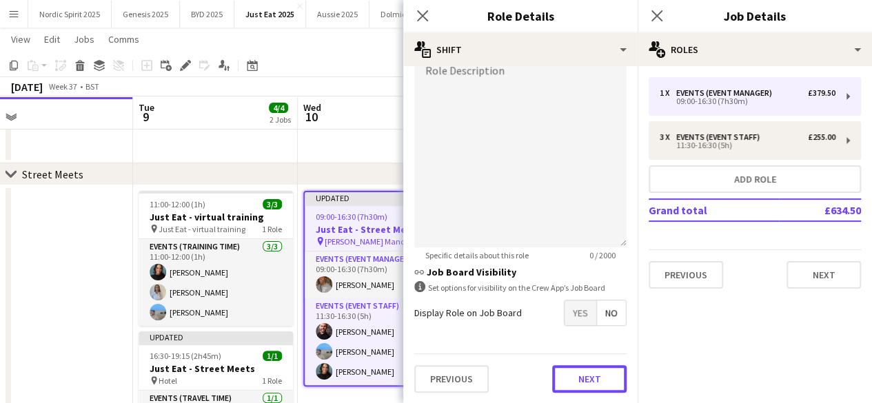
click at [588, 381] on button "Next" at bounding box center [589, 380] width 74 height 28
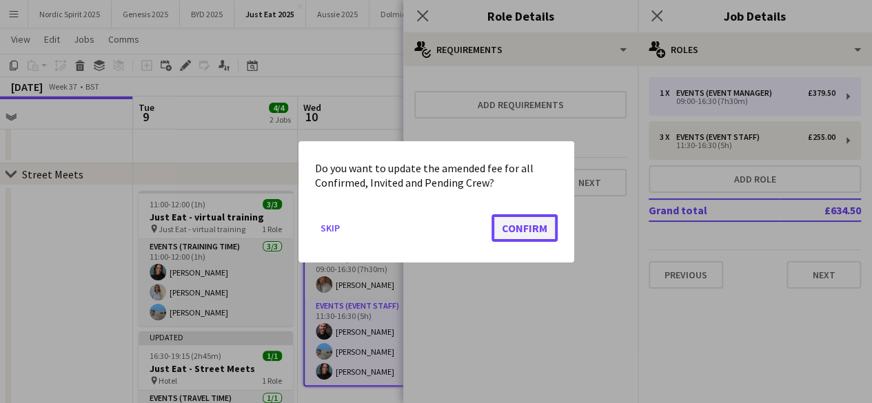
click at [538, 223] on button "Confirm" at bounding box center [525, 228] width 66 height 28
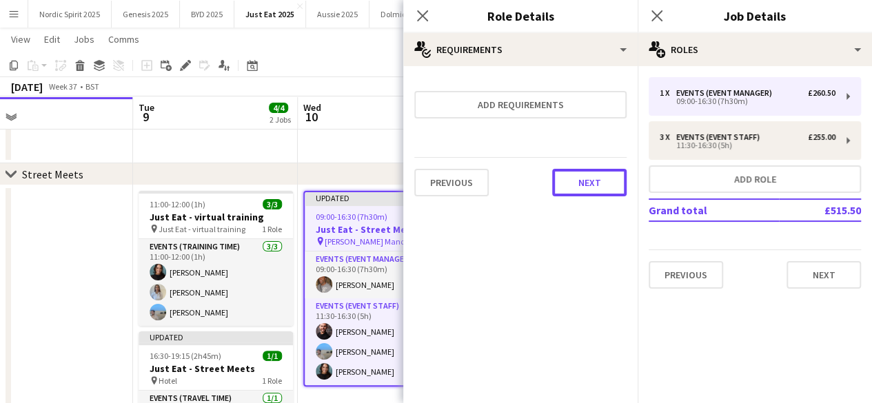
click at [583, 178] on button "Next" at bounding box center [589, 183] width 74 height 28
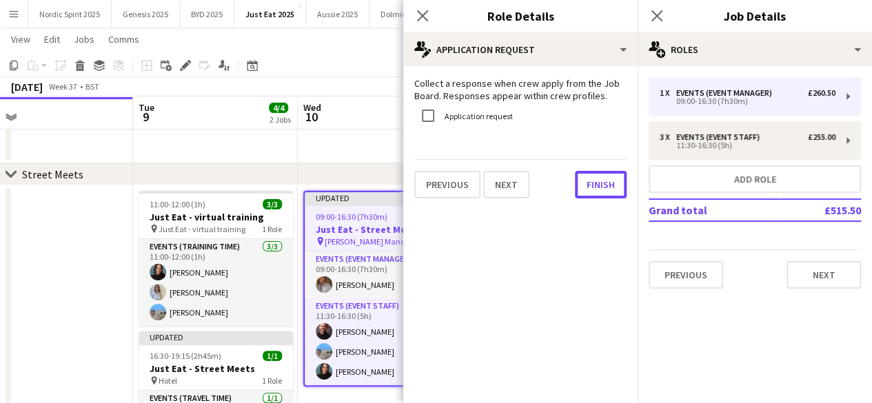
click at [583, 178] on button "Finish" at bounding box center [601, 185] width 52 height 28
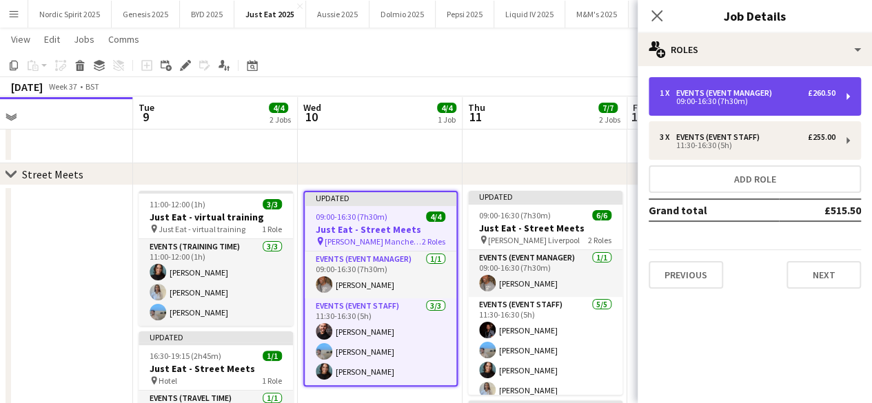
click at [744, 90] on div "Events (Event Manager)" at bounding box center [727, 93] width 101 height 10
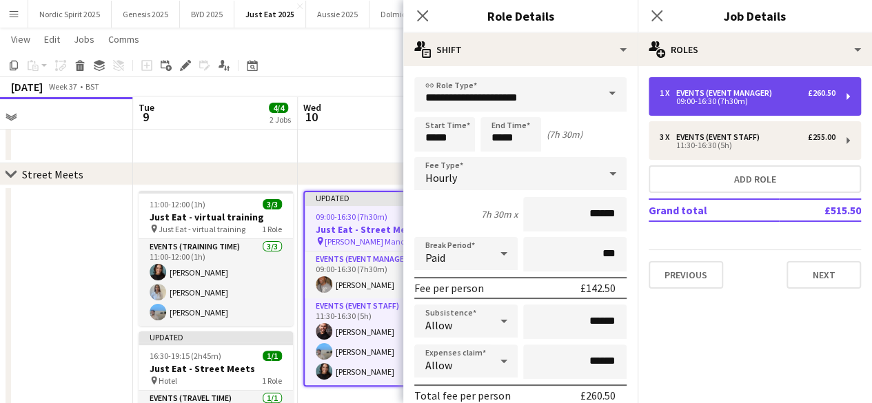
click at [744, 90] on div "Events (Event Manager)" at bounding box center [727, 93] width 101 height 10
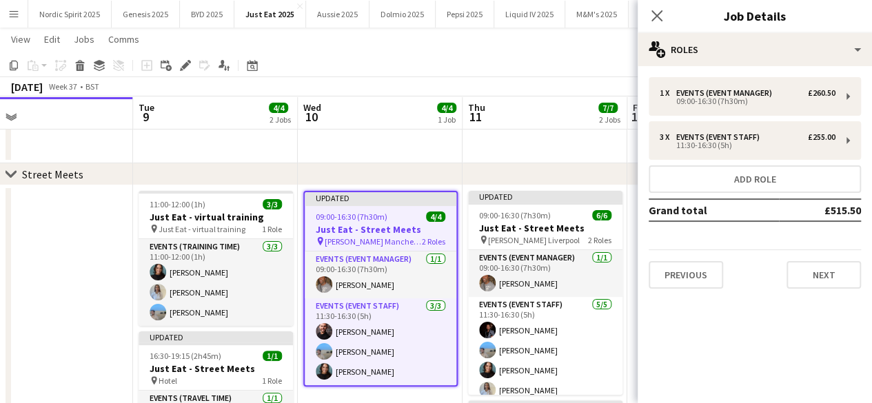
click at [568, 121] on app-board-header-date "Thu 11 7/7 2 Jobs" at bounding box center [545, 113] width 165 height 33
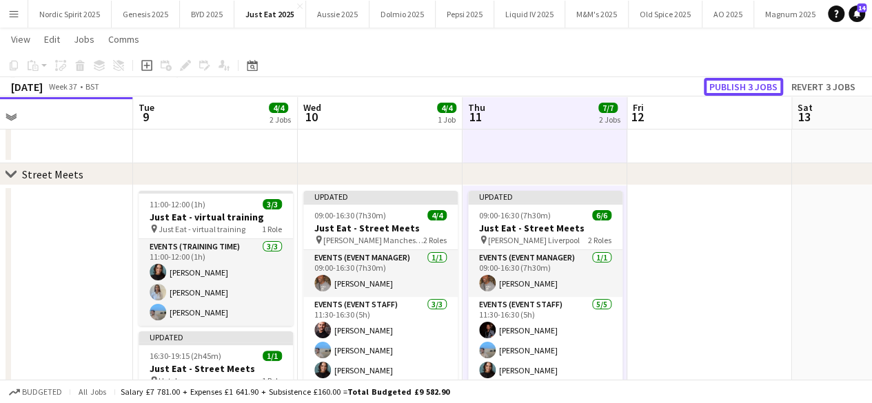
click at [719, 86] on button "Publish 3 jobs" at bounding box center [743, 87] width 79 height 18
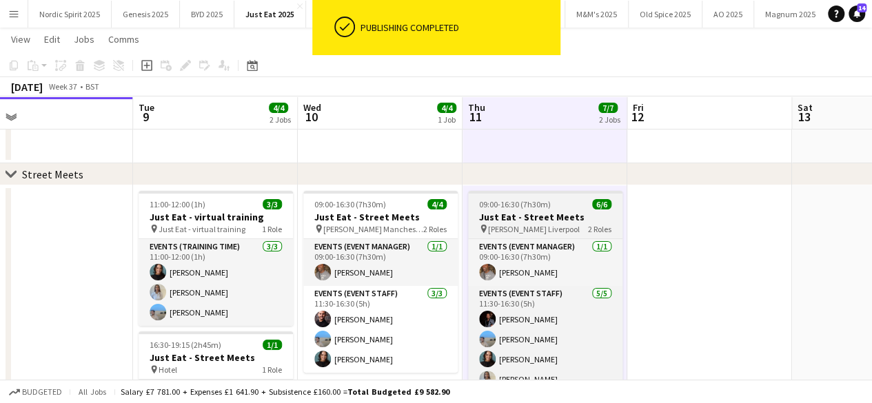
click at [510, 200] on span "09:00-16:30 (7h30m)" at bounding box center [515, 204] width 72 height 10
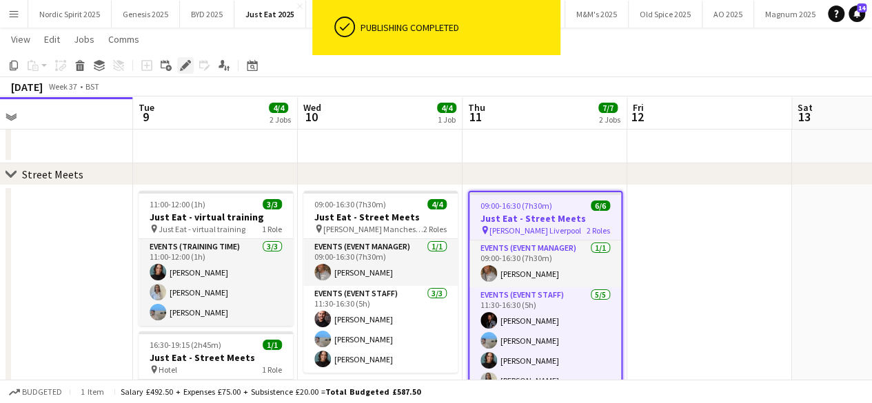
click at [180, 61] on icon "Edit" at bounding box center [185, 65] width 11 height 11
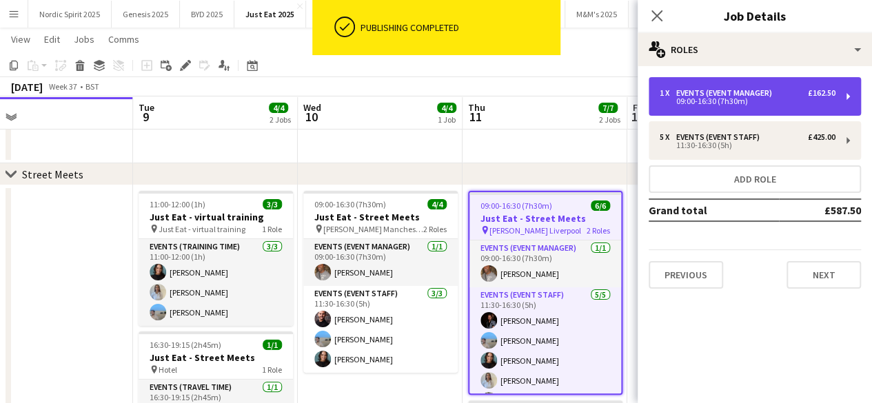
click at [739, 88] on div "1 x Events (Event Manager) £162.50 09:00-16:30 (7h30m)" at bounding box center [755, 96] width 212 height 39
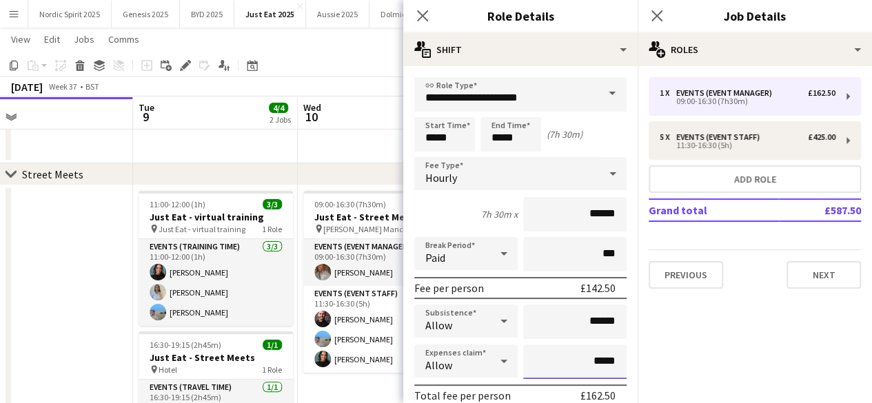
click at [586, 363] on input "*****" at bounding box center [574, 362] width 103 height 34
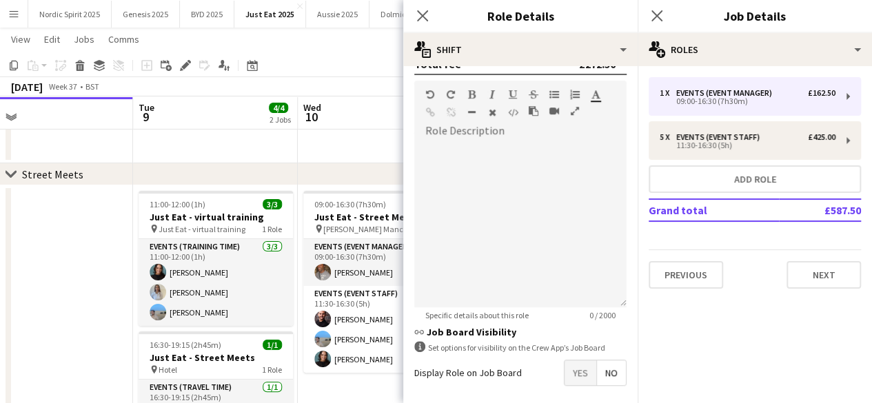
scroll to position [459, 0]
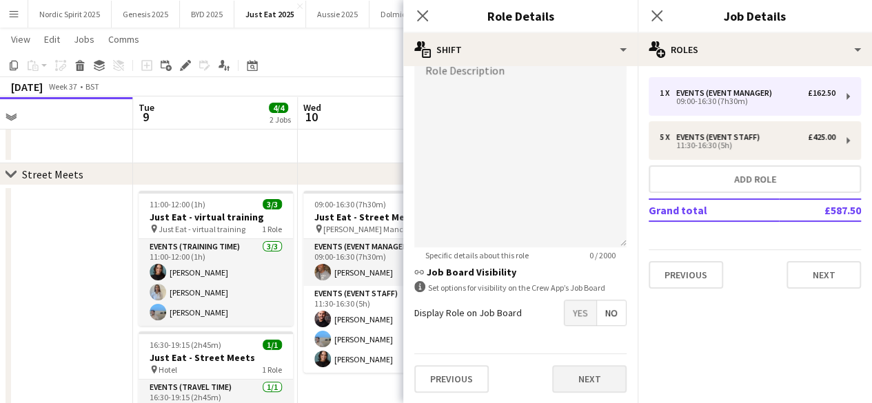
type input "*******"
click at [601, 383] on button "Next" at bounding box center [589, 380] width 74 height 28
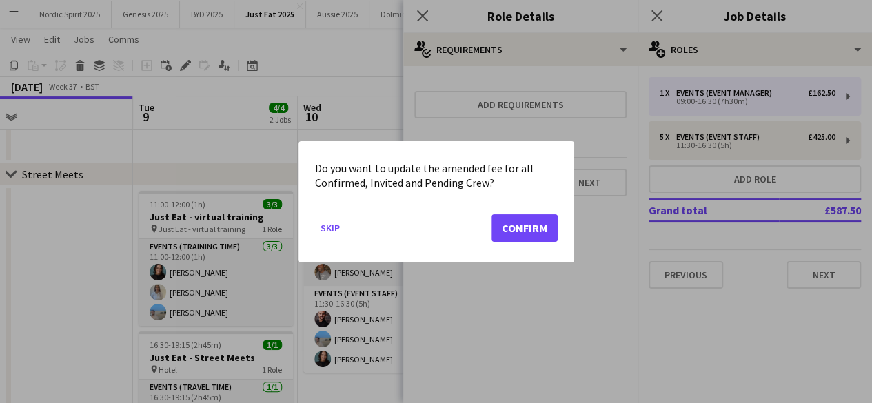
scroll to position [0, 0]
click at [543, 226] on button "Confirm" at bounding box center [525, 228] width 66 height 28
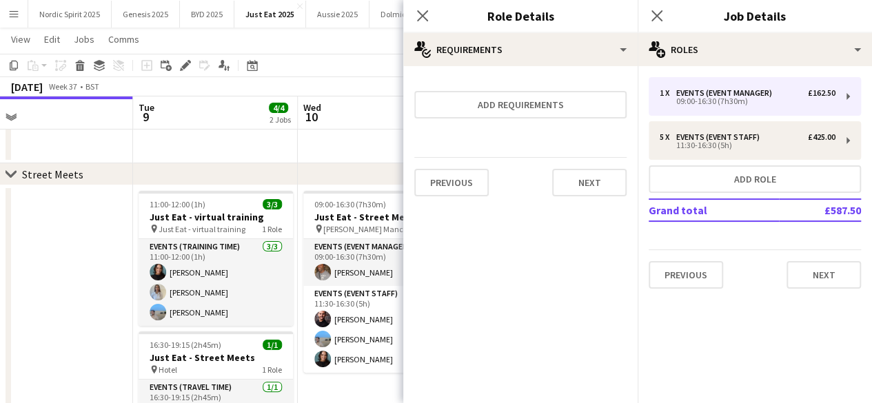
scroll to position [32, 0]
click at [604, 166] on div "Previous Next" at bounding box center [521, 182] width 212 height 50
click at [604, 170] on button "Next" at bounding box center [589, 183] width 74 height 28
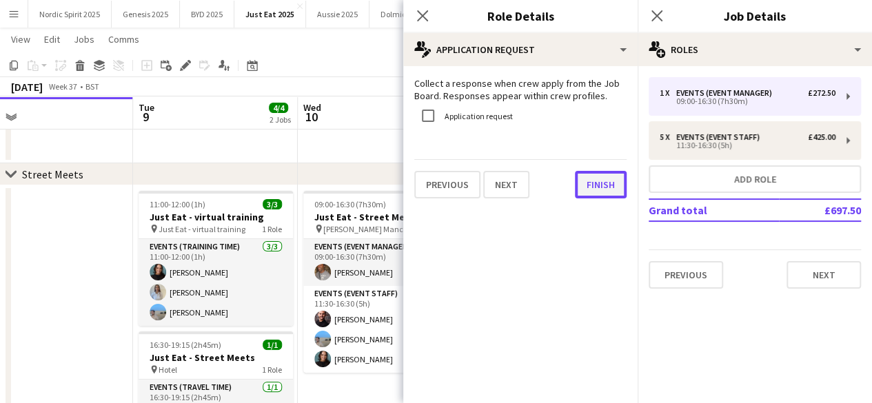
click at [603, 180] on button "Finish" at bounding box center [601, 185] width 52 height 28
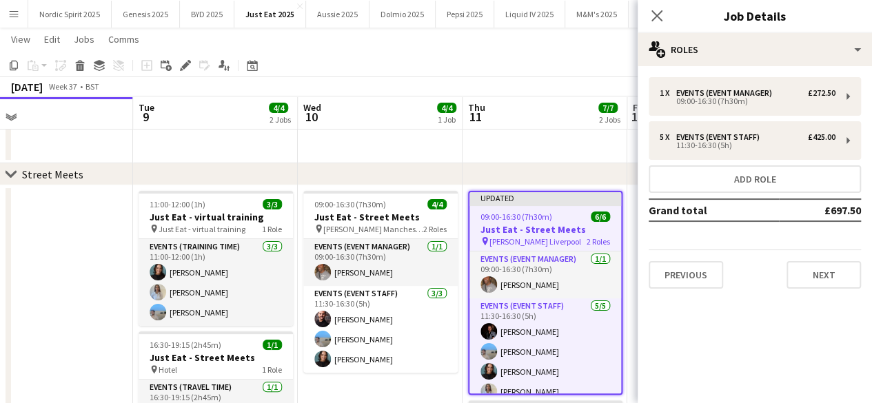
click at [617, 156] on app-date-cell at bounding box center [545, 142] width 165 height 41
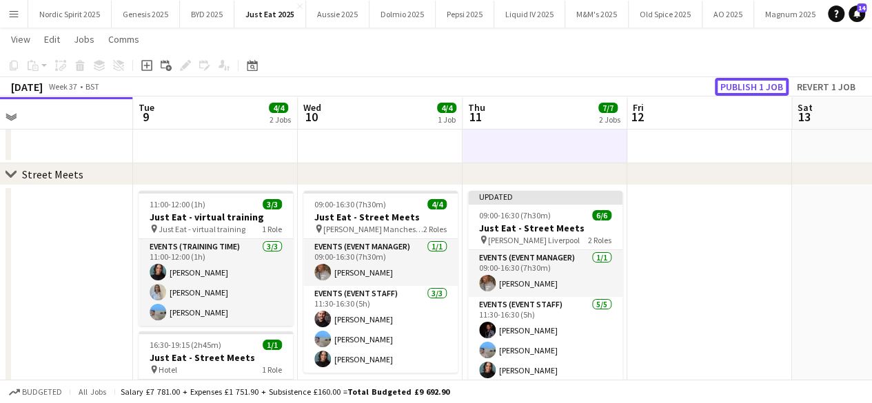
click at [734, 93] on button "Publish 1 job" at bounding box center [752, 87] width 74 height 18
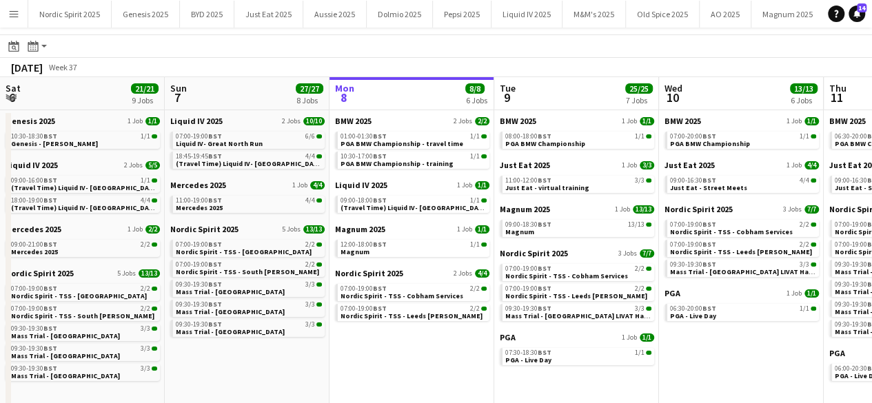
scroll to position [0, 359]
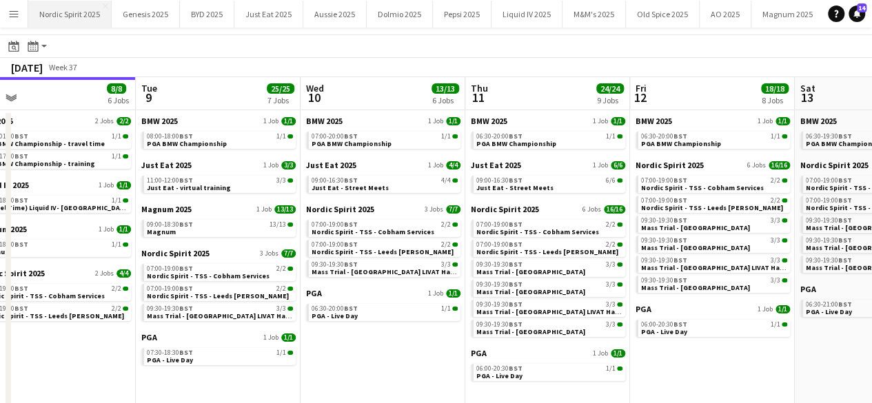
click at [104, 26] on button "Nordic Spirit 2025 Close" at bounding box center [69, 14] width 83 height 27
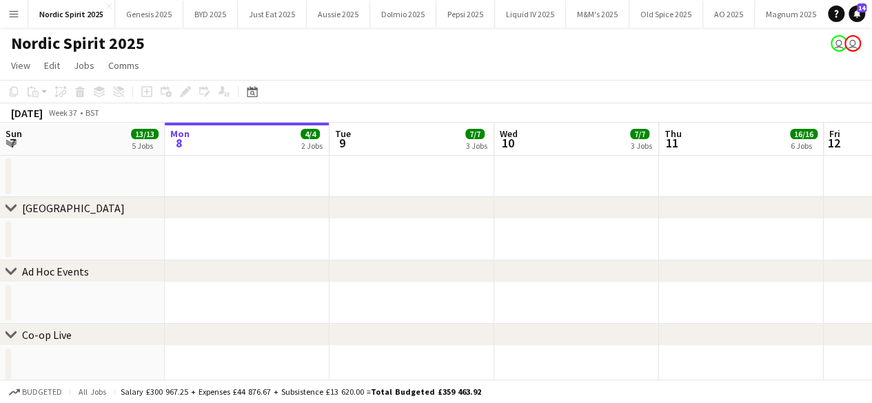
scroll to position [0, 568]
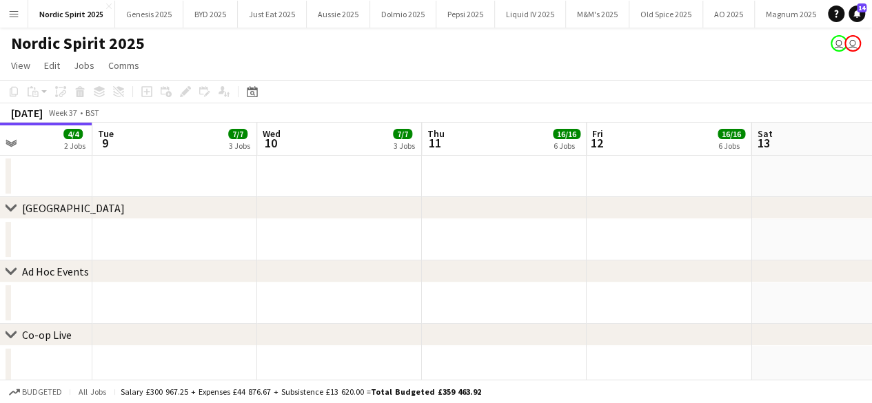
drag, startPoint x: 370, startPoint y: 174, endPoint x: 160, endPoint y: 177, distance: 209.7
drag, startPoint x: 411, startPoint y: 208, endPoint x: 146, endPoint y: 205, distance: 265.5
click at [146, 205] on div "chevron-right [GEOGRAPHIC_DATA]" at bounding box center [436, 208] width 872 height 22
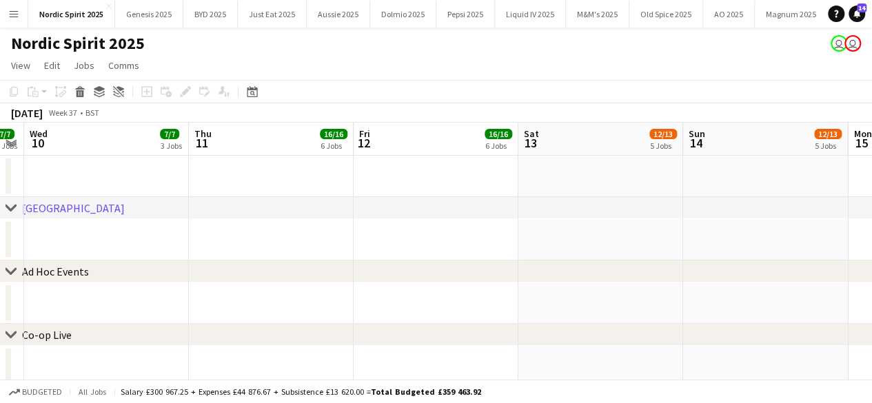
drag, startPoint x: 375, startPoint y: 219, endPoint x: 143, endPoint y: 220, distance: 231.0
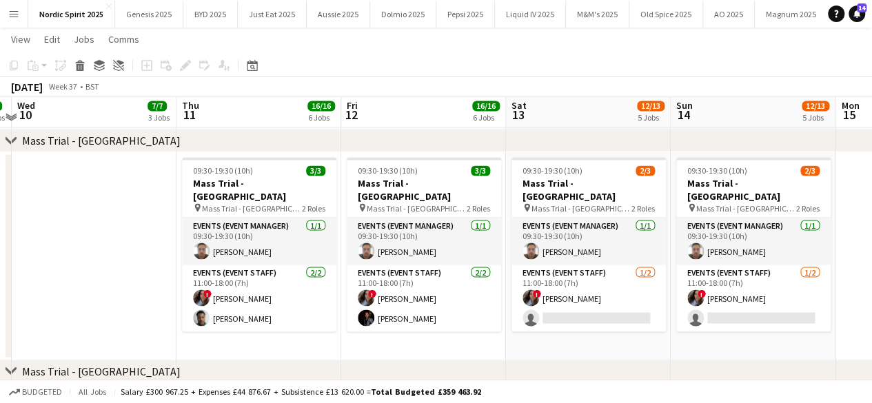
scroll to position [1182, 0]
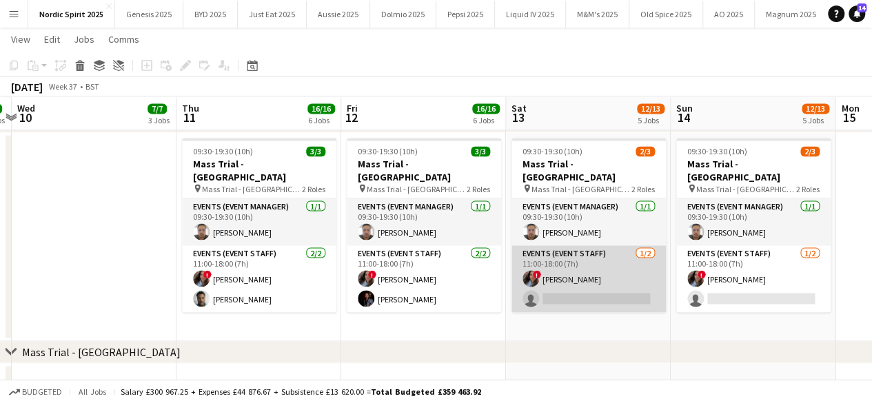
click at [618, 283] on app-card-role "Events (Event Staff) [DATE] 11:00-18:00 (7h) ! [PERSON_NAME] single-neutral-act…" at bounding box center [589, 279] width 154 height 67
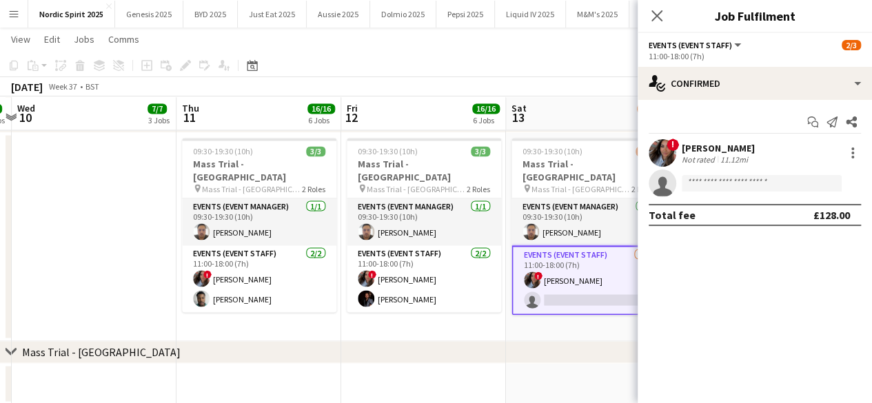
click at [581, 323] on app-date-cell "09:30-19:30 (10h) 2/3 Mass Trial - [GEOGRAPHIC_DATA] pin Mass Trial - [GEOGRAPH…" at bounding box center [588, 236] width 165 height 209
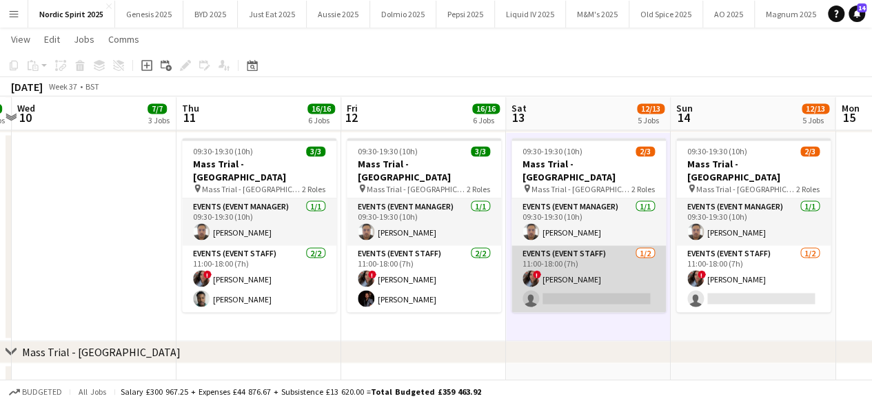
click at [600, 259] on app-card-role "Events (Event Staff) [DATE] 11:00-18:00 (7h) ! [PERSON_NAME] single-neutral-act…" at bounding box center [589, 279] width 154 height 67
click at [615, 246] on app-card-role "Events (Event Staff) [DATE] 11:00-18:00 (7h) ! [PERSON_NAME] single-neutral-act…" at bounding box center [589, 279] width 154 height 67
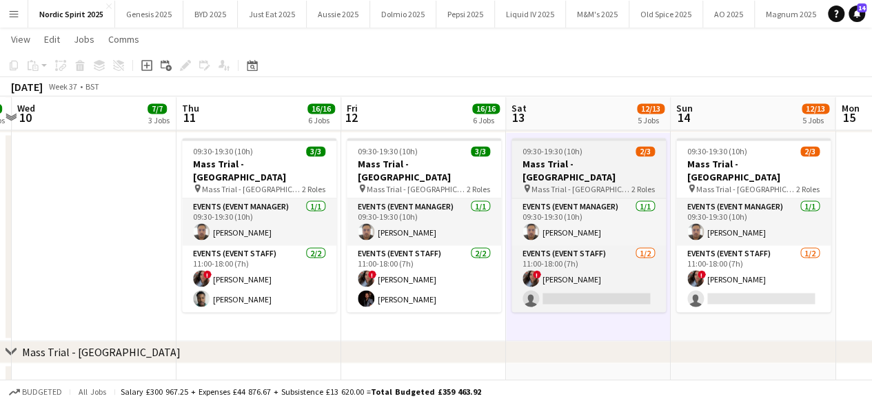
scroll to position [0, 484]
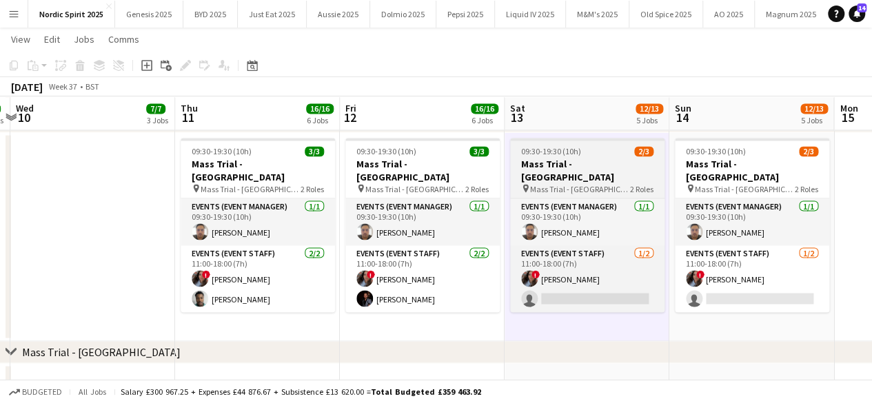
click at [621, 146] on div "09:30-19:30 (10h) 2/3" at bounding box center [587, 151] width 154 height 10
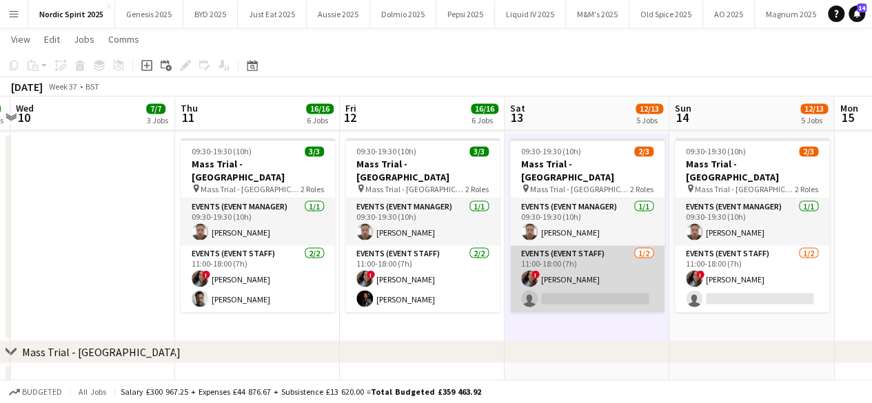
click at [608, 254] on app-card-role "Events (Event Staff) [DATE] 11:00-18:00 (7h) ! [PERSON_NAME] single-neutral-act…" at bounding box center [587, 279] width 154 height 67
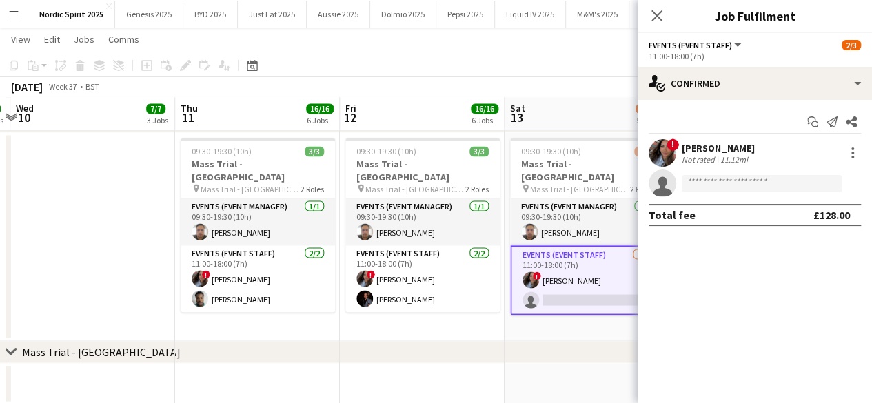
click at [599, 334] on app-date-cell "09:30-19:30 (10h) 2/3 Mass Trial - [GEOGRAPHIC_DATA] pin Mass Trial - [GEOGRAPH…" at bounding box center [587, 236] width 165 height 209
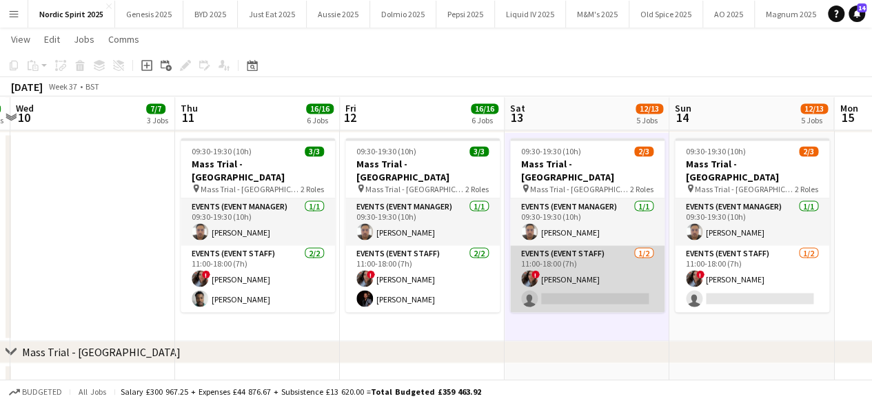
click at [641, 266] on app-card-role "Events (Event Staff) [DATE] 11:00-18:00 (7h) ! [PERSON_NAME] single-neutral-act…" at bounding box center [587, 279] width 154 height 67
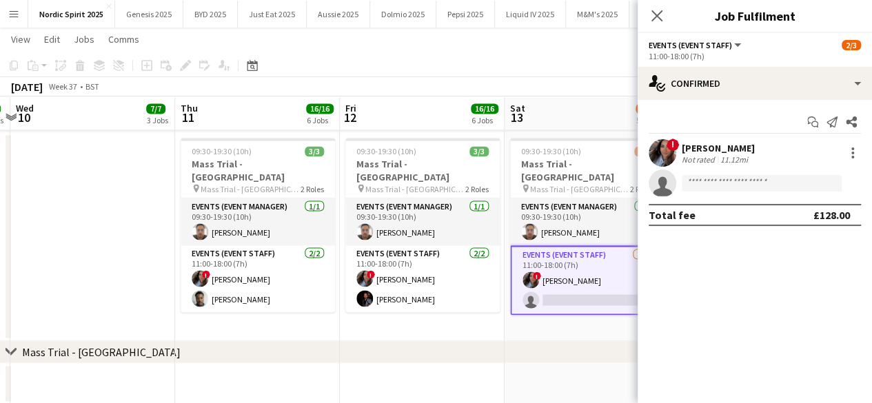
click at [661, 24] on div "Close pop-in" at bounding box center [657, 16] width 39 height 32
click at [656, 13] on icon "Close pop-in" at bounding box center [656, 15] width 13 height 13
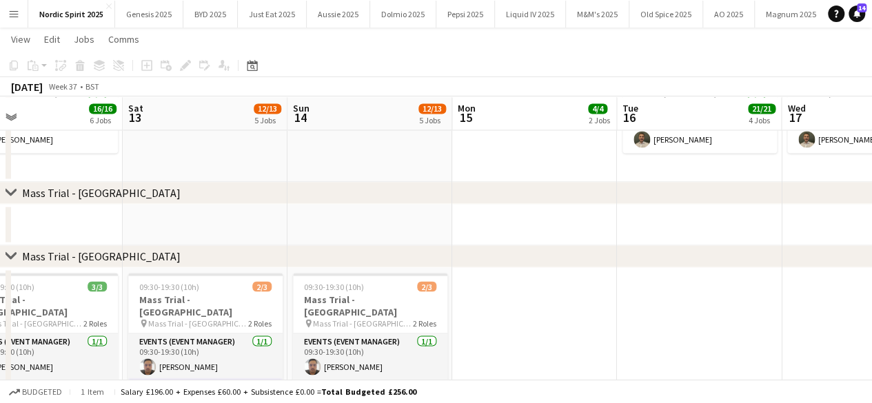
scroll to position [0, 535]
drag, startPoint x: 676, startPoint y: 313, endPoint x: 295, endPoint y: 311, distance: 380.7
click at [295, 311] on app-calendar-viewport "Tue 9 7/7 3 Jobs Wed 10 7/7 3 Jobs Thu 11 16/16 6 Jobs Fri 12 16/16 6 Jobs Sat …" at bounding box center [436, 60] width 872 height 2377
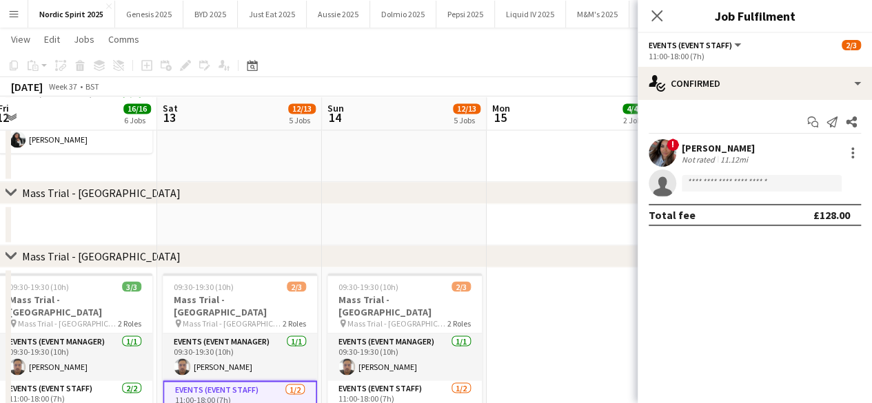
scroll to position [0, 503]
drag, startPoint x: 274, startPoint y: 379, endPoint x: 306, endPoint y: 375, distance: 32.0
click at [306, 375] on app-calendar-viewport "Tue 9 7/7 3 Jobs Wed 10 7/7 3 Jobs Thu 11 16/16 6 Jobs Fri 12 16/16 6 Jobs Sat …" at bounding box center [436, 60] width 872 height 2377
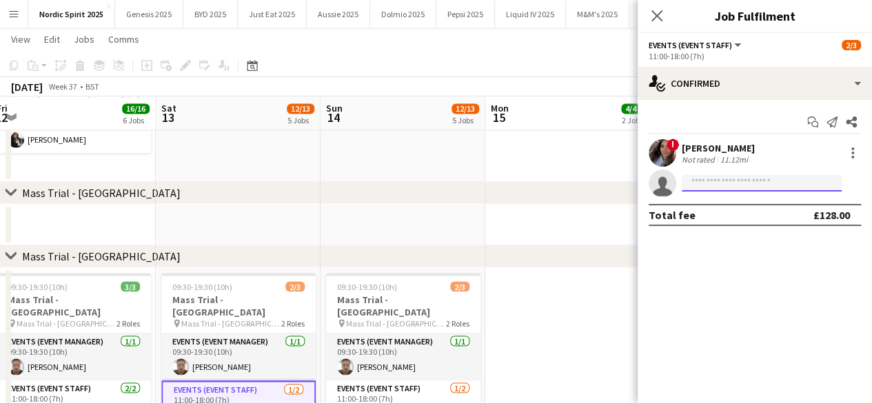
click at [693, 179] on input at bounding box center [762, 183] width 160 height 17
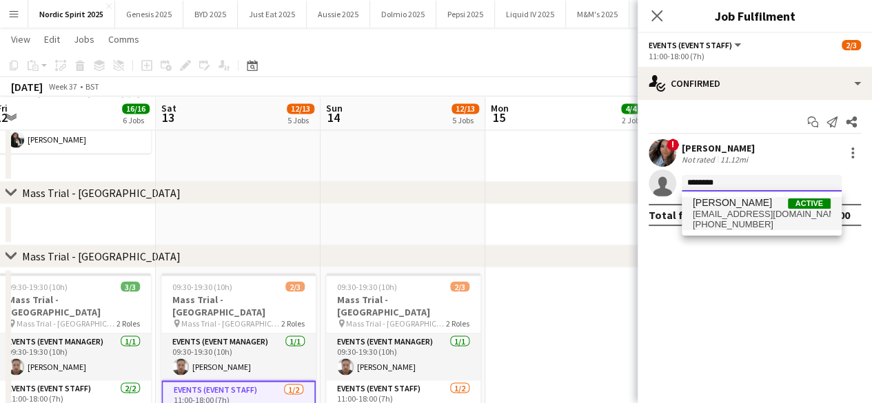
type input "********"
click at [715, 203] on span "[PERSON_NAME]" at bounding box center [732, 203] width 79 height 12
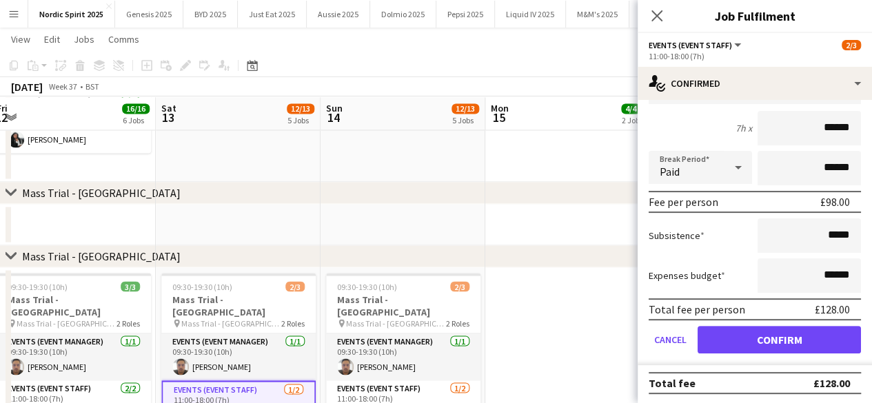
scroll to position [146, 0]
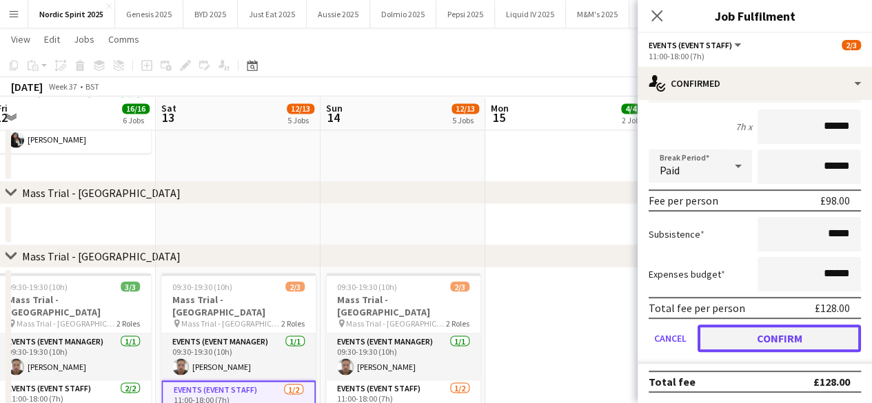
click at [784, 348] on button "Confirm" at bounding box center [779, 339] width 163 height 28
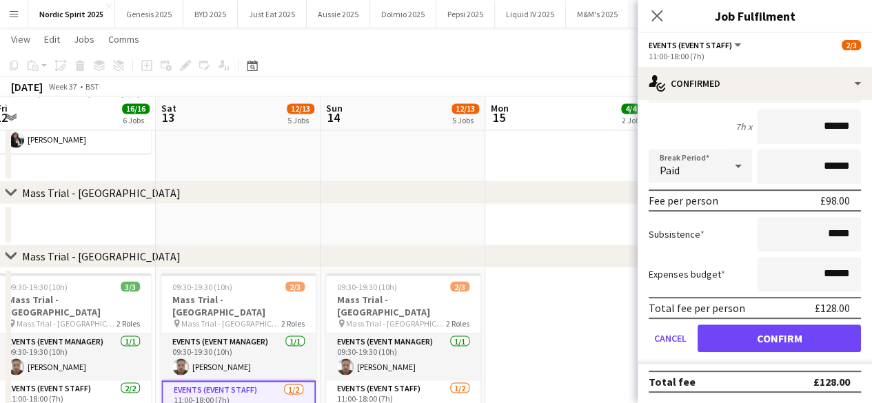
scroll to position [0, 0]
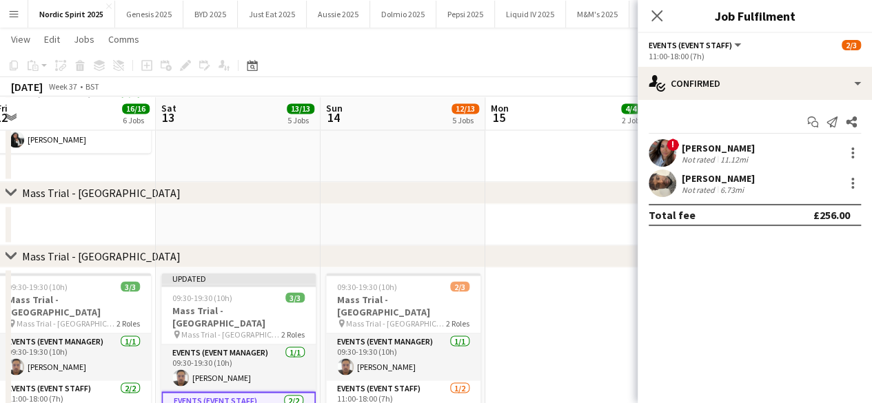
click at [572, 313] on app-date-cell at bounding box center [568, 378] width 165 height 220
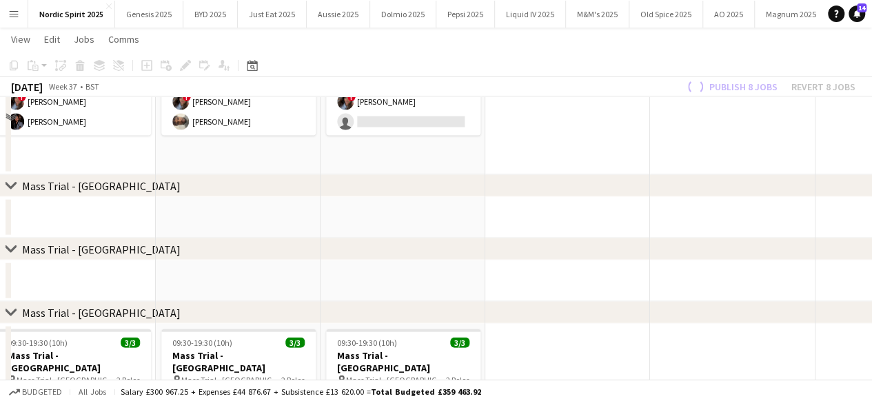
scroll to position [1377, 0]
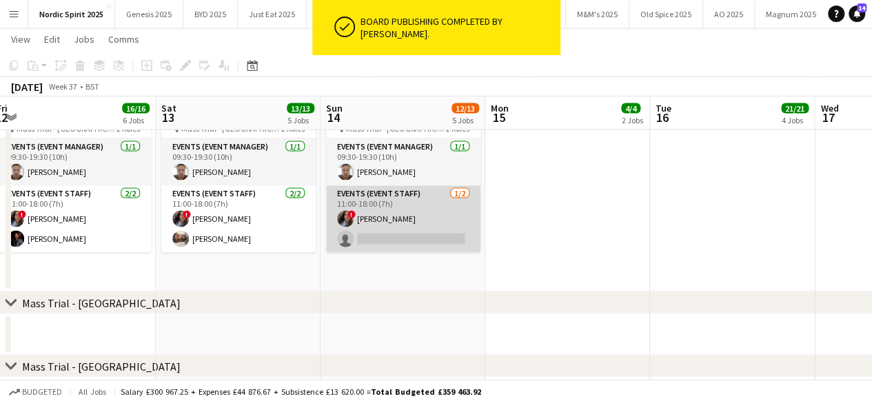
click at [387, 226] on app-card-role "Events (Event Staff) [DATE] 11:00-18:00 (7h) ! [PERSON_NAME] single-neutral-act…" at bounding box center [403, 219] width 154 height 67
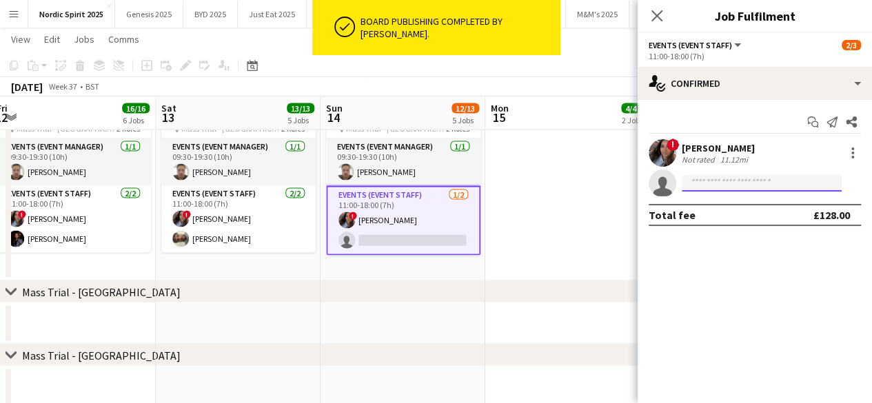
click at [713, 177] on input at bounding box center [762, 183] width 160 height 17
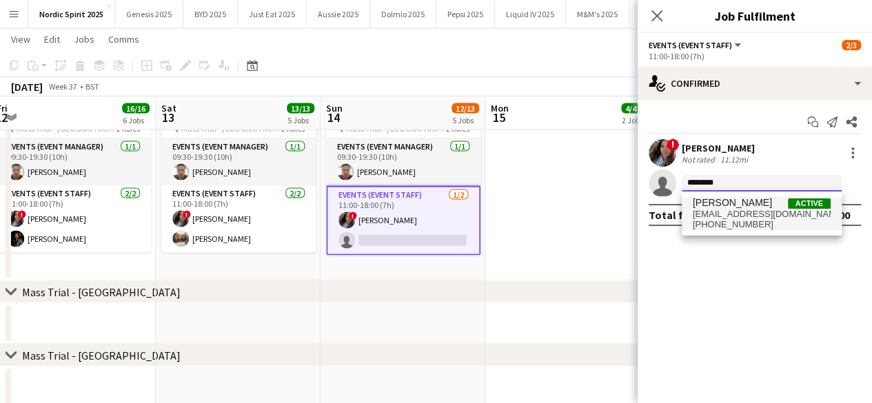
type input "********"
click at [721, 213] on span "[EMAIL_ADDRESS][DOMAIN_NAME]" at bounding box center [762, 214] width 138 height 11
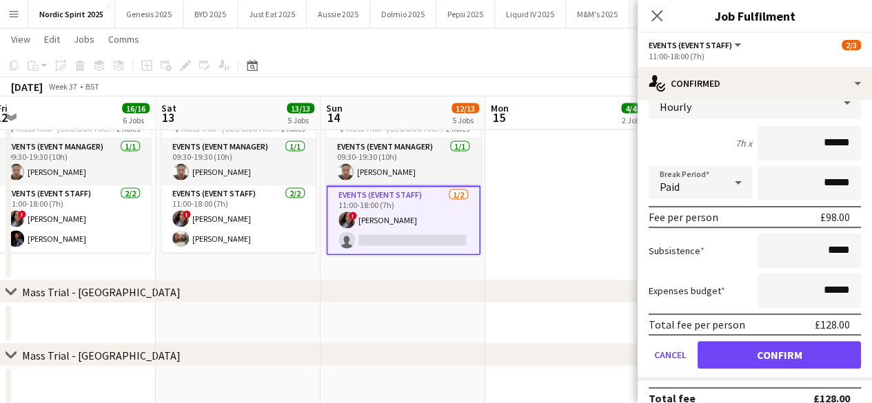
scroll to position [146, 0]
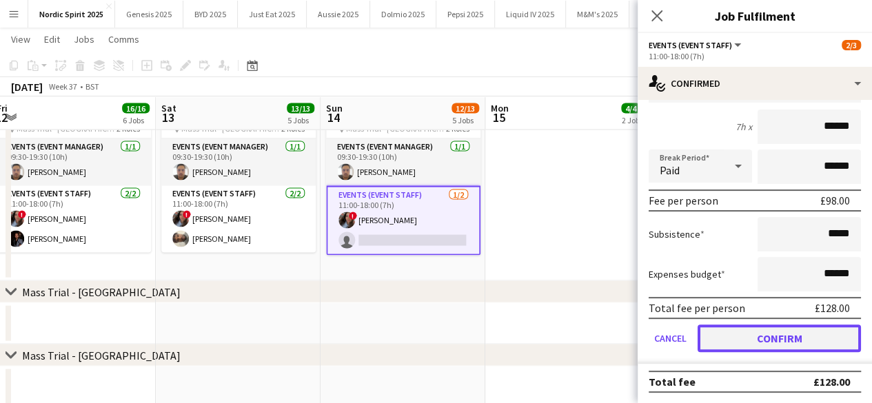
click at [777, 343] on button "Confirm" at bounding box center [779, 339] width 163 height 28
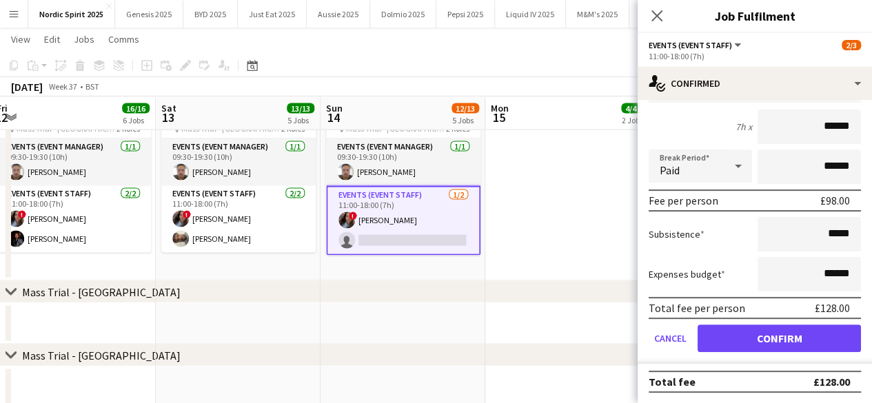
scroll to position [0, 0]
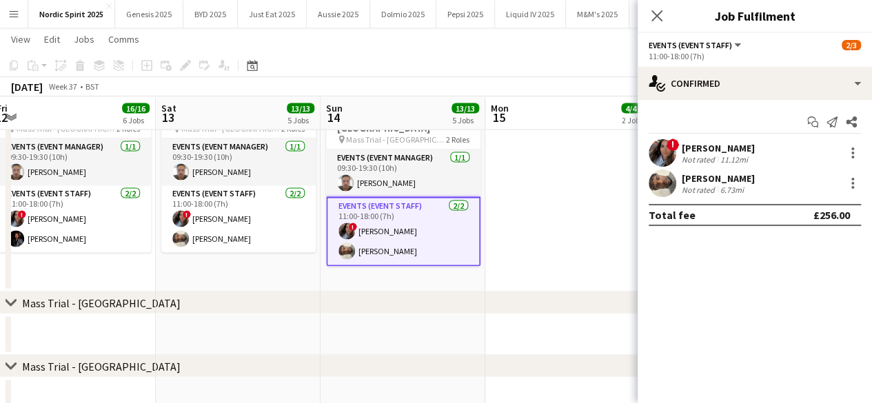
click at [592, 249] on app-date-cell at bounding box center [568, 183] width 165 height 220
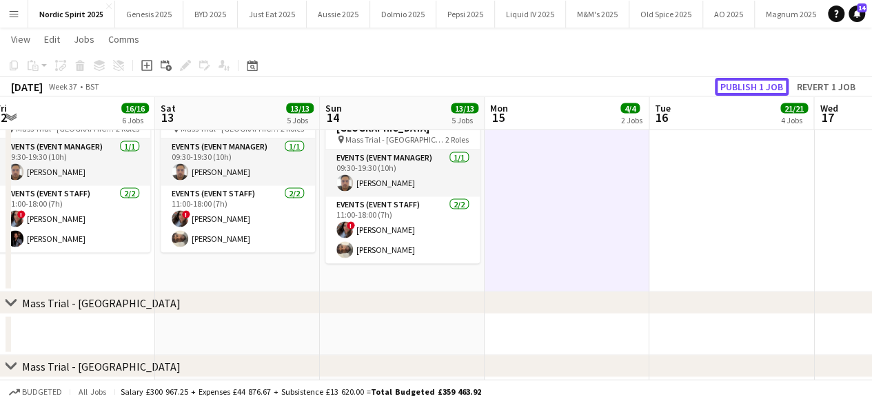
click at [739, 89] on button "Publish 1 job" at bounding box center [752, 87] width 74 height 18
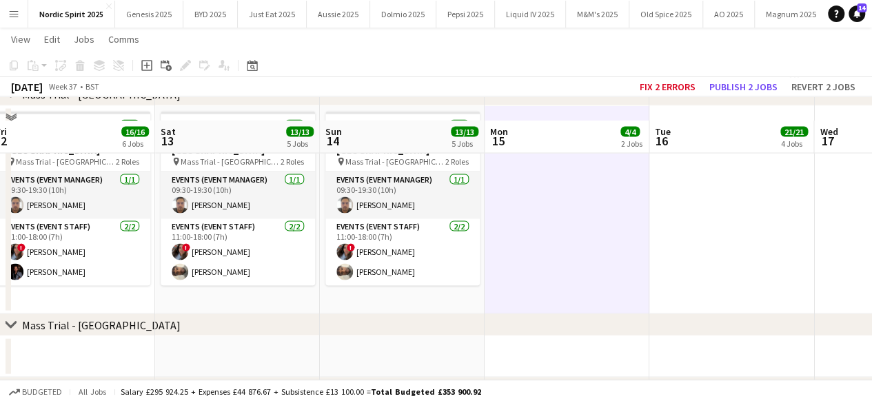
scroll to position [1368, 0]
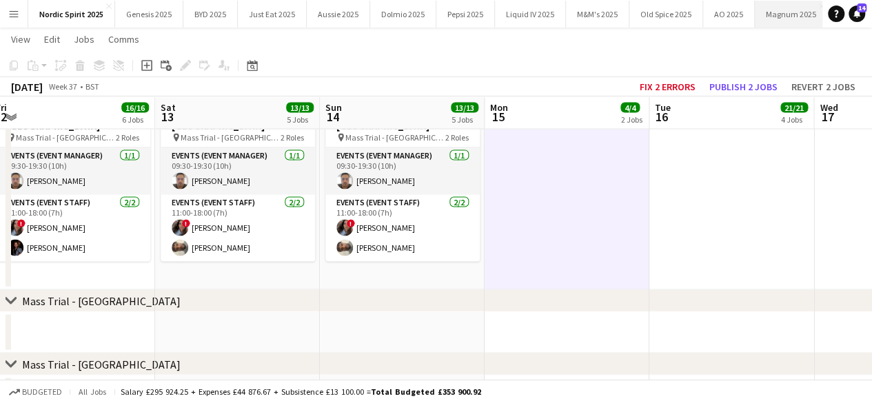
click at [779, 12] on button "Magnum 2025 Close" at bounding box center [791, 14] width 73 height 27
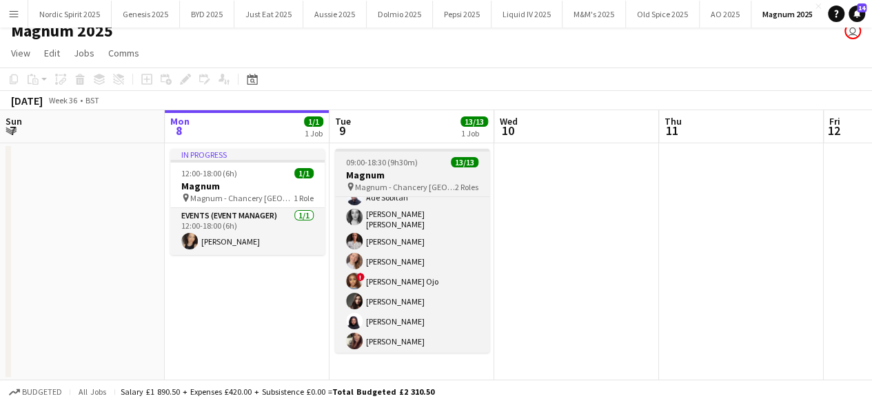
scroll to position [118, 0]
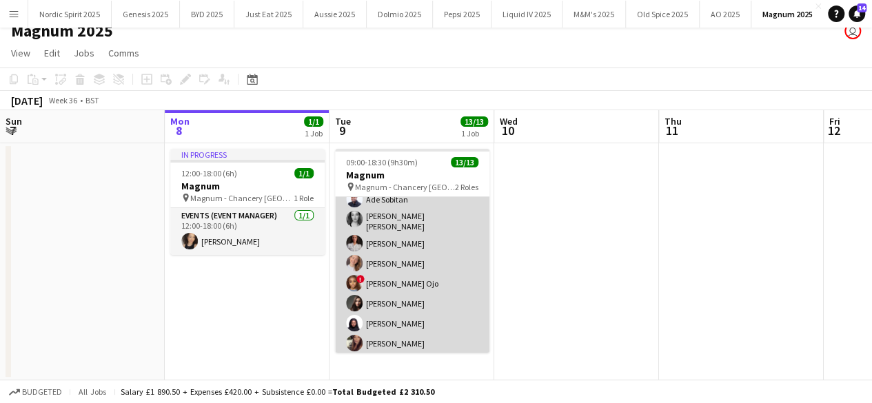
click at [355, 217] on app-user-avatar at bounding box center [354, 219] width 17 height 17
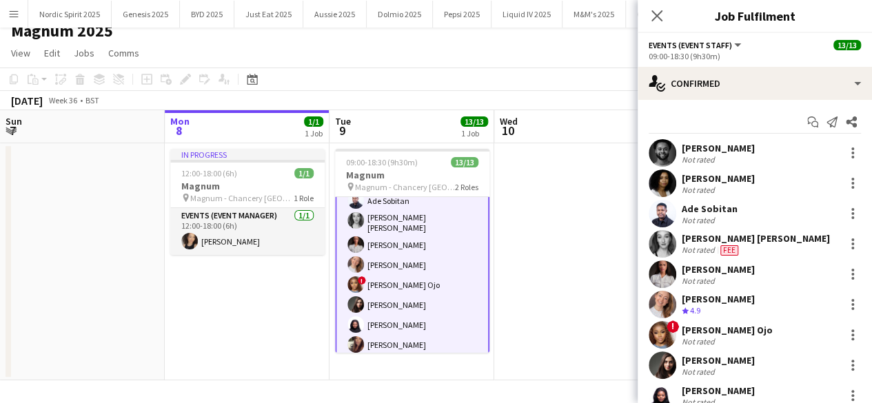
scroll to position [119, 0]
click at [663, 249] on app-user-avatar at bounding box center [663, 244] width 28 height 28
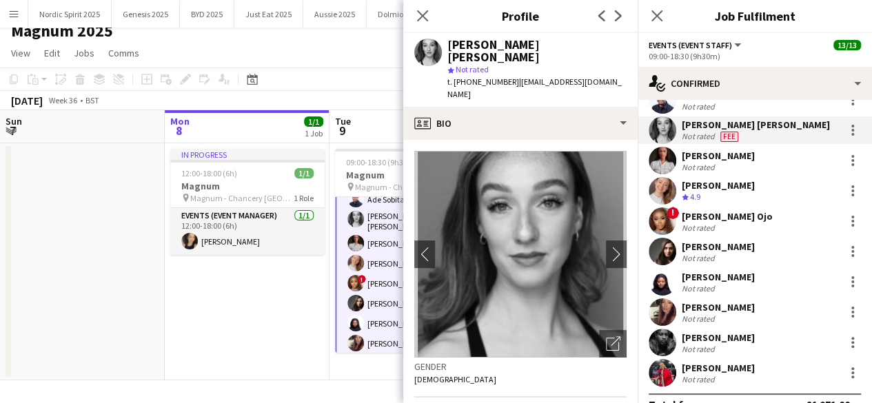
scroll to position [137, 0]
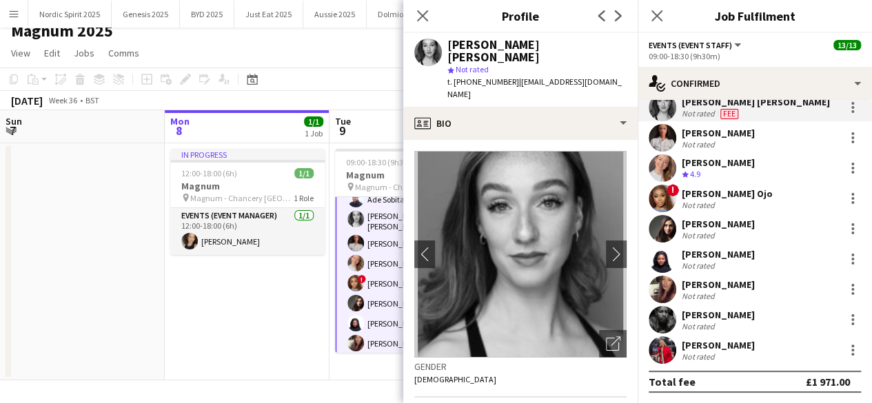
click at [657, 202] on app-user-avatar at bounding box center [663, 199] width 28 height 28
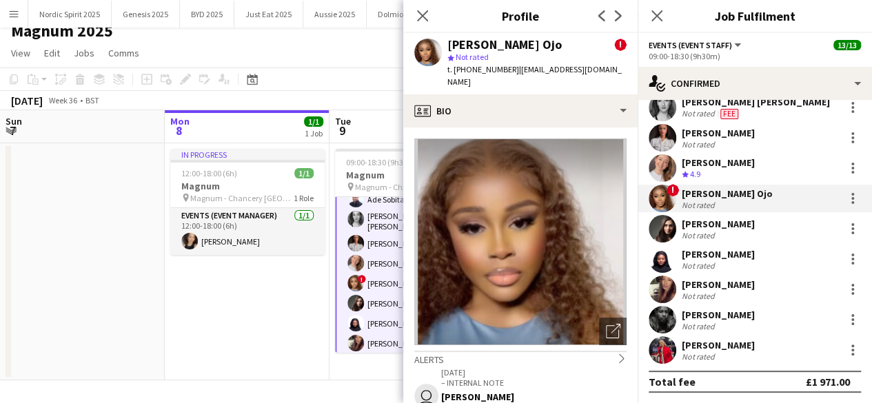
click at [681, 314] on div "[PERSON_NAME] Not rated" at bounding box center [755, 320] width 234 height 28
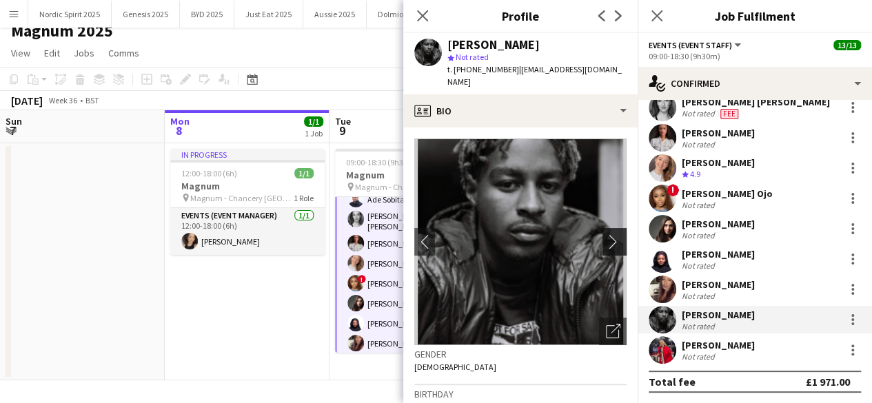
click at [603, 228] on button "chevron-right" at bounding box center [617, 242] width 28 height 28
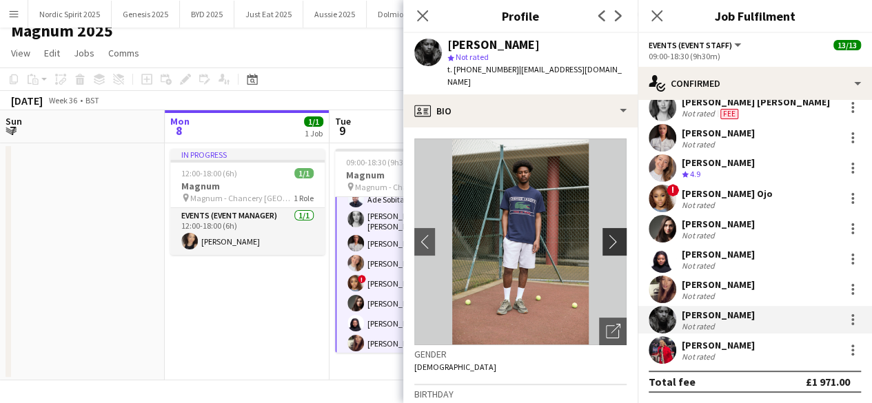
click at [606, 234] on app-icon "chevron-right" at bounding box center [616, 241] width 21 height 14
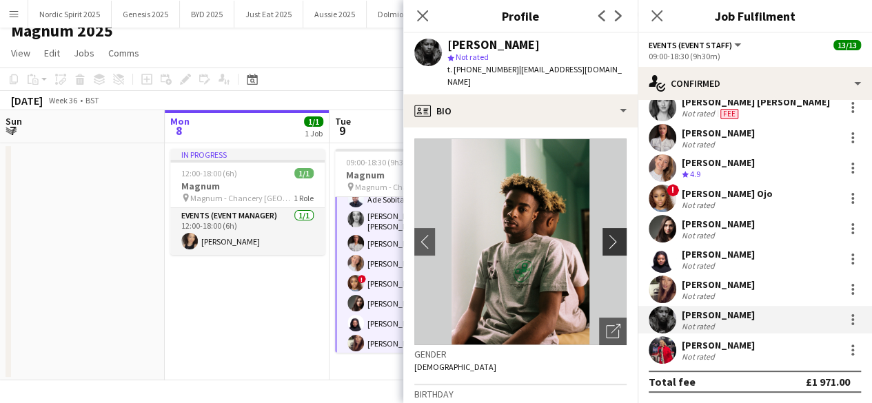
click at [606, 234] on app-icon "chevron-right" at bounding box center [616, 241] width 21 height 14
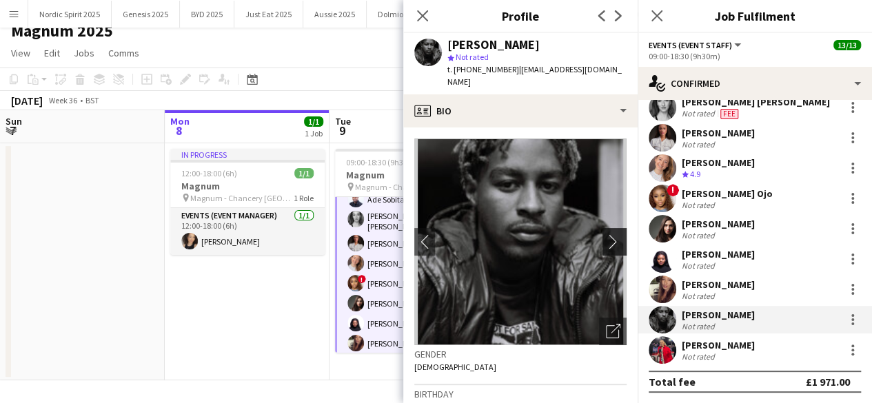
click at [606, 234] on app-icon "chevron-right" at bounding box center [616, 241] width 21 height 14
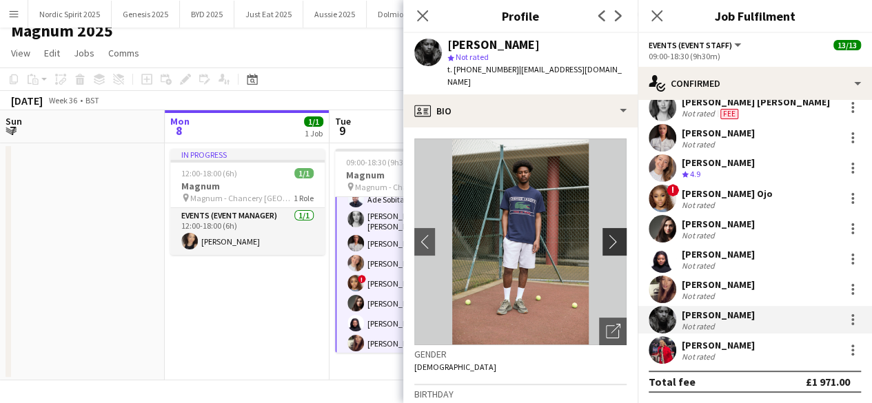
click at [606, 234] on app-icon "chevron-right" at bounding box center [616, 241] width 21 height 14
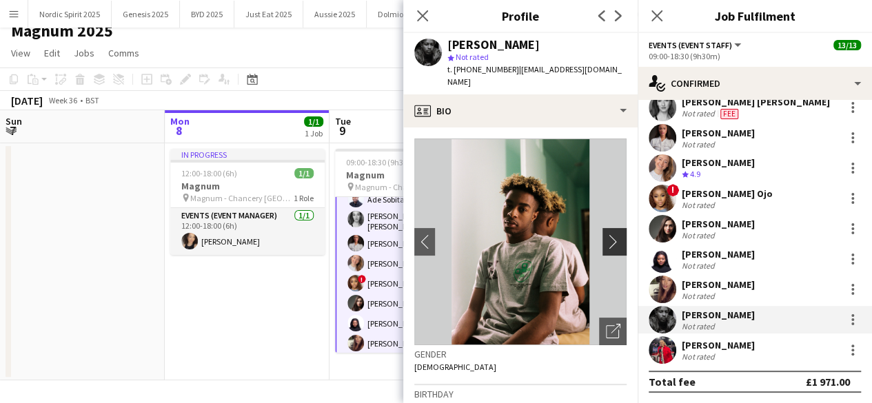
click at [606, 234] on app-icon "chevron-right" at bounding box center [616, 241] width 21 height 14
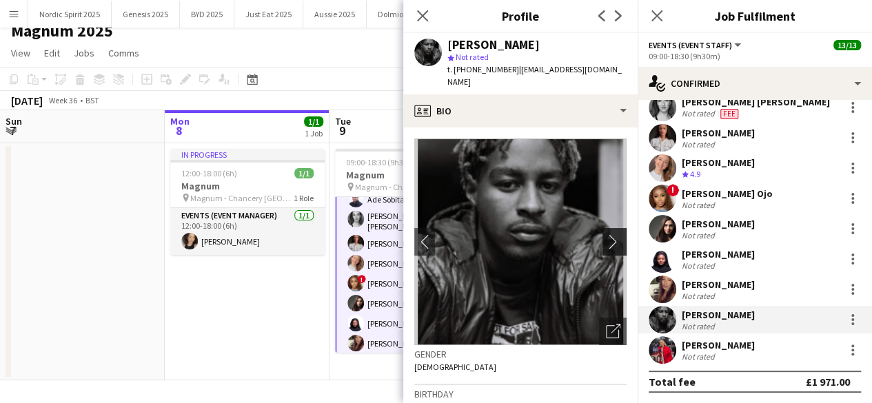
click at [606, 234] on app-icon "chevron-right" at bounding box center [616, 241] width 21 height 14
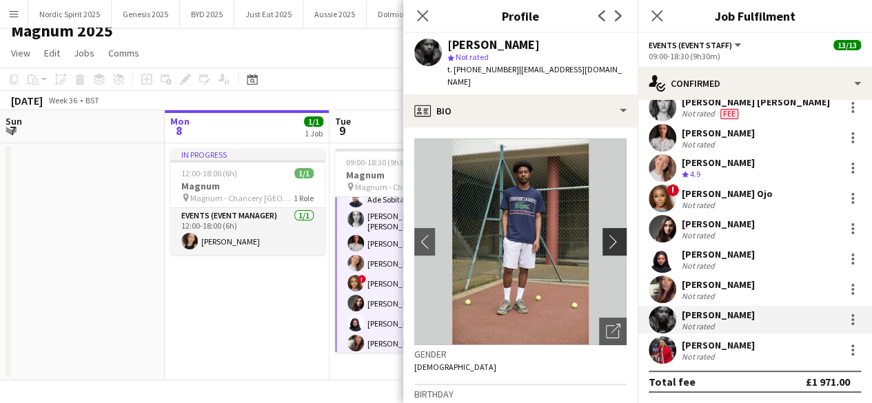
click at [606, 234] on app-icon "chevron-right" at bounding box center [616, 241] width 21 height 14
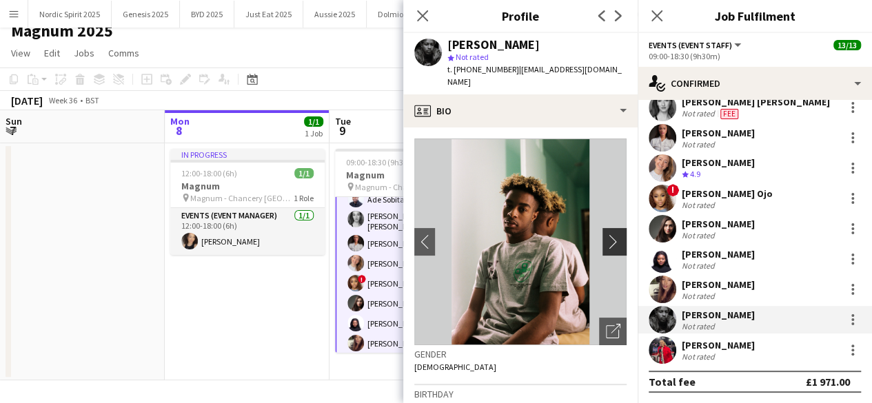
click at [606, 234] on app-icon "chevron-right" at bounding box center [616, 241] width 21 height 14
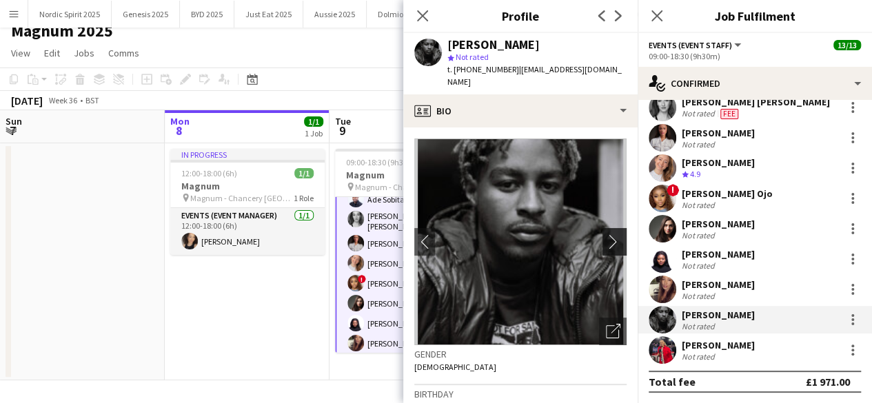
click at [606, 234] on app-icon "chevron-right" at bounding box center [616, 241] width 21 height 14
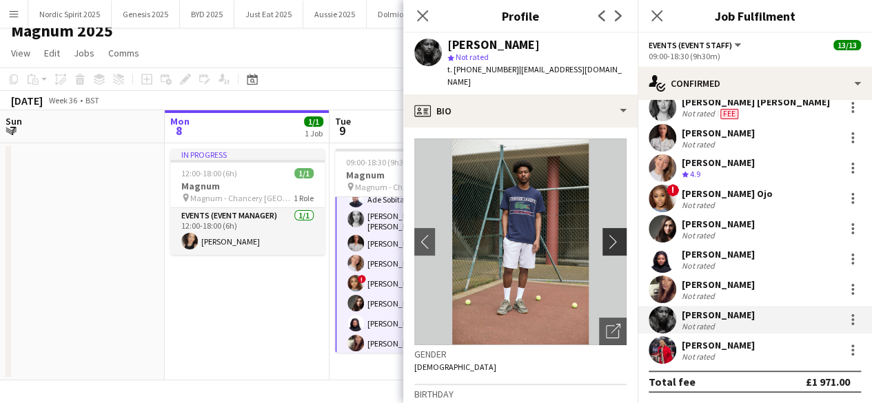
click at [606, 234] on app-icon "chevron-right" at bounding box center [616, 241] width 21 height 14
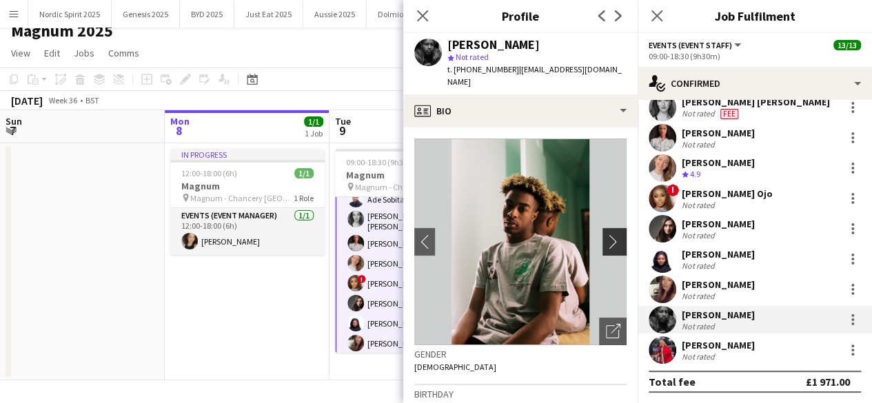
click at [606, 234] on app-icon "chevron-right" at bounding box center [616, 241] width 21 height 14
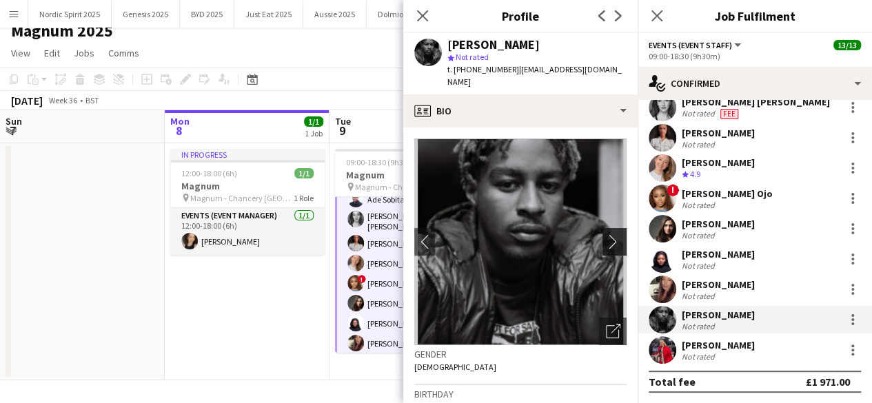
click at [606, 234] on app-icon "chevron-right" at bounding box center [616, 241] width 21 height 14
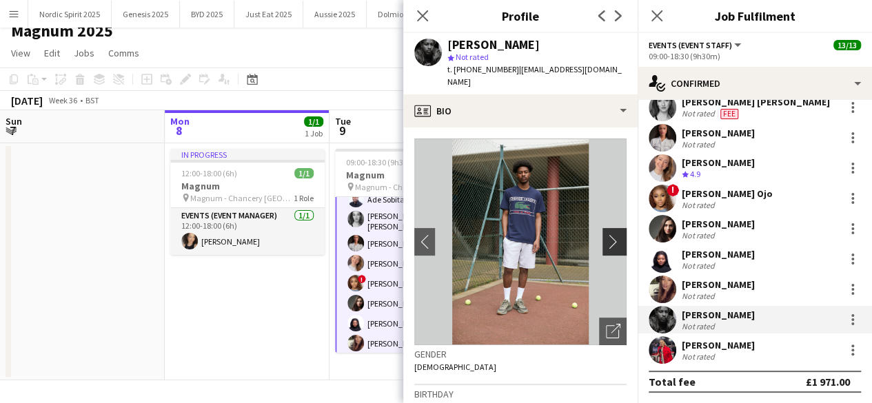
click at [606, 234] on app-icon "chevron-right" at bounding box center [616, 241] width 21 height 14
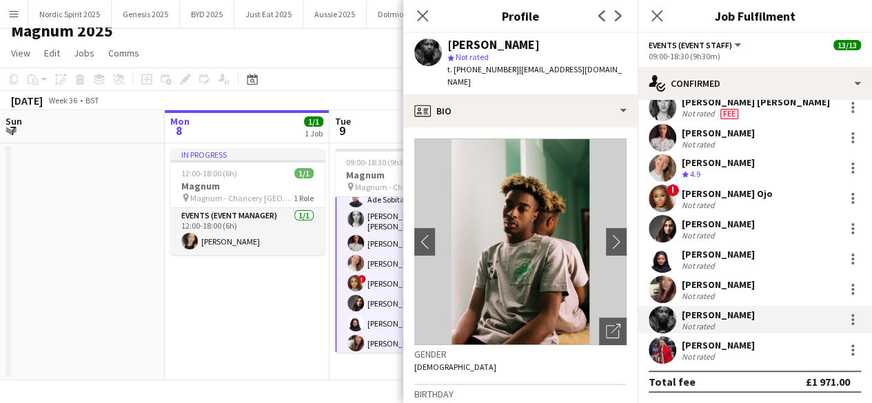
click at [662, 229] on app-user-avatar at bounding box center [663, 229] width 28 height 28
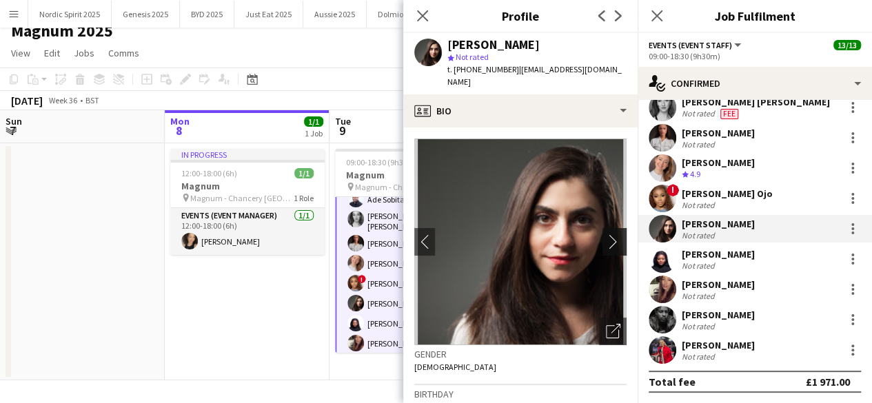
click at [615, 234] on app-icon "chevron-right" at bounding box center [616, 241] width 21 height 14
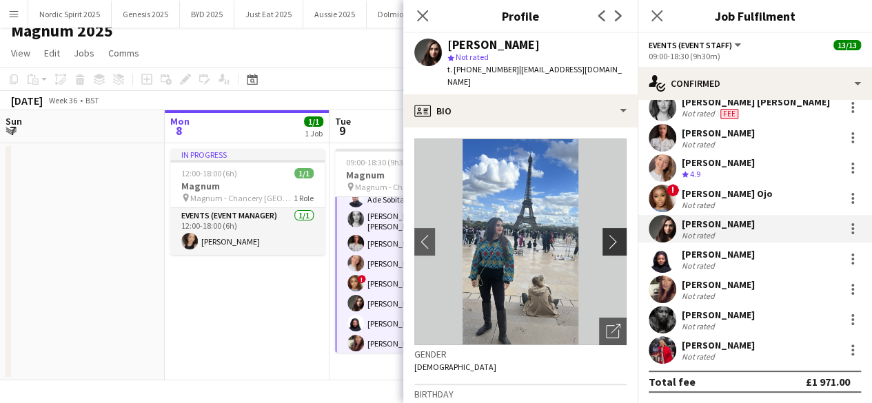
click at [615, 234] on app-icon "chevron-right" at bounding box center [616, 241] width 21 height 14
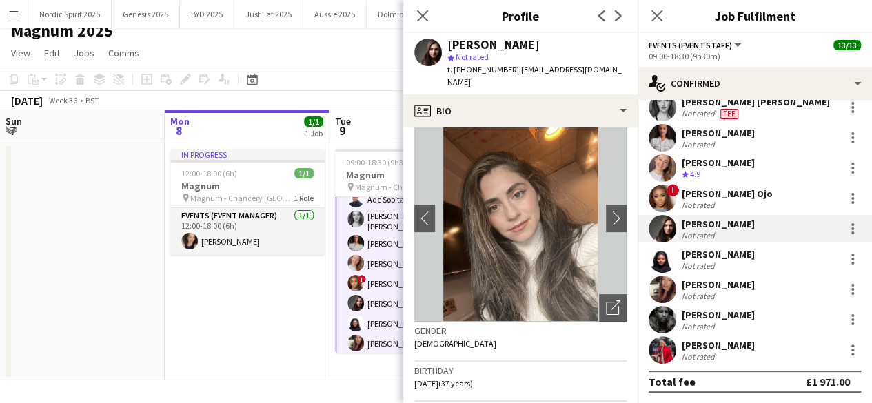
scroll to position [0, 0]
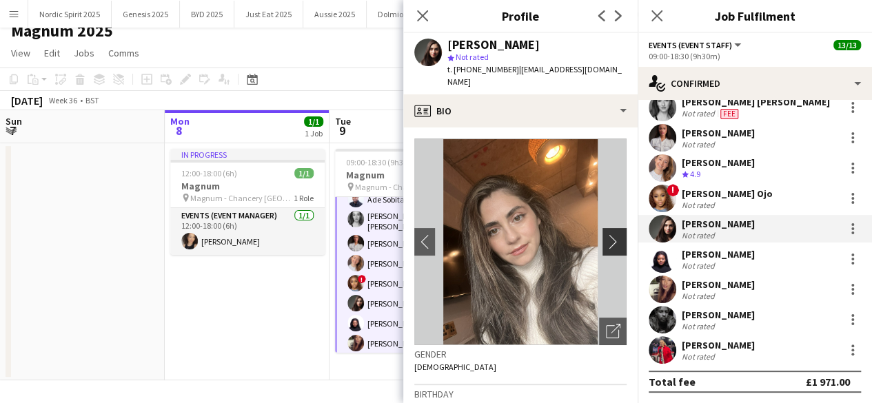
click at [606, 234] on app-icon "chevron-right" at bounding box center [616, 241] width 21 height 14
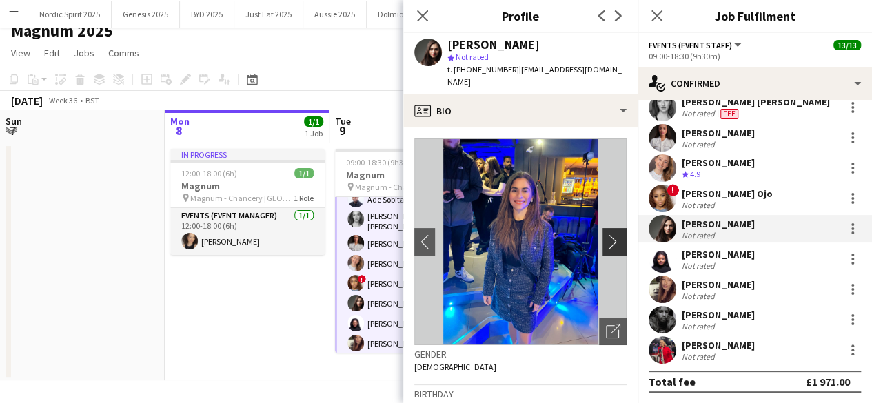
click at [606, 234] on app-icon "chevron-right" at bounding box center [616, 241] width 21 height 14
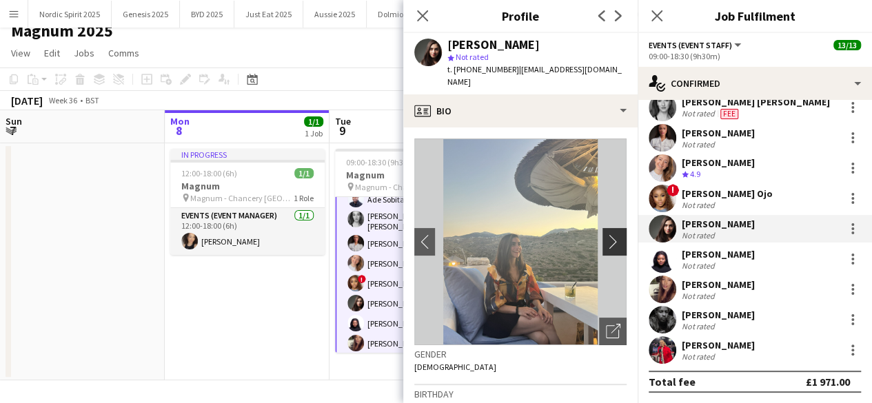
click at [606, 234] on app-icon "chevron-right" at bounding box center [616, 241] width 21 height 14
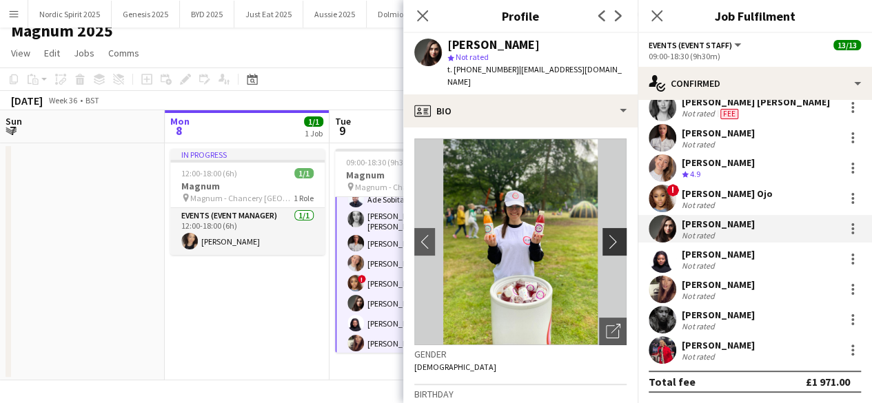
click at [606, 234] on app-icon "chevron-right" at bounding box center [616, 241] width 21 height 14
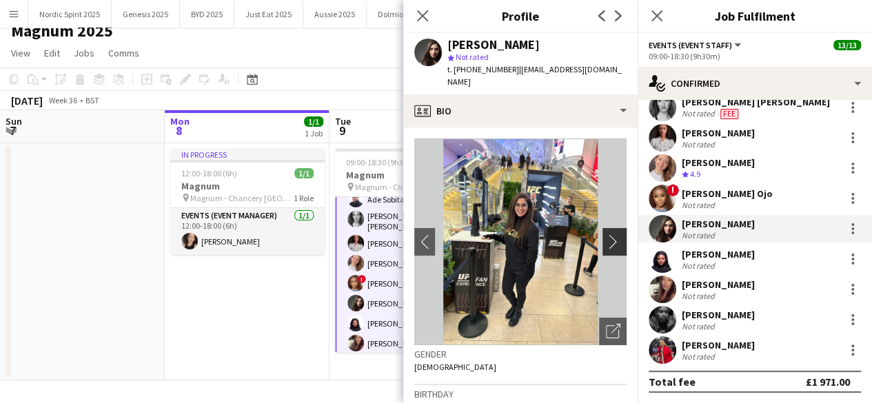
click at [606, 234] on app-icon "chevron-right" at bounding box center [616, 241] width 21 height 14
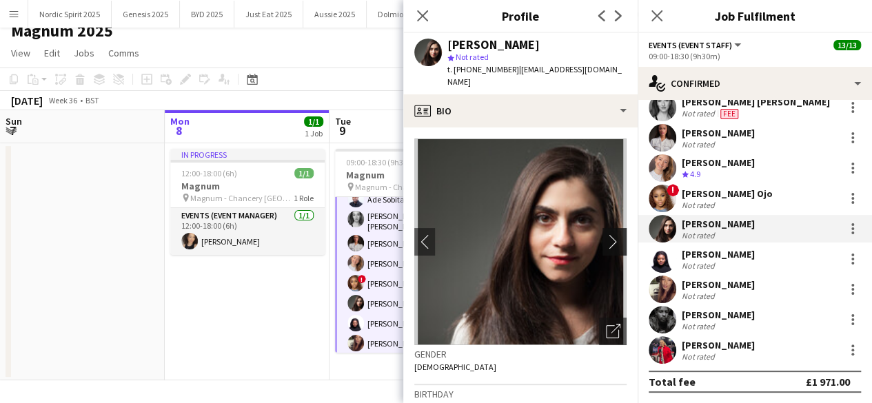
click at [606, 234] on app-icon "chevron-right" at bounding box center [616, 241] width 21 height 14
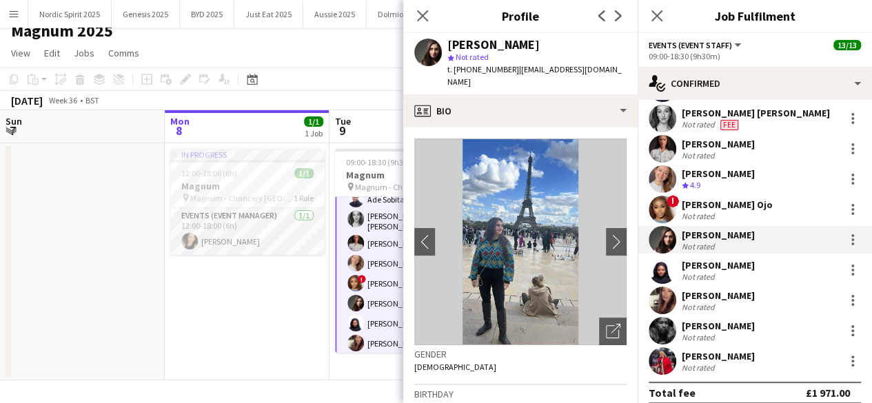
scroll to position [137, 0]
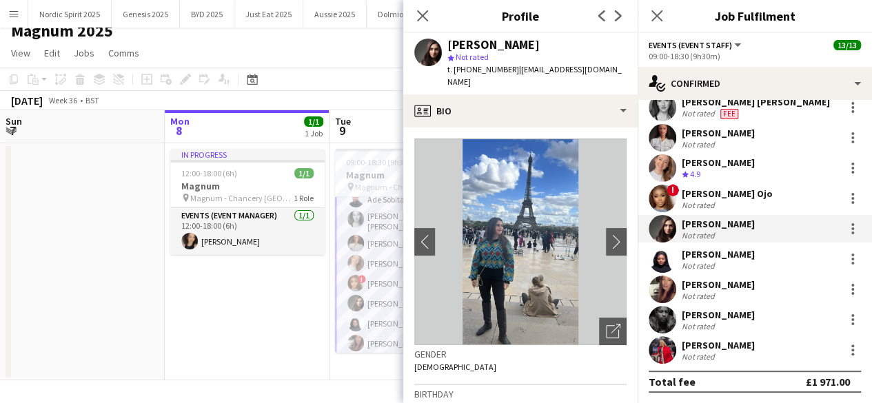
click at [668, 107] on app-user-avatar at bounding box center [663, 108] width 28 height 28
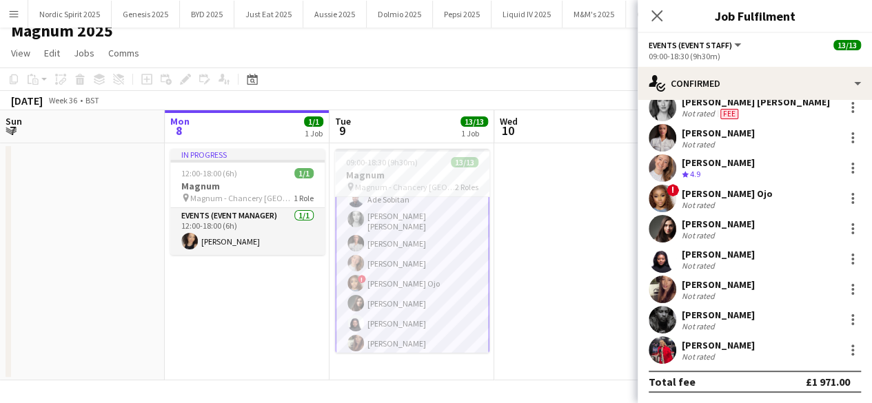
click at [668, 107] on app-user-avatar at bounding box center [663, 108] width 28 height 28
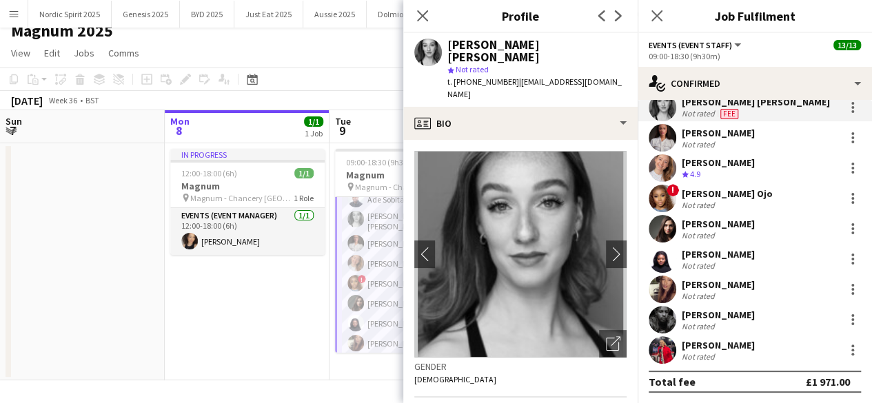
click at [667, 321] on app-user-avatar at bounding box center [663, 320] width 28 height 28
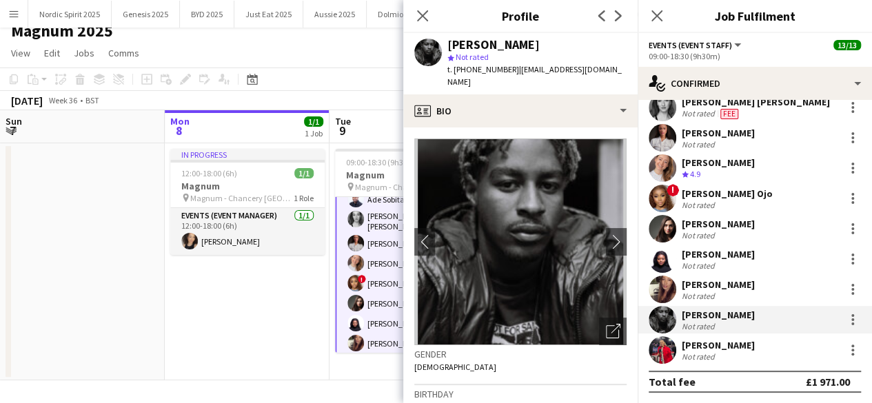
click at [659, 107] on app-user-avatar at bounding box center [663, 108] width 28 height 28
